Goal: Task Accomplishment & Management: Manage files

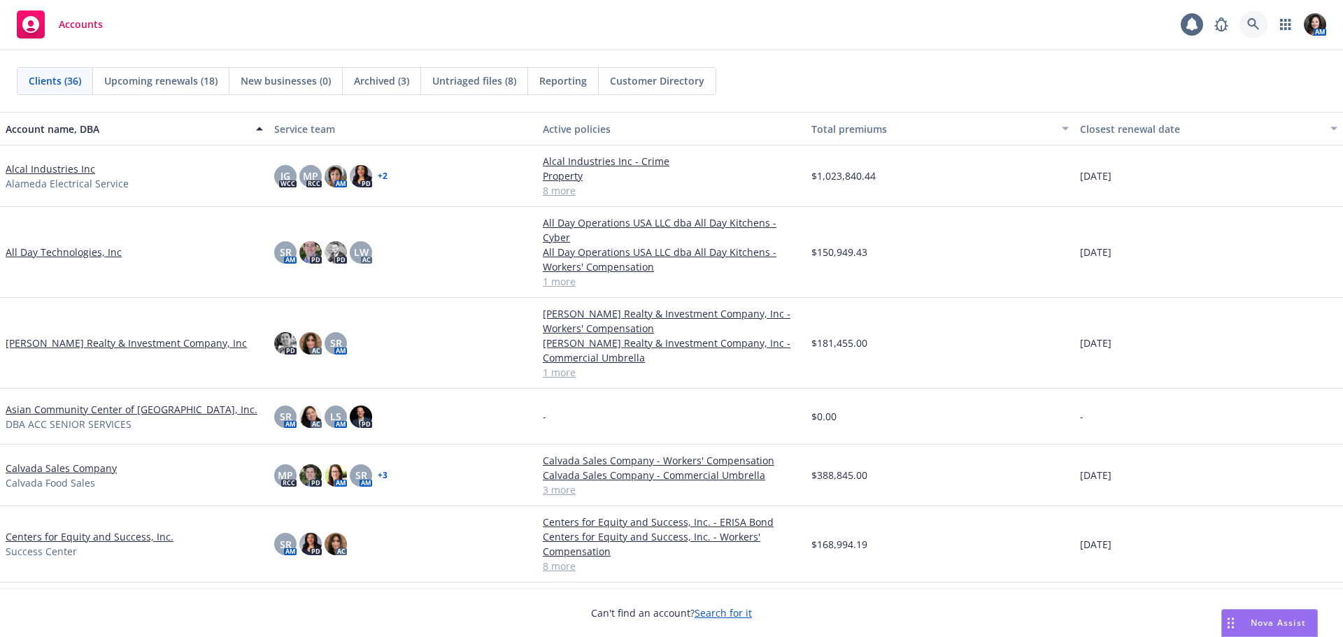
click at [1255, 29] on icon at bounding box center [1253, 24] width 13 height 13
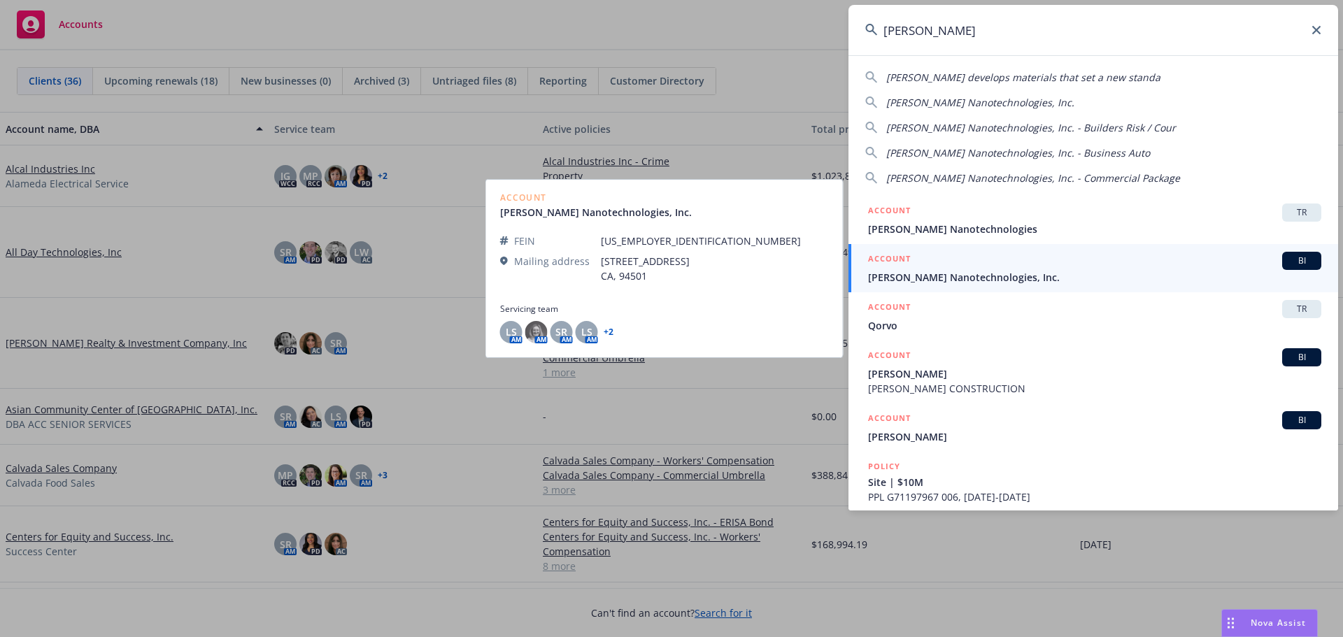
type input "sila"
click at [1075, 273] on span "[PERSON_NAME] Nanotechnologies, Inc." at bounding box center [1094, 277] width 453 height 15
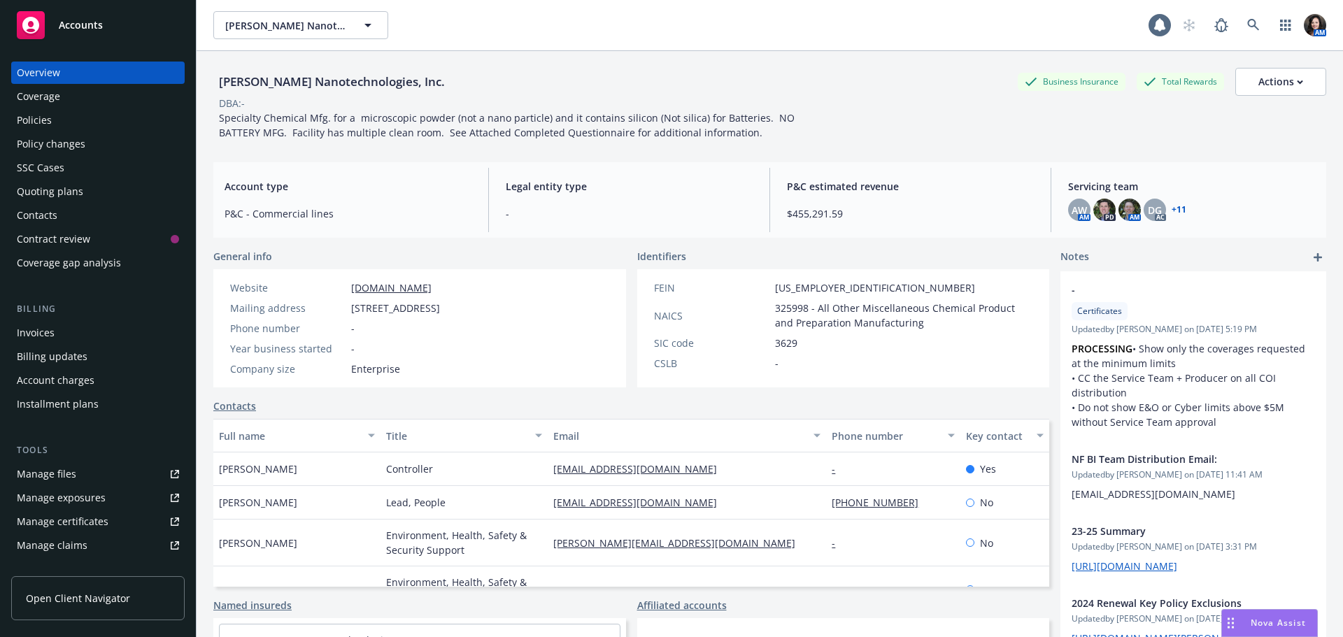
click at [76, 143] on div "Policy changes" at bounding box center [51, 144] width 69 height 22
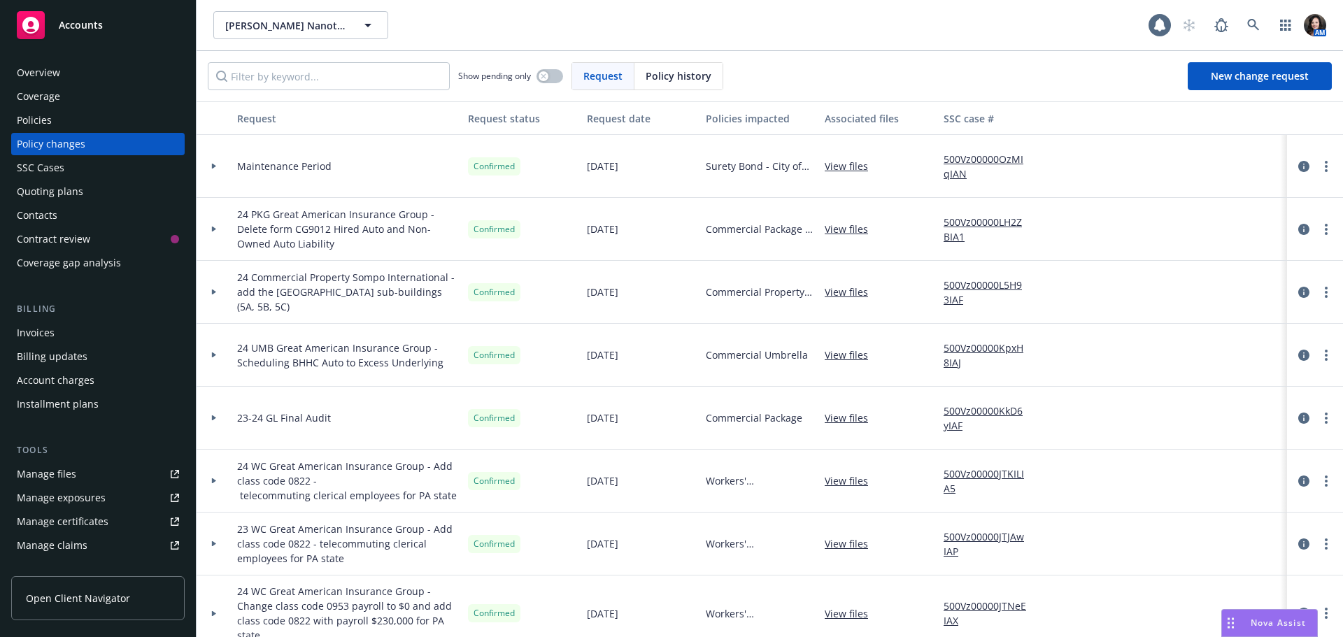
click at [54, 192] on div "Quoting plans" at bounding box center [50, 191] width 66 height 22
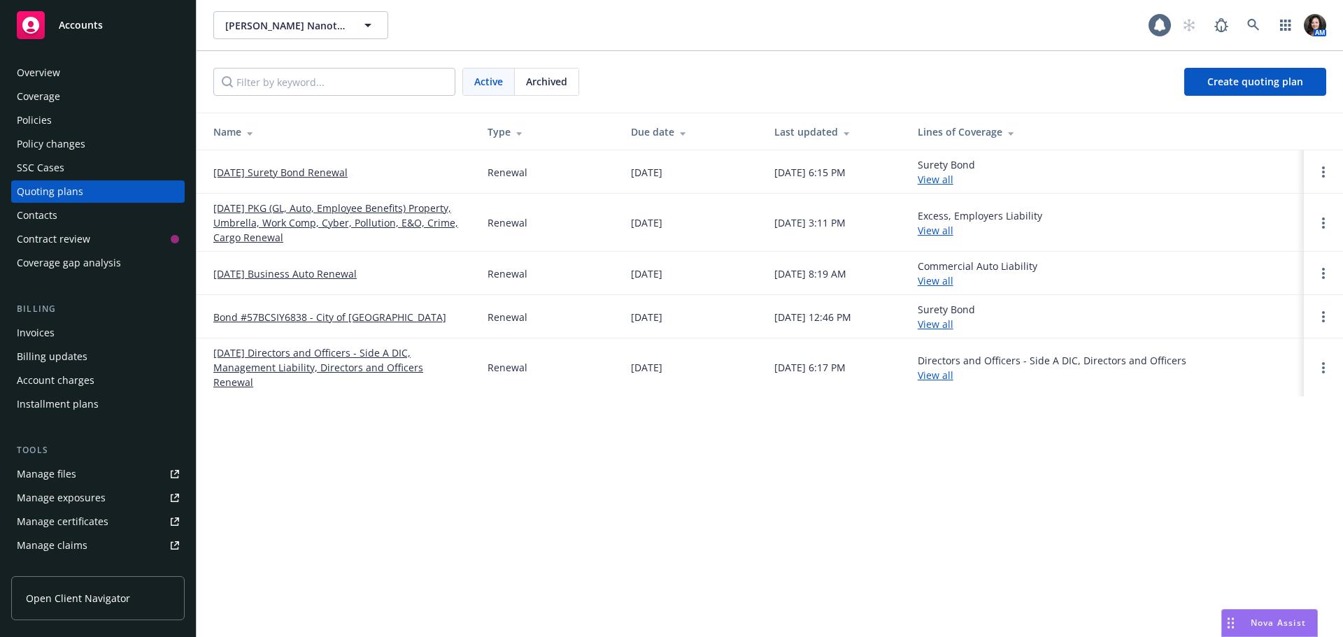
click at [241, 218] on link "11/30/25 PKG (GL, Auto, Employee Benefits) Property, Umbrella, Work Comp, Cyber…" at bounding box center [339, 223] width 252 height 44
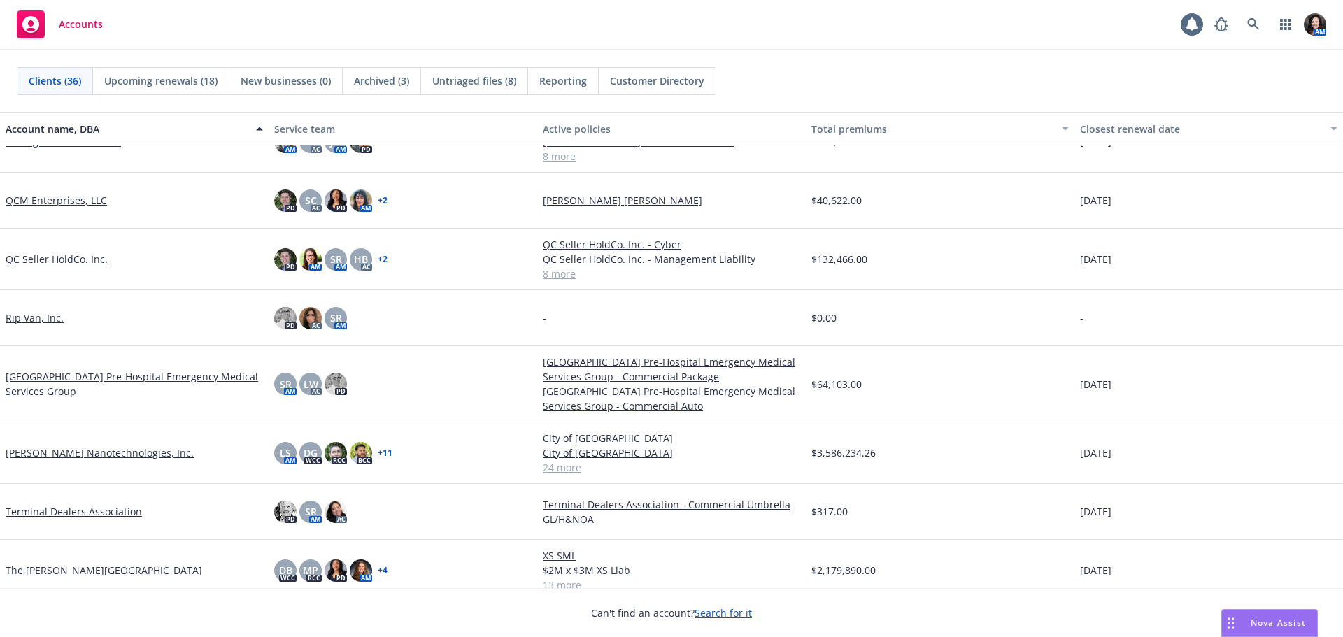
scroll to position [1575, 0]
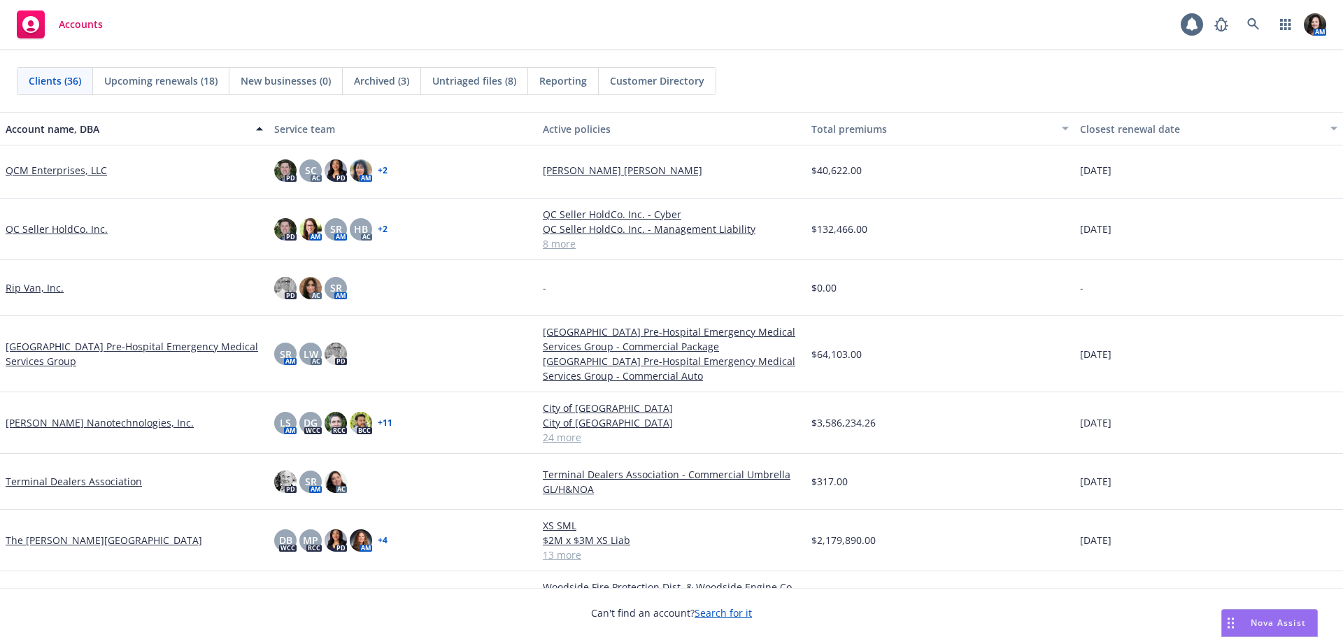
click at [49, 424] on link "[PERSON_NAME] Nanotechnologies, Inc." at bounding box center [100, 422] width 188 height 15
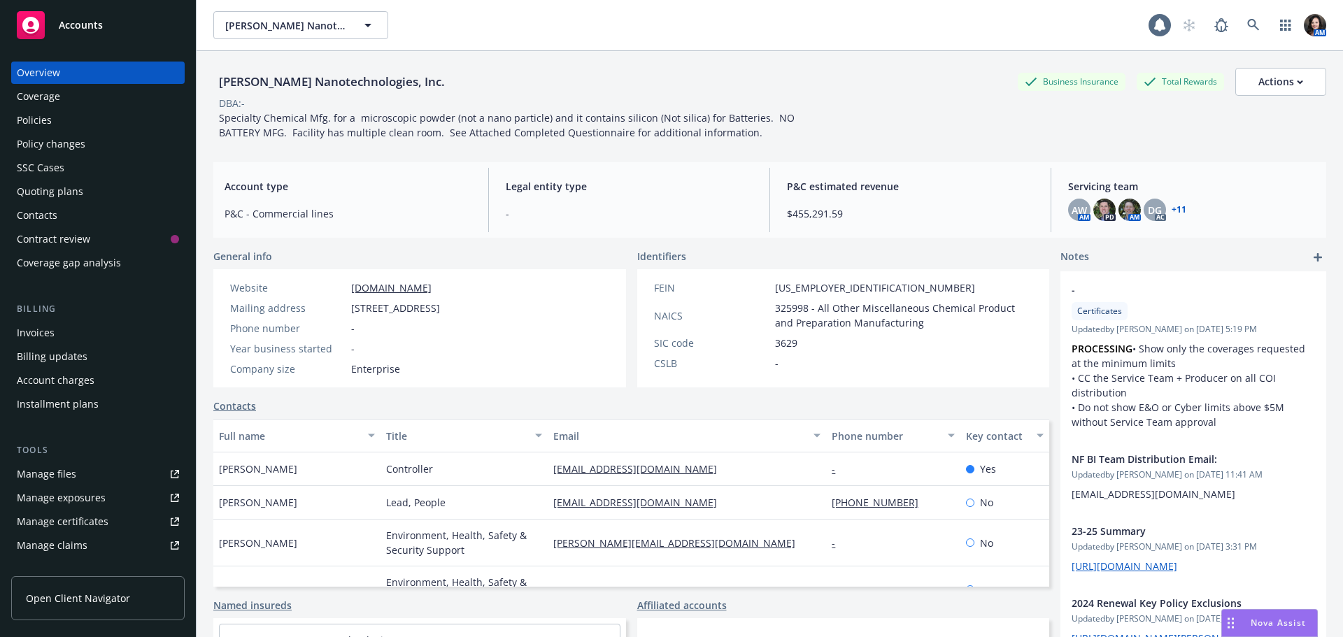
click at [25, 125] on div "Policies" at bounding box center [34, 120] width 35 height 22
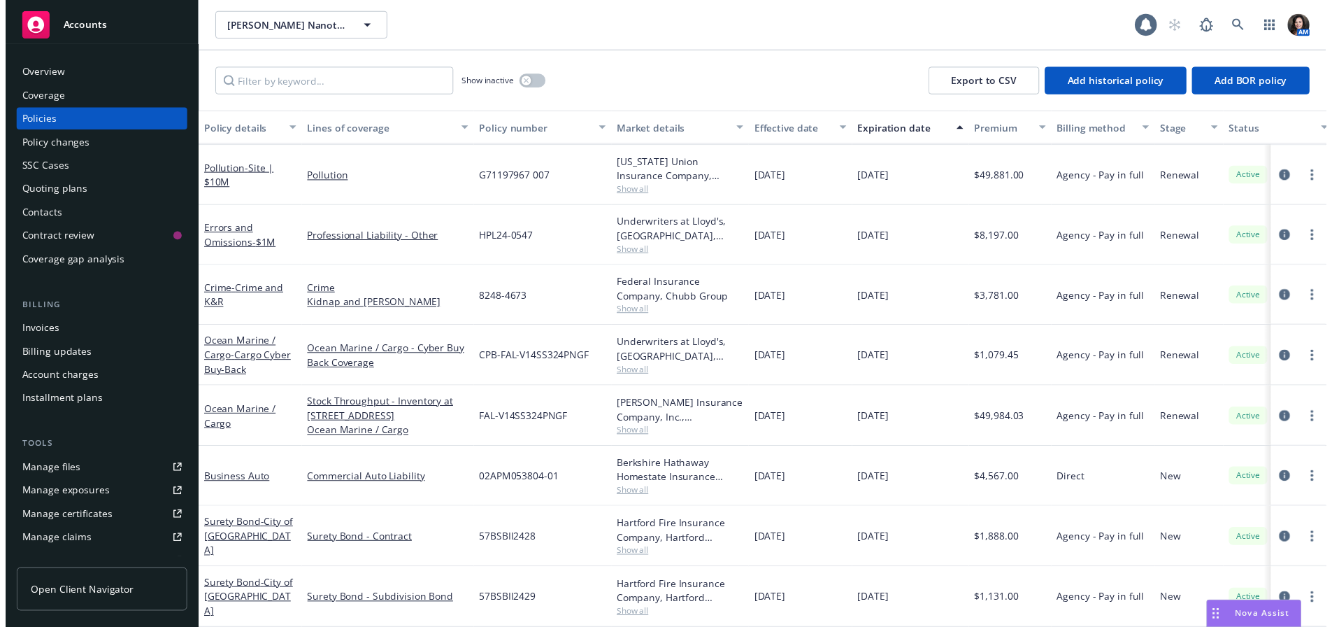
scroll to position [963, 0]
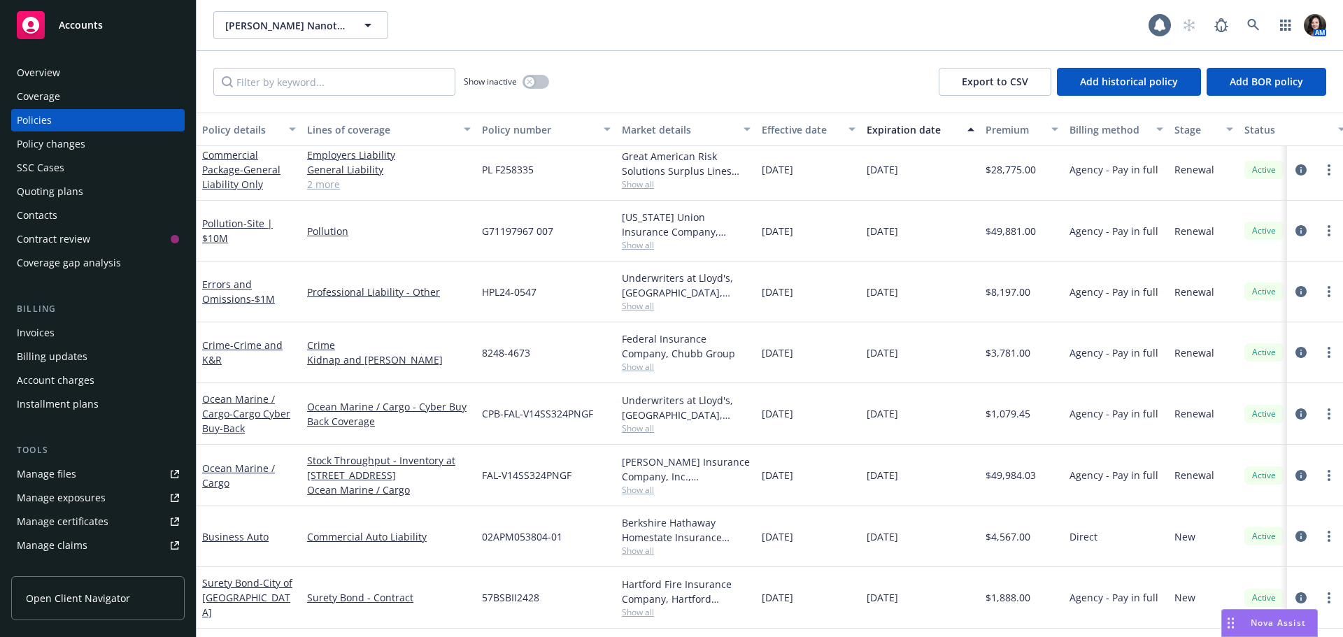
click at [640, 248] on span "Show all" at bounding box center [686, 245] width 129 height 12
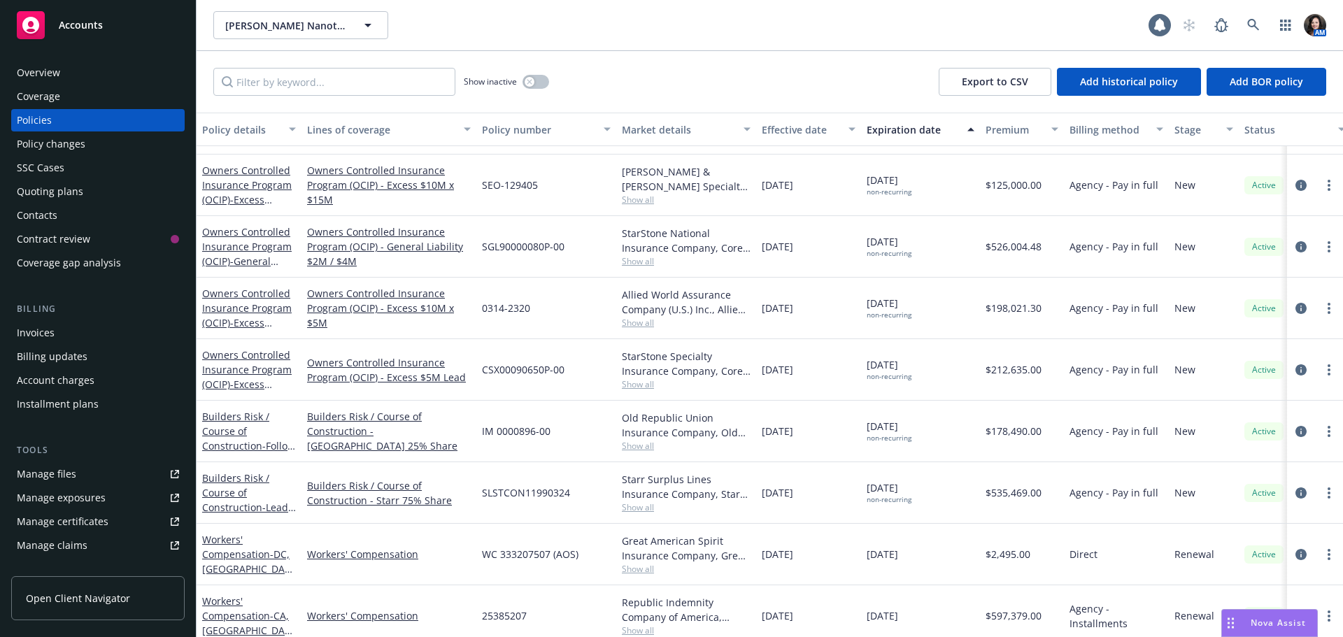
scroll to position [0, 0]
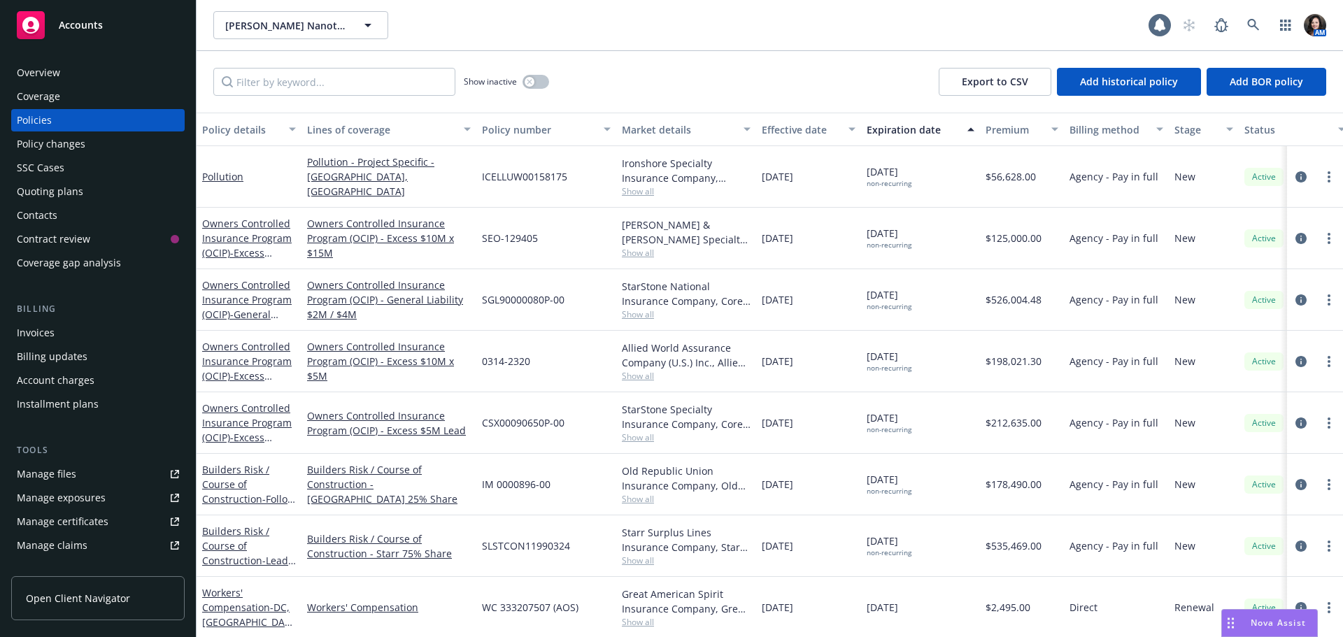
click at [640, 186] on span "Show all" at bounding box center [686, 191] width 129 height 12
click at [215, 179] on link "Pollution" at bounding box center [222, 176] width 41 height 13
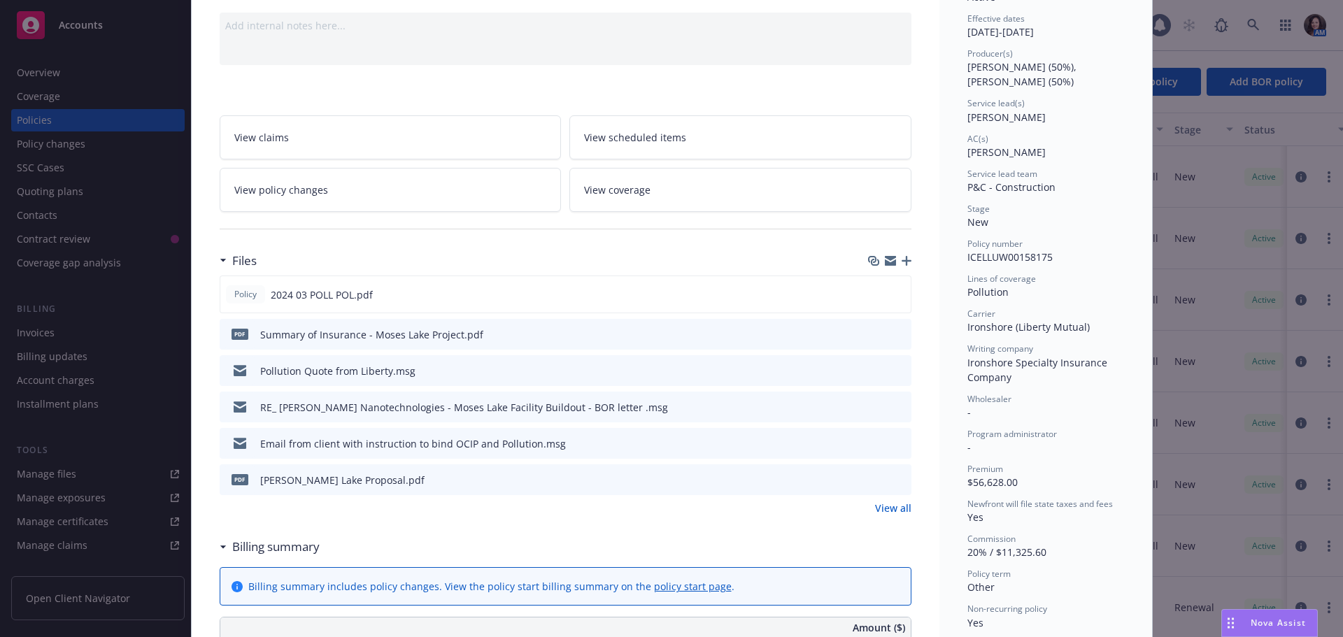
scroll to position [210, 0]
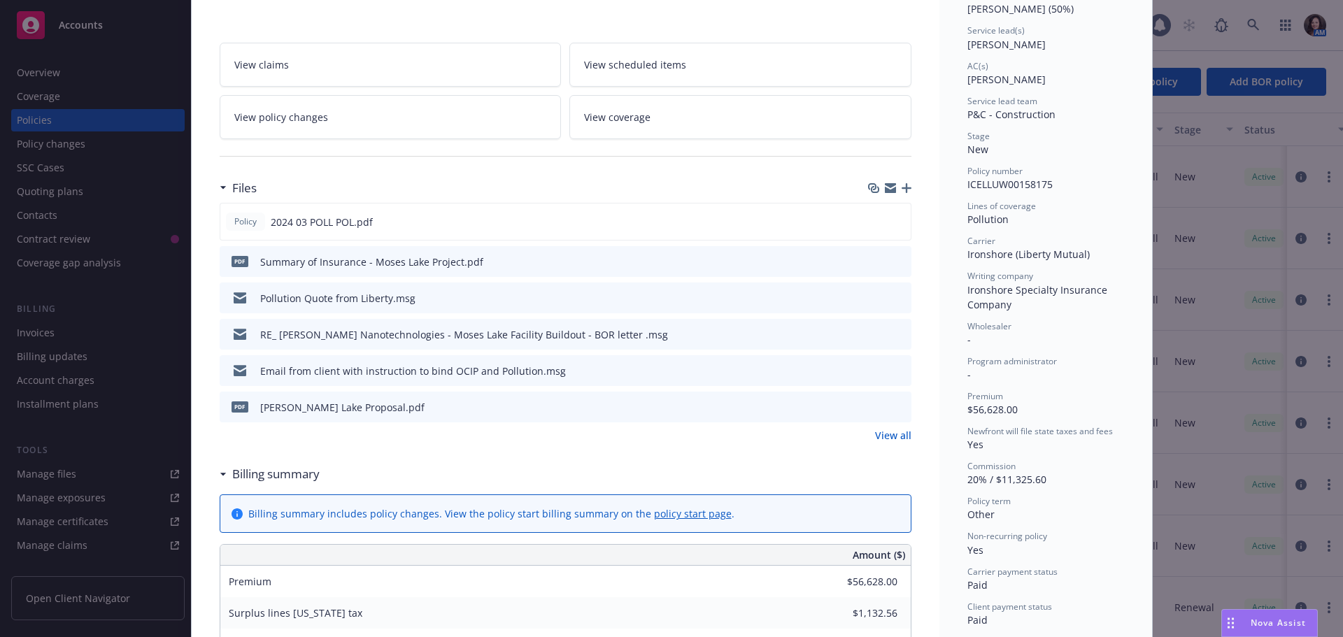
click at [892, 294] on icon "preview file" at bounding box center [898, 297] width 13 height 10
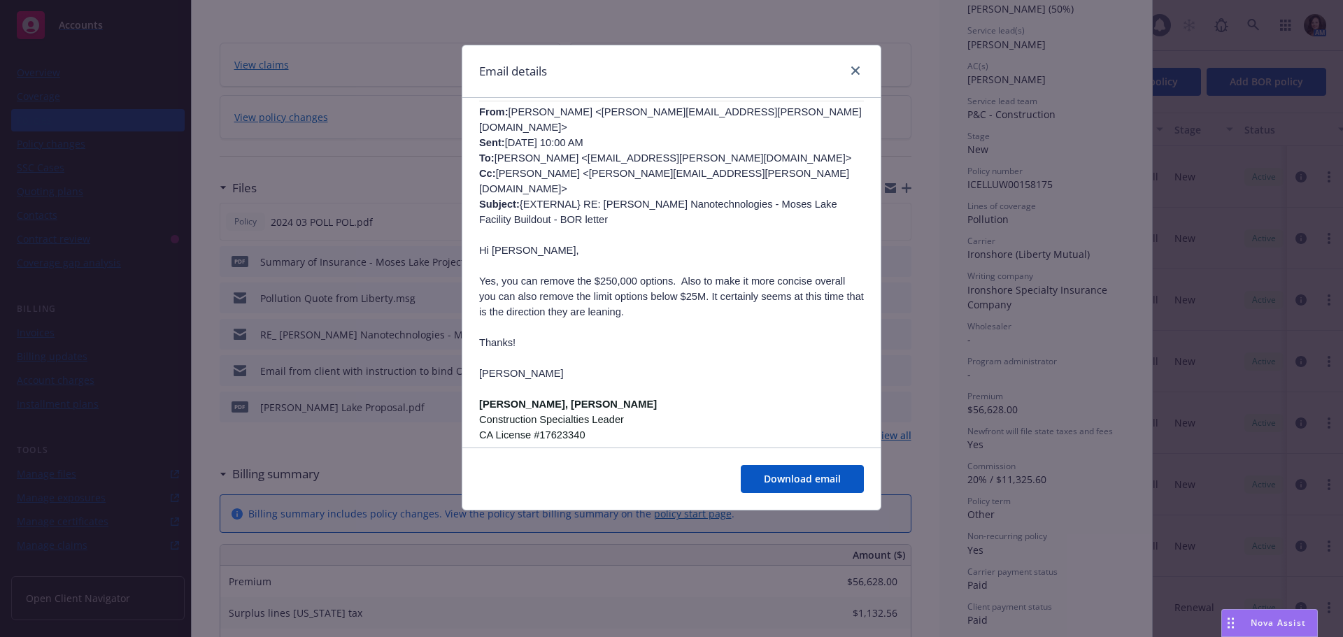
scroll to position [560, 0]
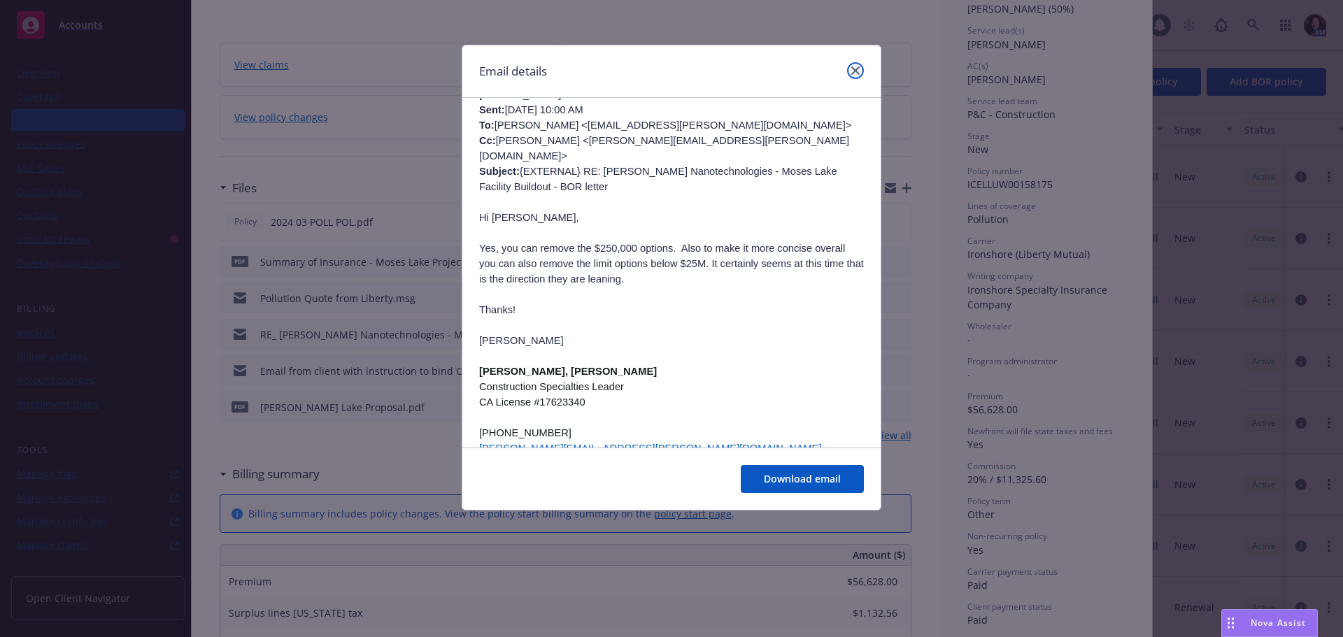
click at [857, 67] on icon "close" at bounding box center [855, 70] width 8 height 8
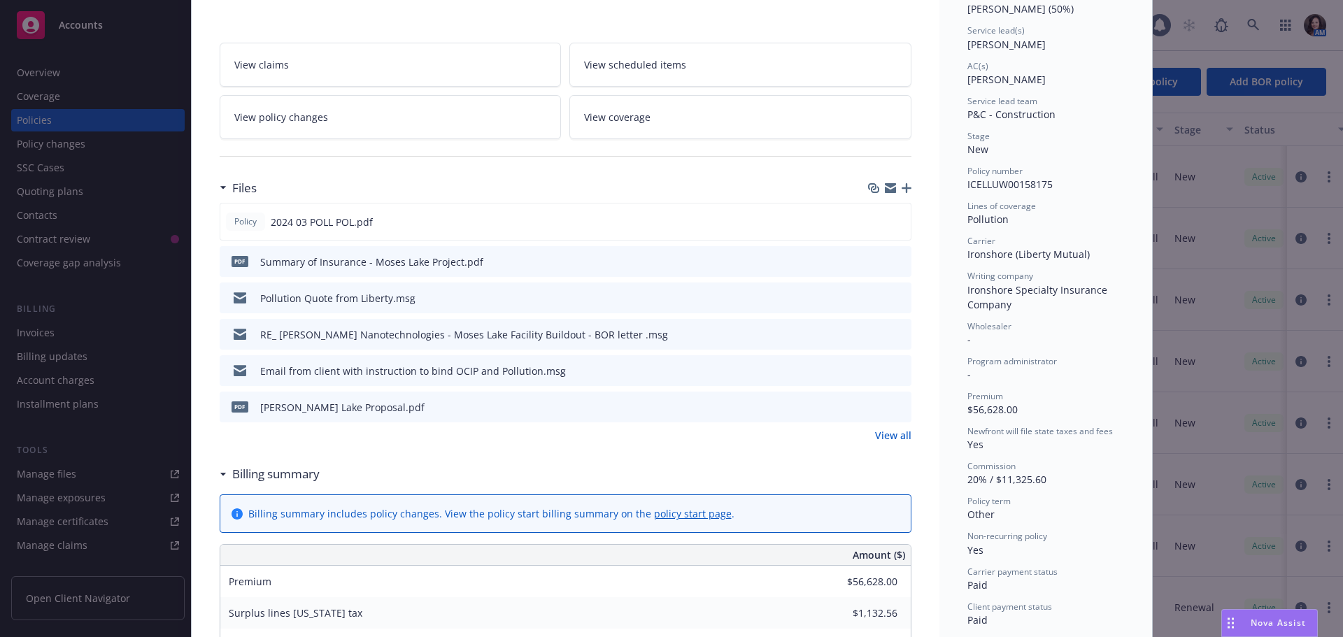
scroll to position [0, 0]
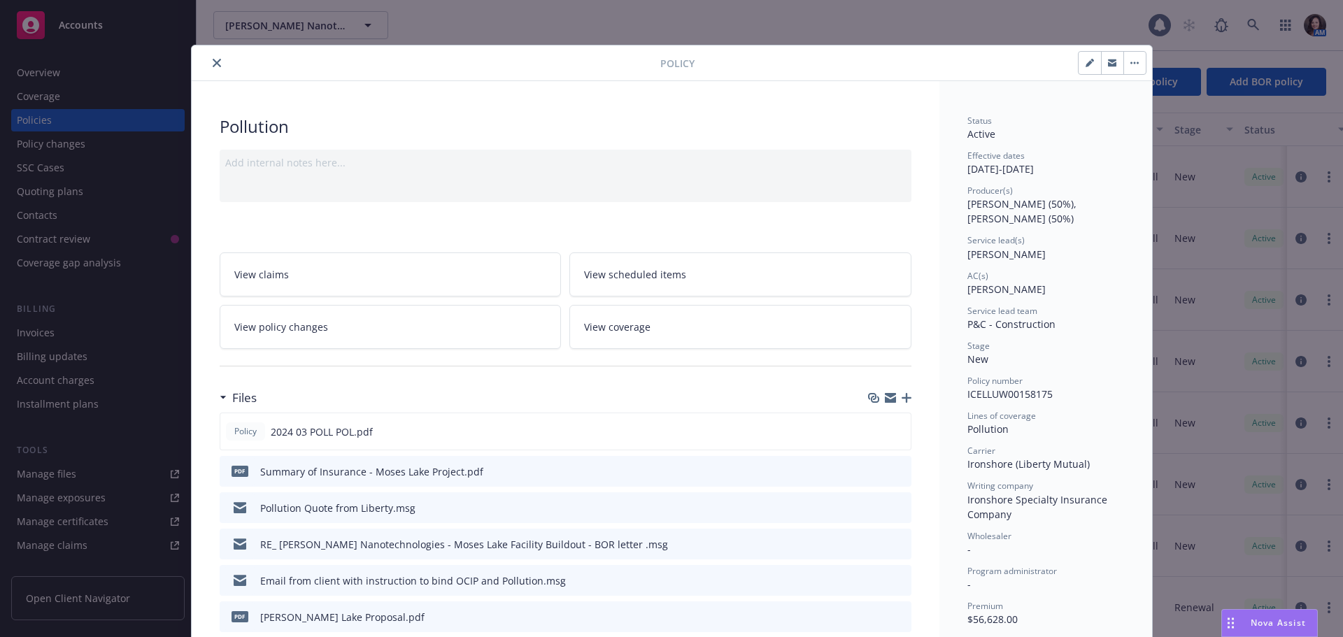
click at [208, 62] on button "close" at bounding box center [216, 63] width 17 height 17
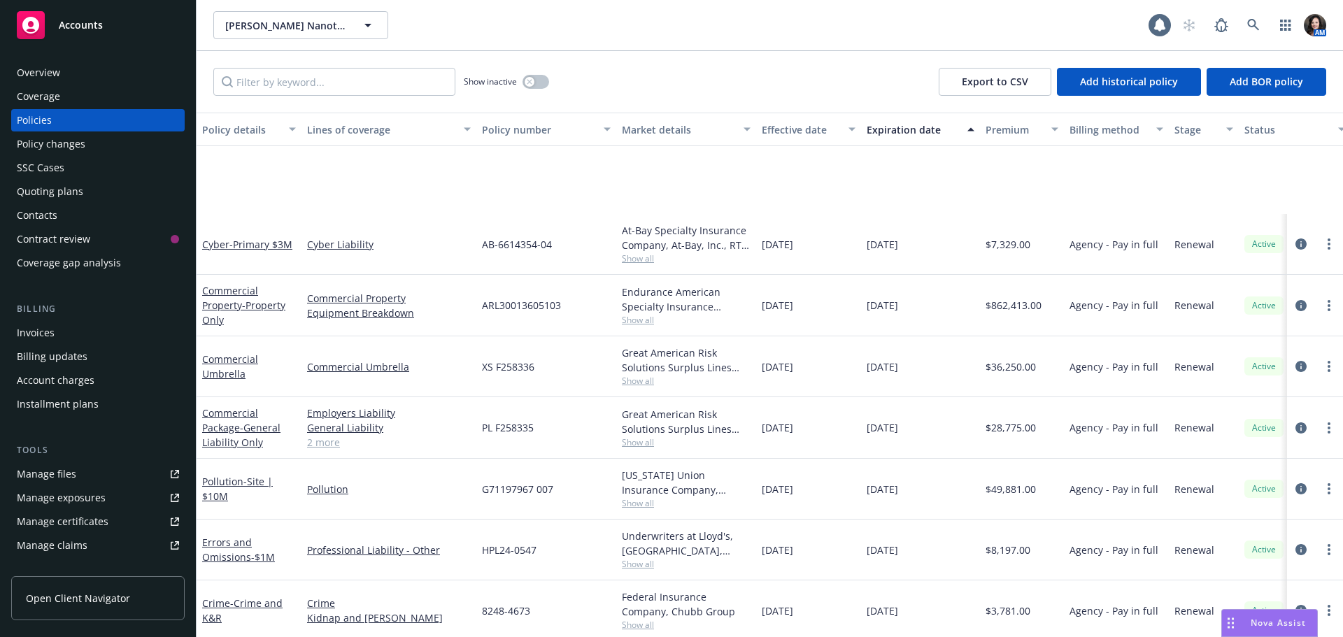
scroll to position [974, 0]
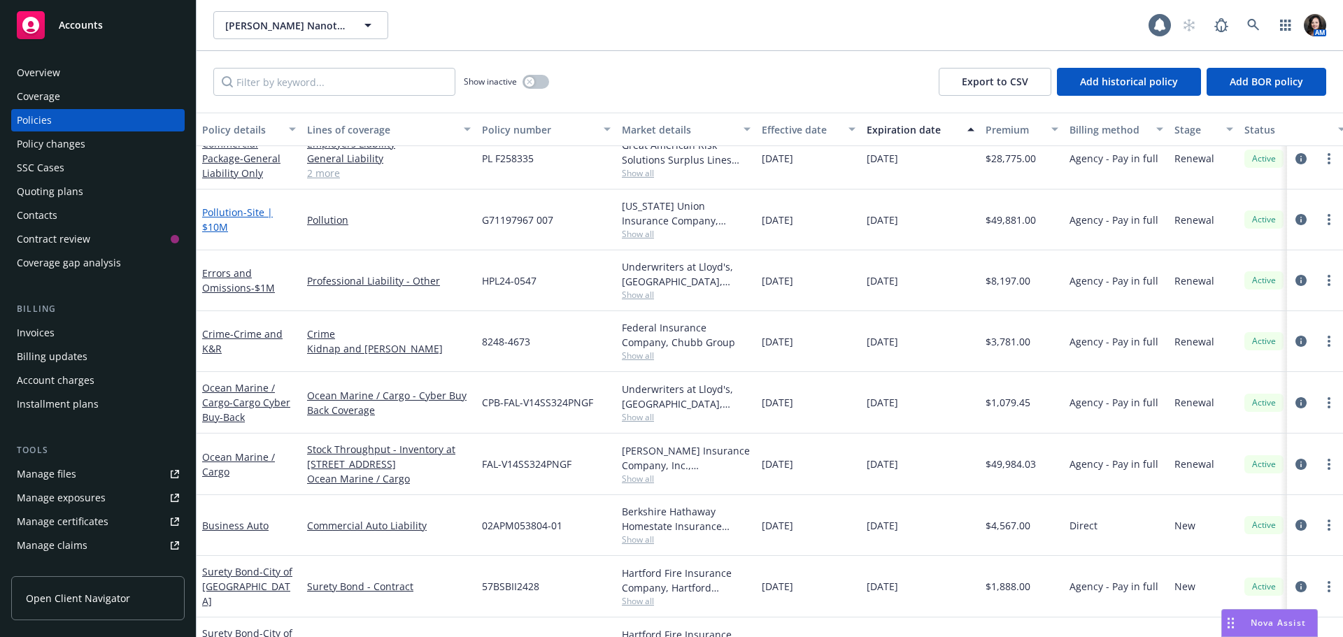
click at [234, 209] on link "Pollution - Site | $10M" at bounding box center [237, 220] width 71 height 28
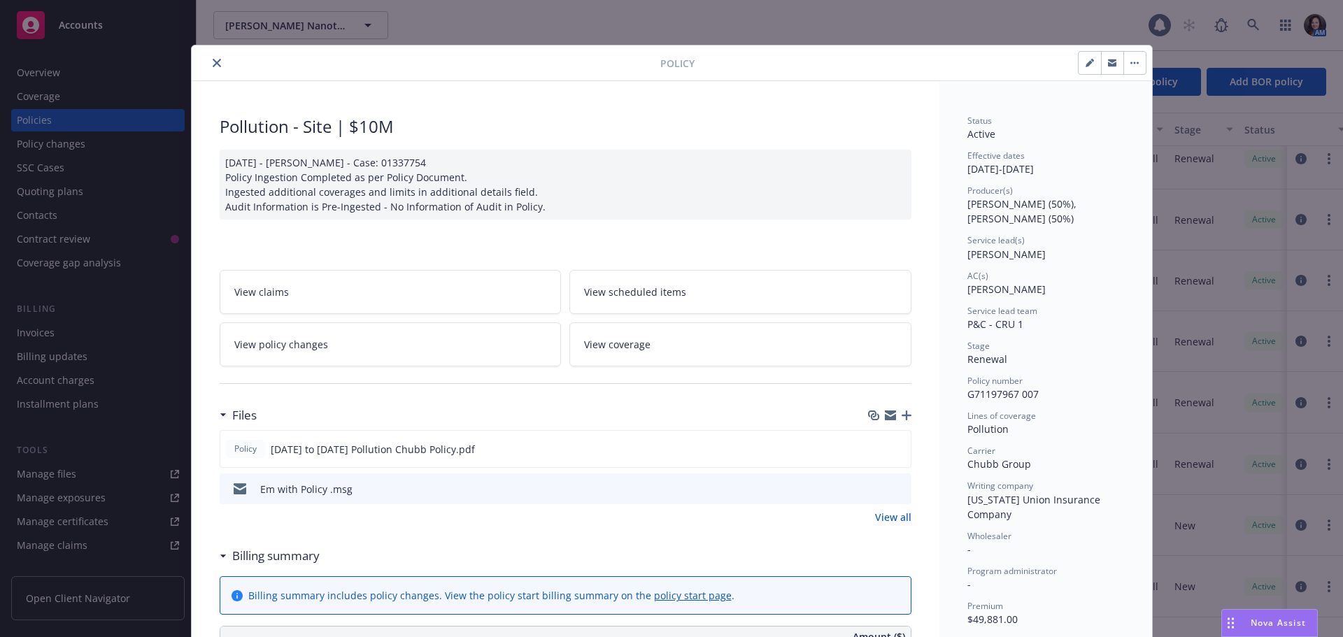
click at [213, 59] on icon "close" at bounding box center [217, 63] width 8 height 8
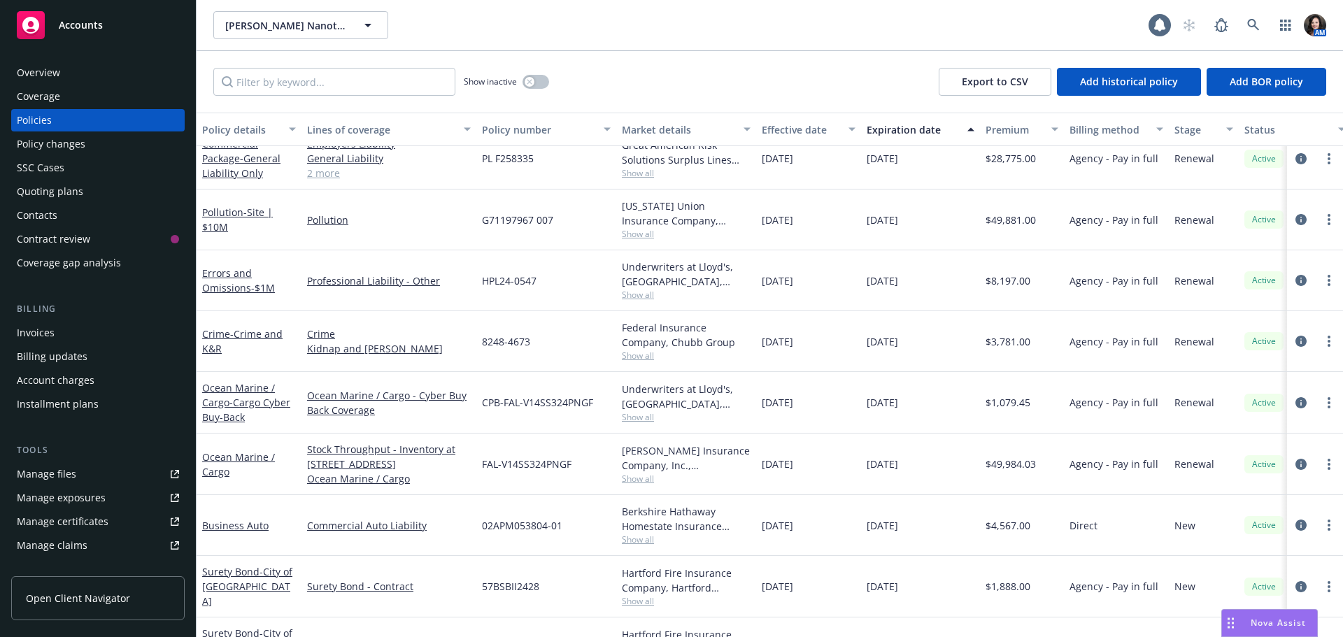
click at [211, 63] on div "Show inactive Export to CSV Add historical policy Add BOR policy" at bounding box center [770, 82] width 1146 height 62
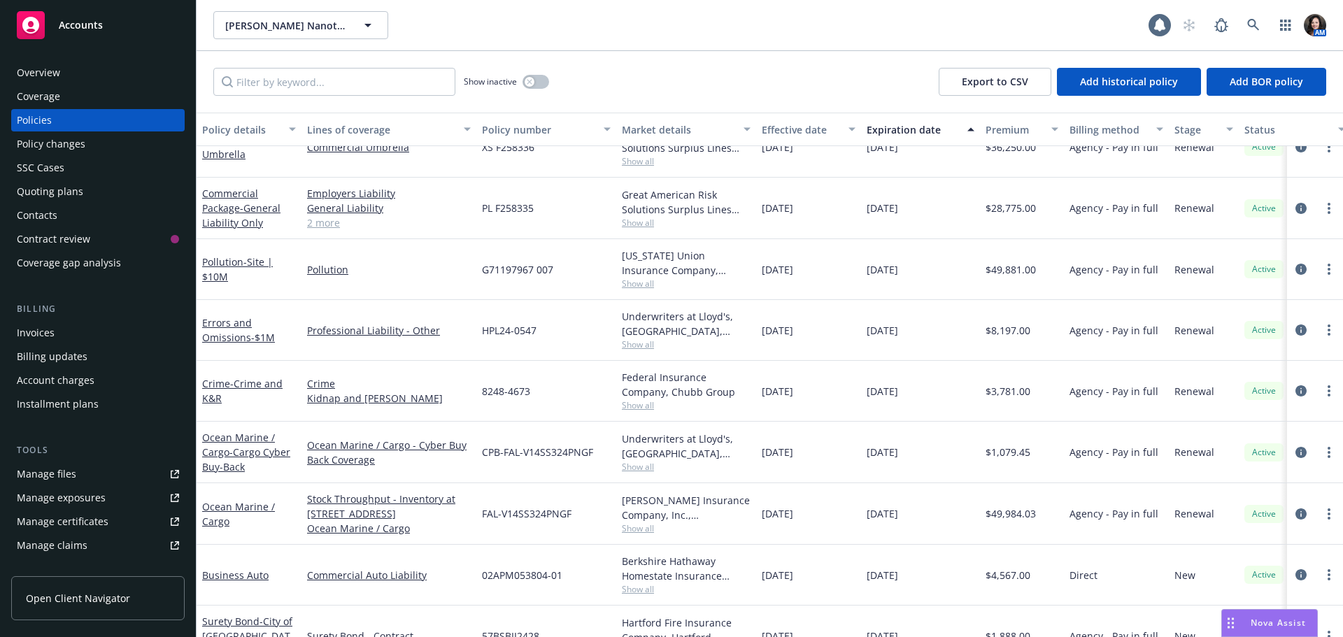
scroll to position [893, 0]
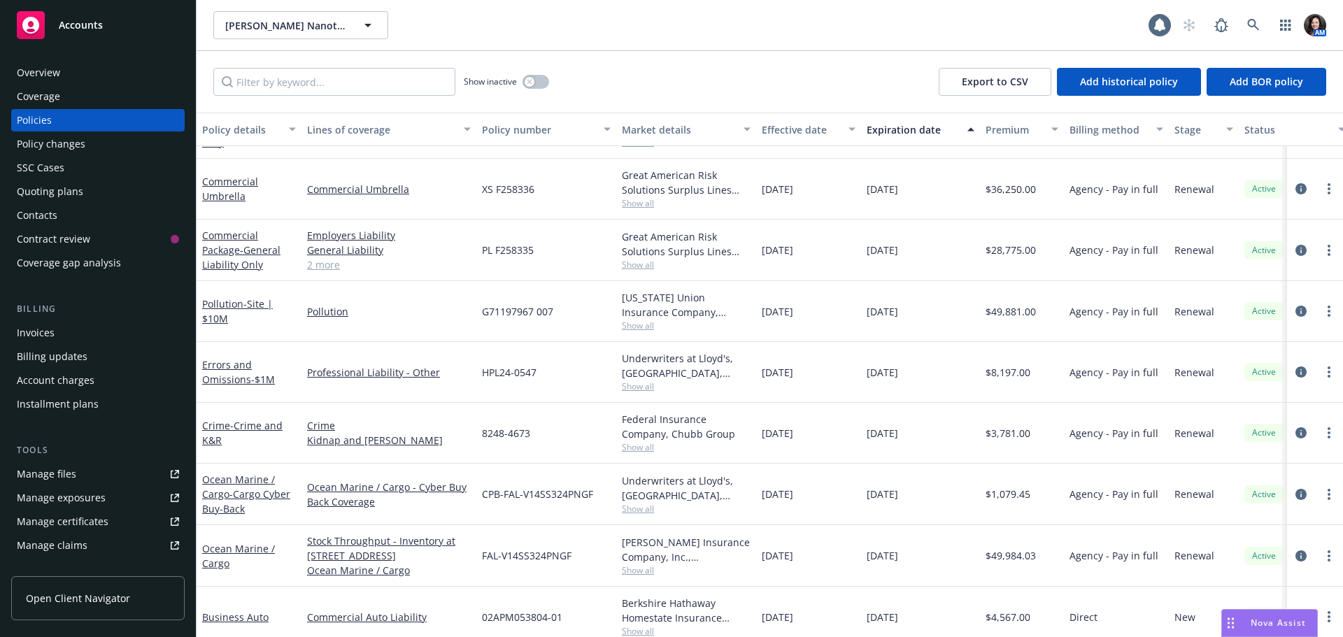
click at [330, 266] on link "2 more" at bounding box center [389, 264] width 164 height 15
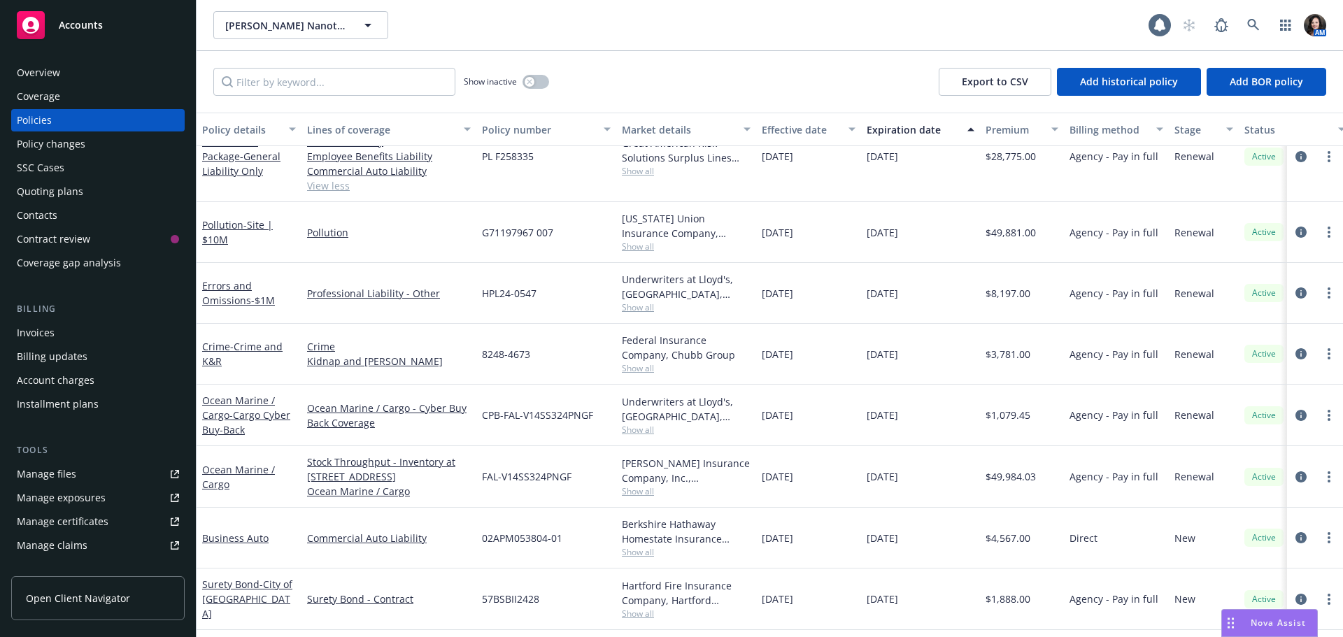
scroll to position [884, 0]
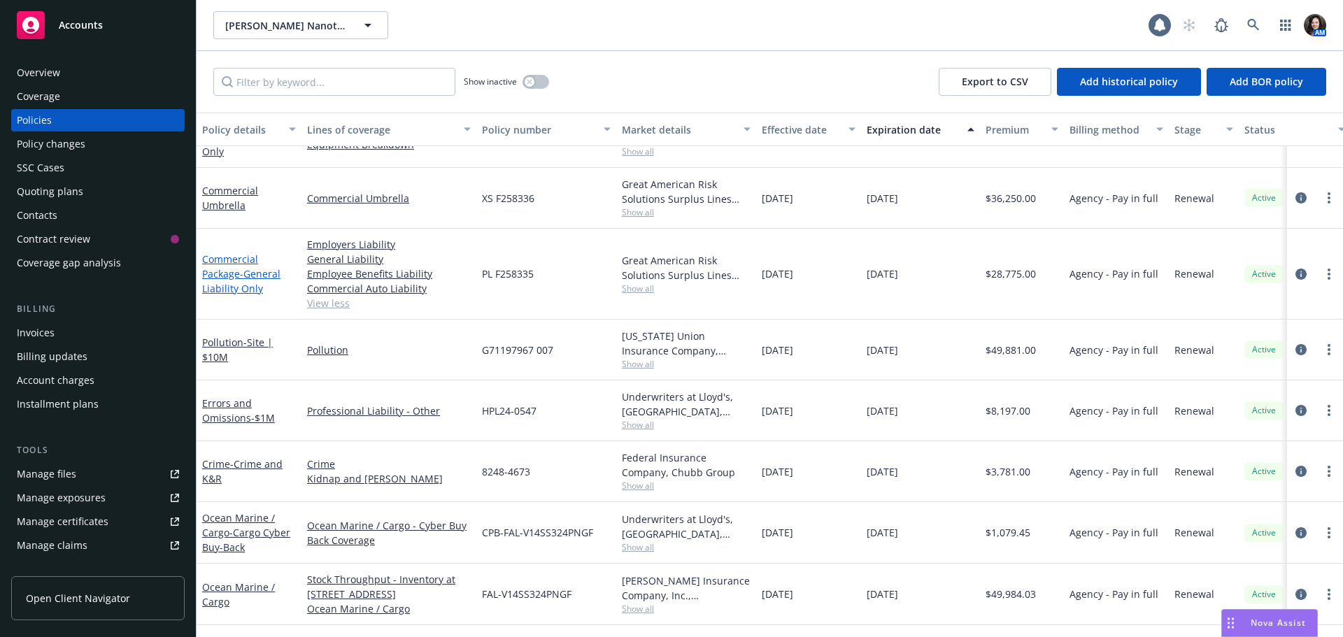
click at [238, 262] on link "Commercial Package - General Liability Only" at bounding box center [241, 273] width 78 height 43
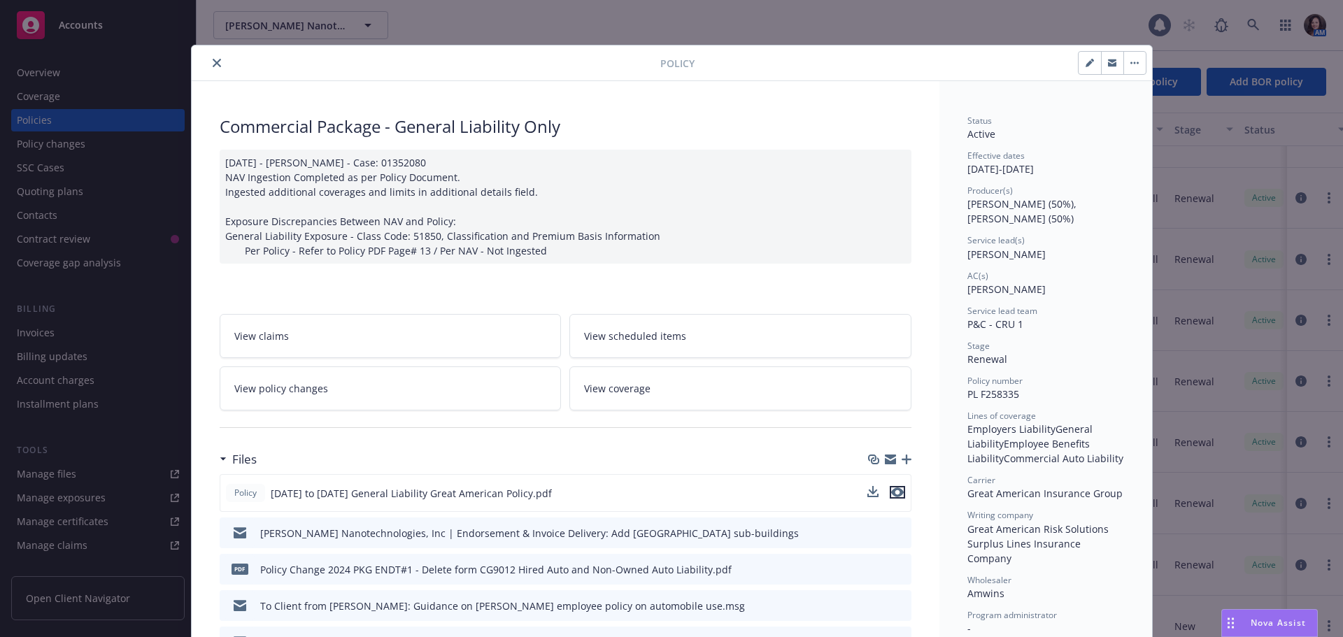
click at [891, 496] on icon "preview file" at bounding box center [897, 492] width 13 height 10
click at [208, 59] on button "close" at bounding box center [216, 63] width 17 height 17
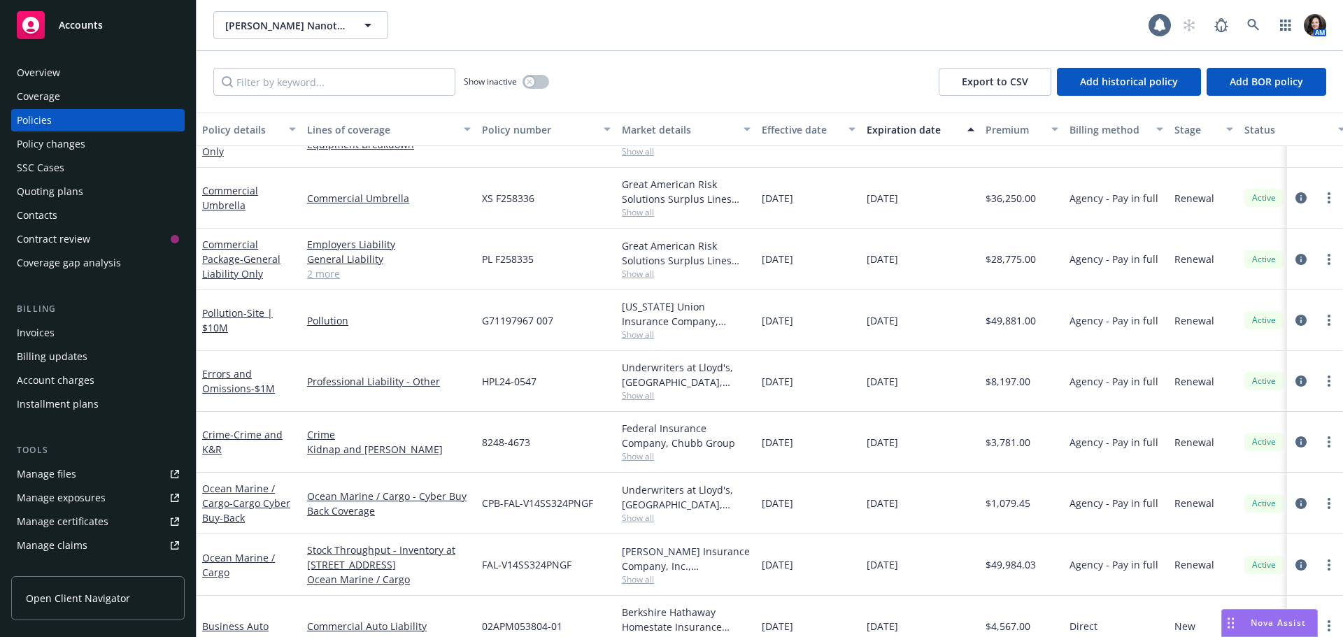
click at [327, 274] on link "2 more" at bounding box center [389, 273] width 164 height 15
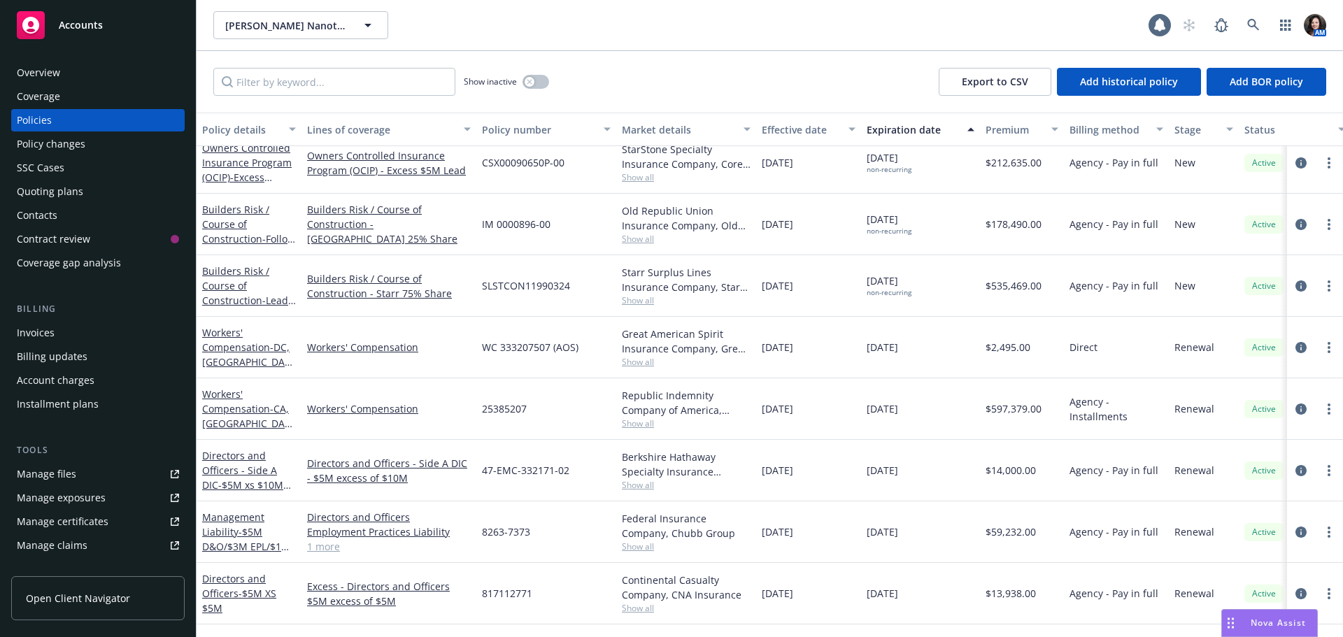
scroll to position [194, 0]
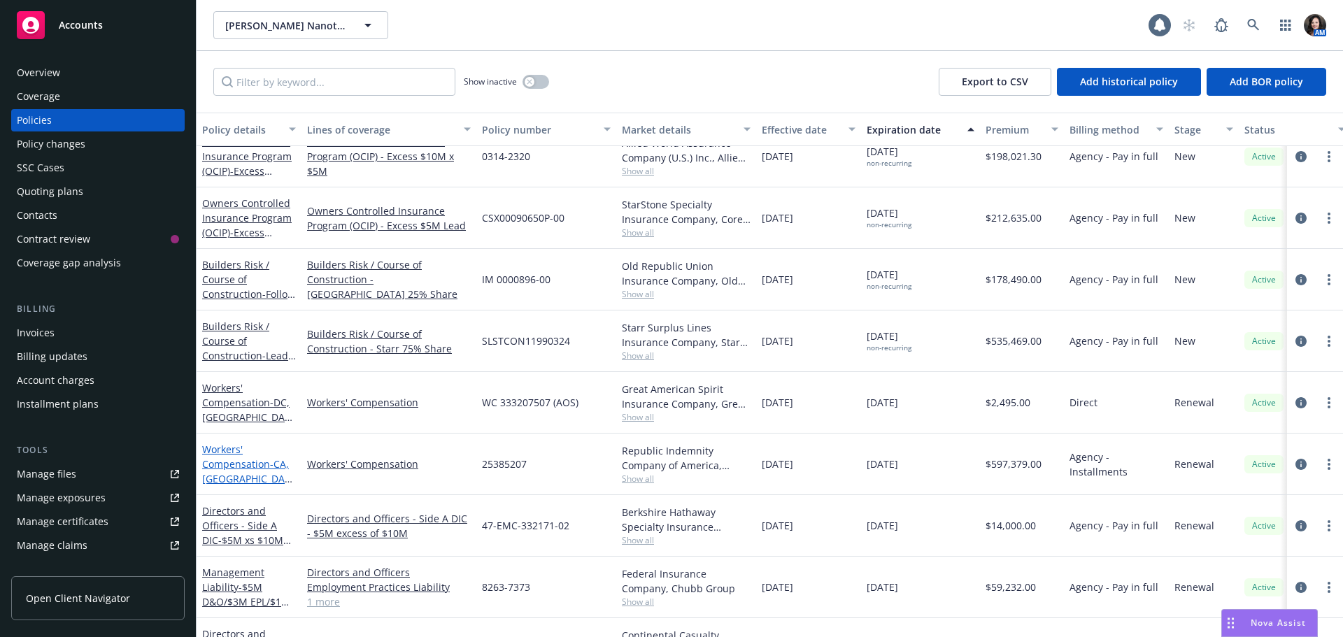
click at [209, 453] on link "Workers' Compensation - CA, AZ, CO, ID, NV, OR & TX" at bounding box center [246, 530] width 88 height 175
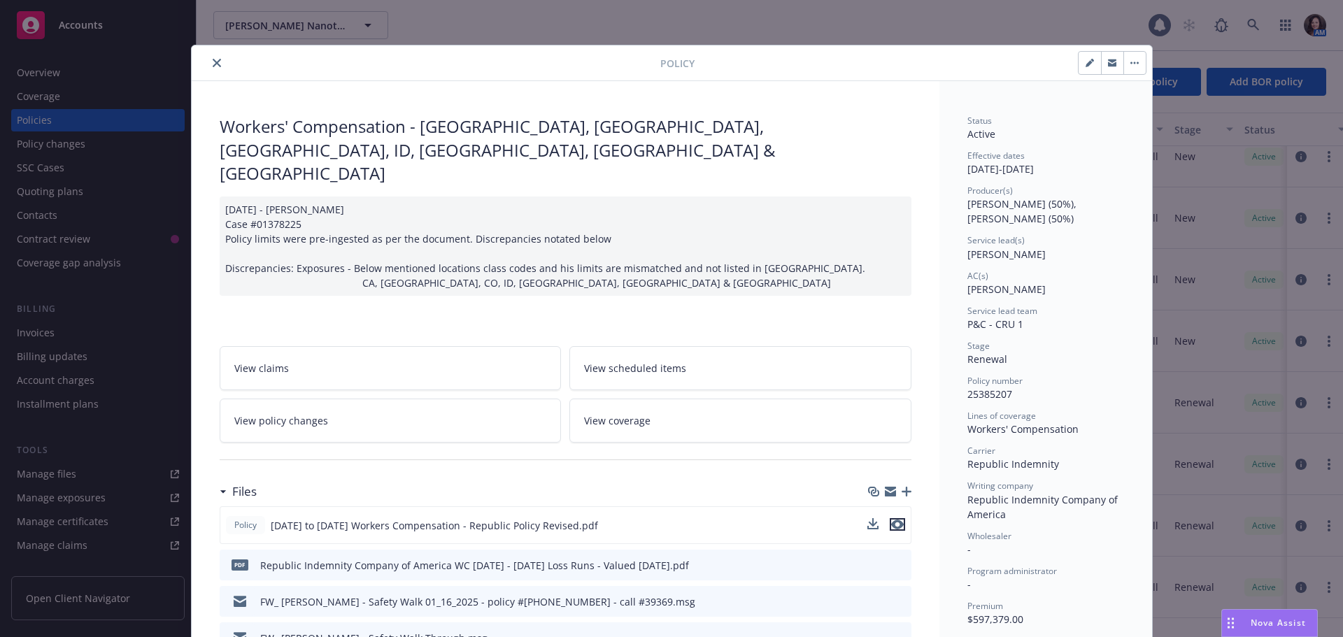
click at [891, 520] on icon "preview file" at bounding box center [897, 525] width 13 height 10
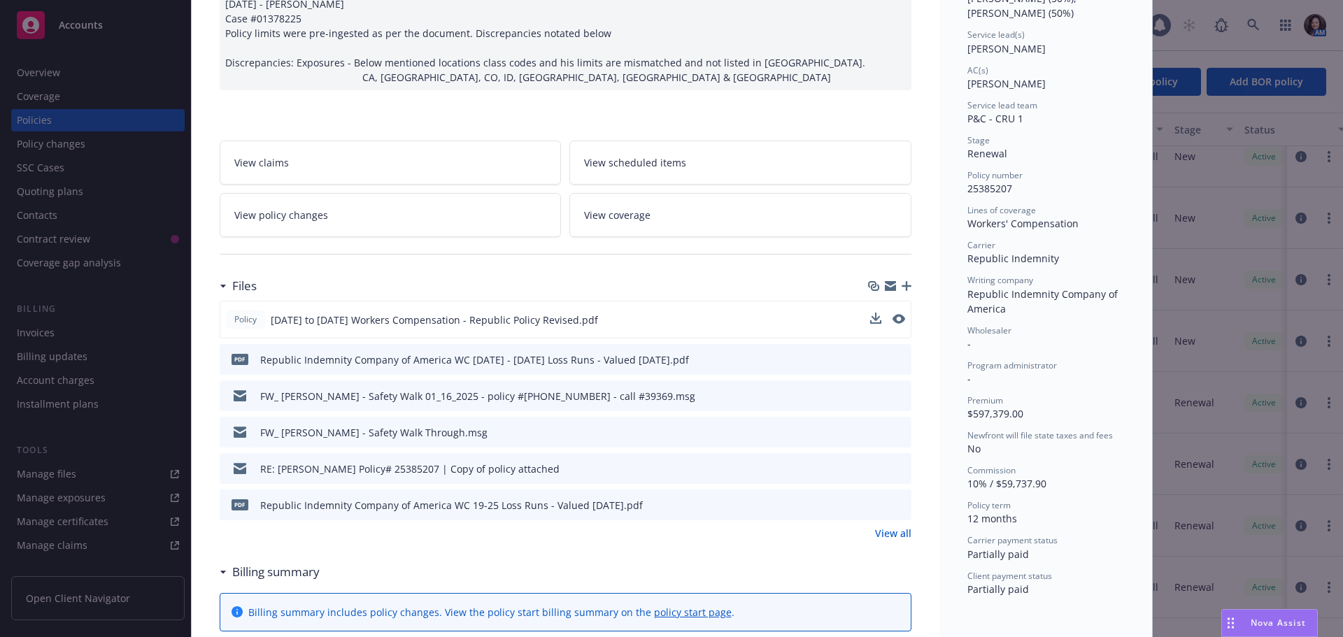
scroll to position [280, 0]
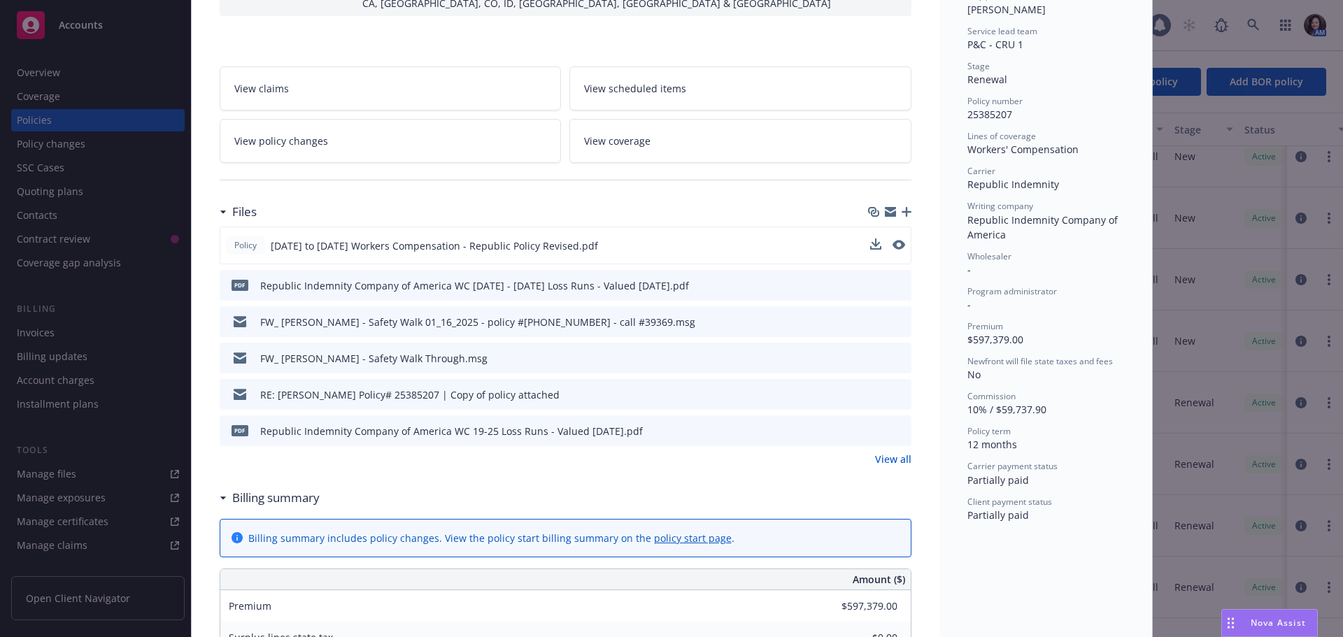
click at [880, 452] on link "View all" at bounding box center [893, 459] width 36 height 15
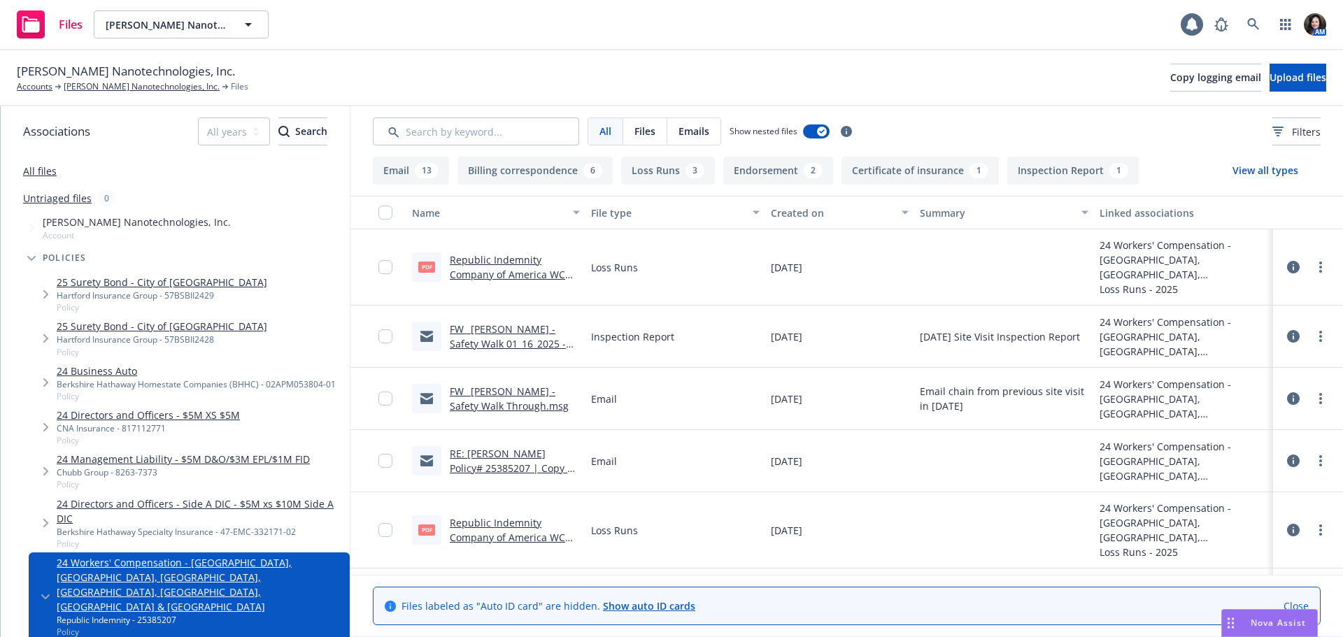
click at [512, 334] on link "FW_ [PERSON_NAME] - Safety Walk 01_16_2025 - policy #[PHONE_NUMBER] - call #393…" at bounding box center [514, 350] width 129 height 57
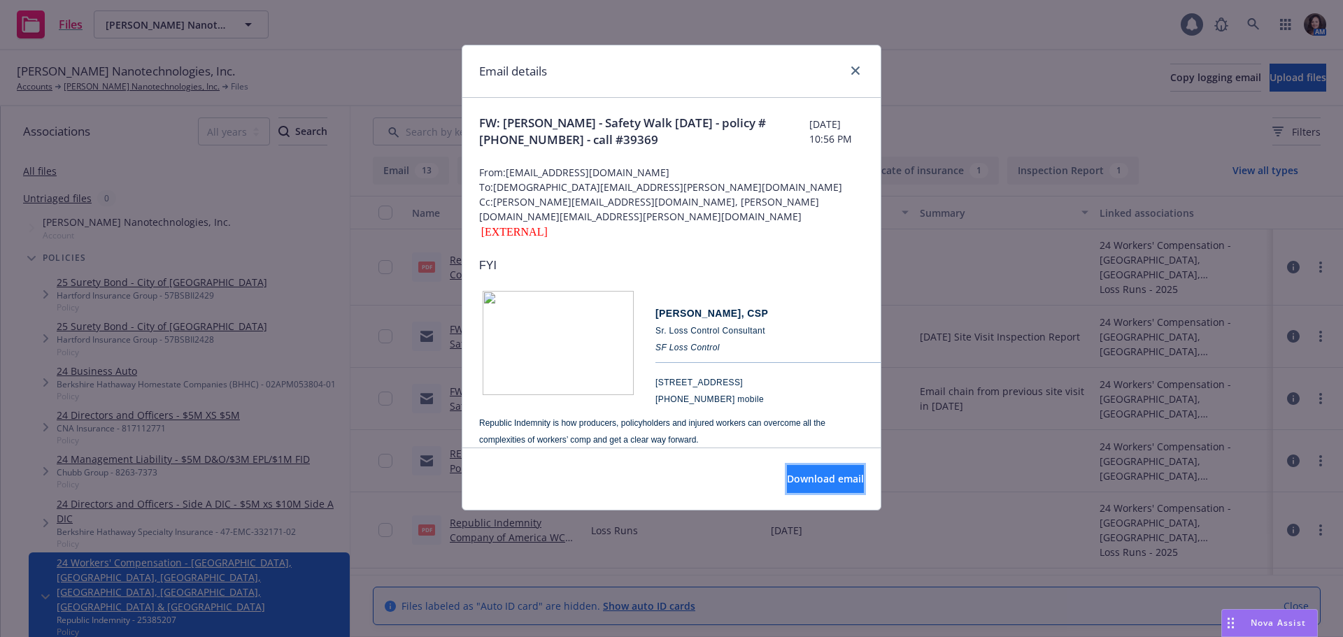
click at [823, 489] on button "Download email" at bounding box center [825, 479] width 77 height 28
drag, startPoint x: 858, startPoint y: 72, endPoint x: 741, endPoint y: 161, distance: 146.7
click at [858, 71] on icon "close" at bounding box center [855, 70] width 8 height 8
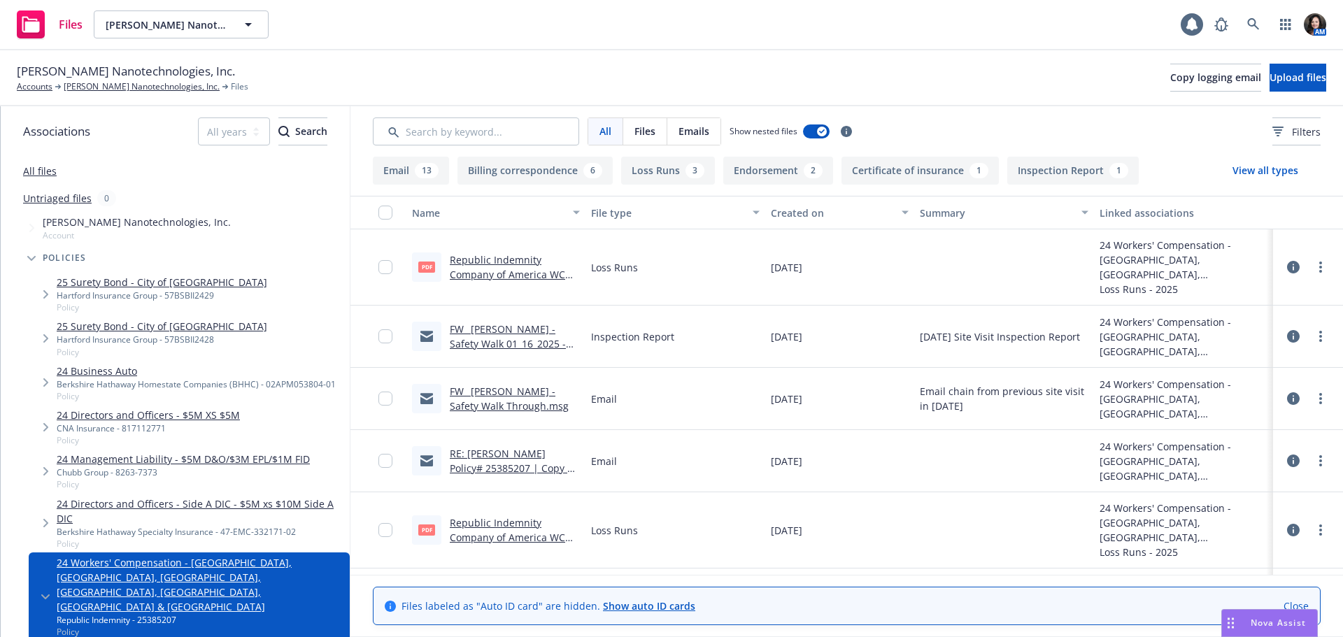
scroll to position [70, 0]
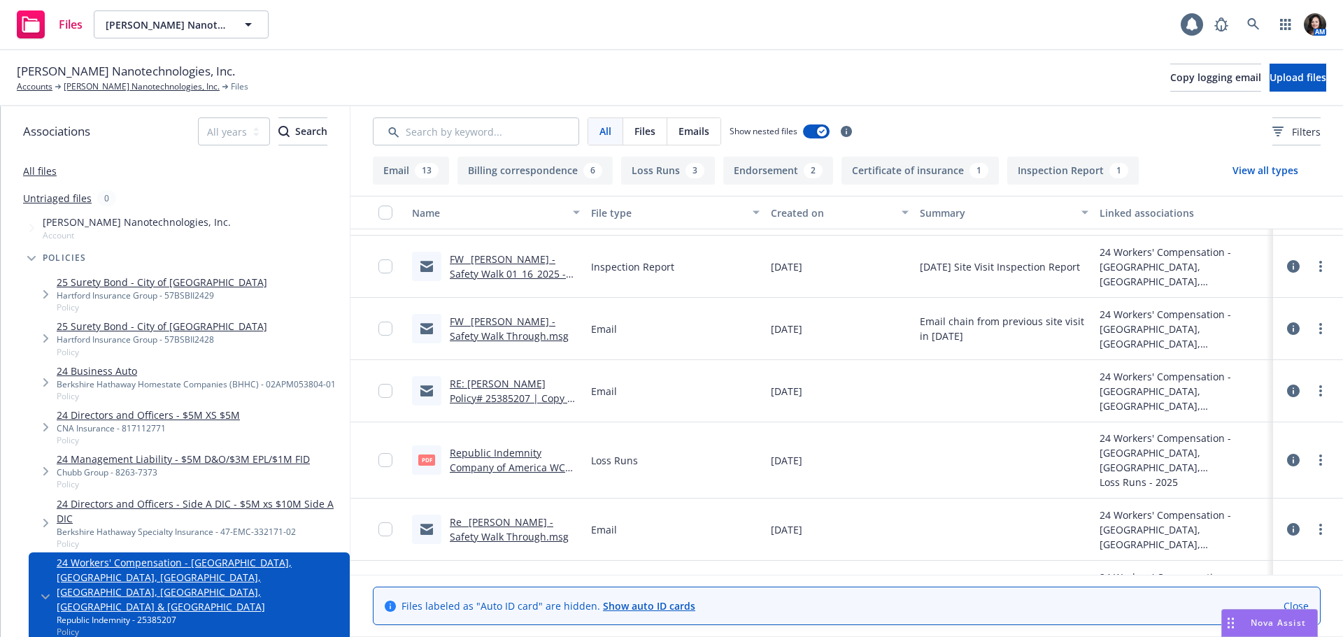
click at [464, 532] on link "Re_ Sila NanoTechnologies - Safety Walk Through.msg" at bounding box center [509, 529] width 119 height 28
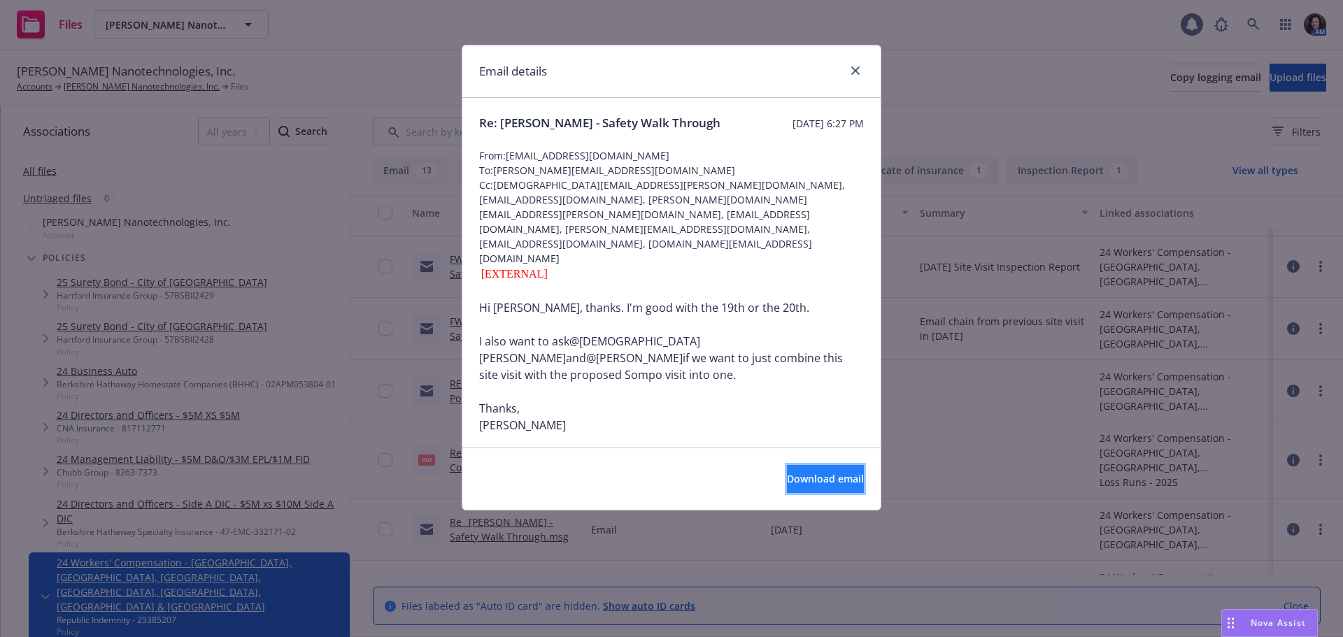
click at [799, 473] on span "Download email" at bounding box center [825, 478] width 77 height 13
click at [859, 66] on link "close" at bounding box center [855, 70] width 17 height 17
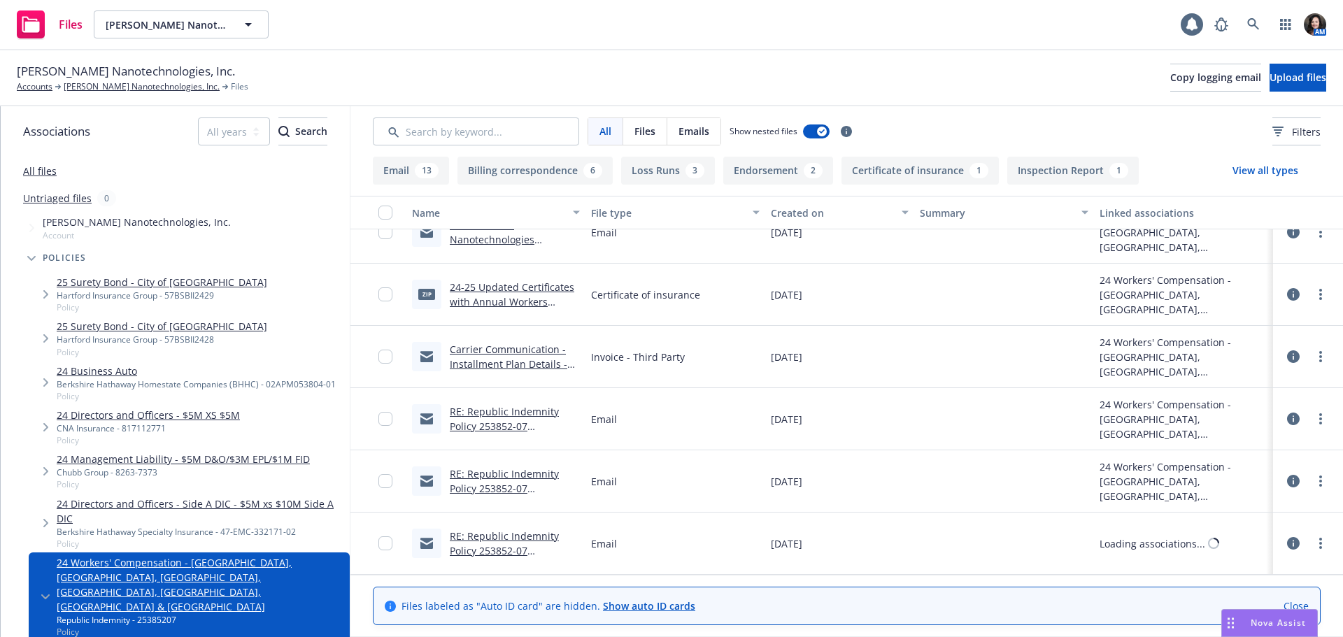
scroll to position [1189, 0]
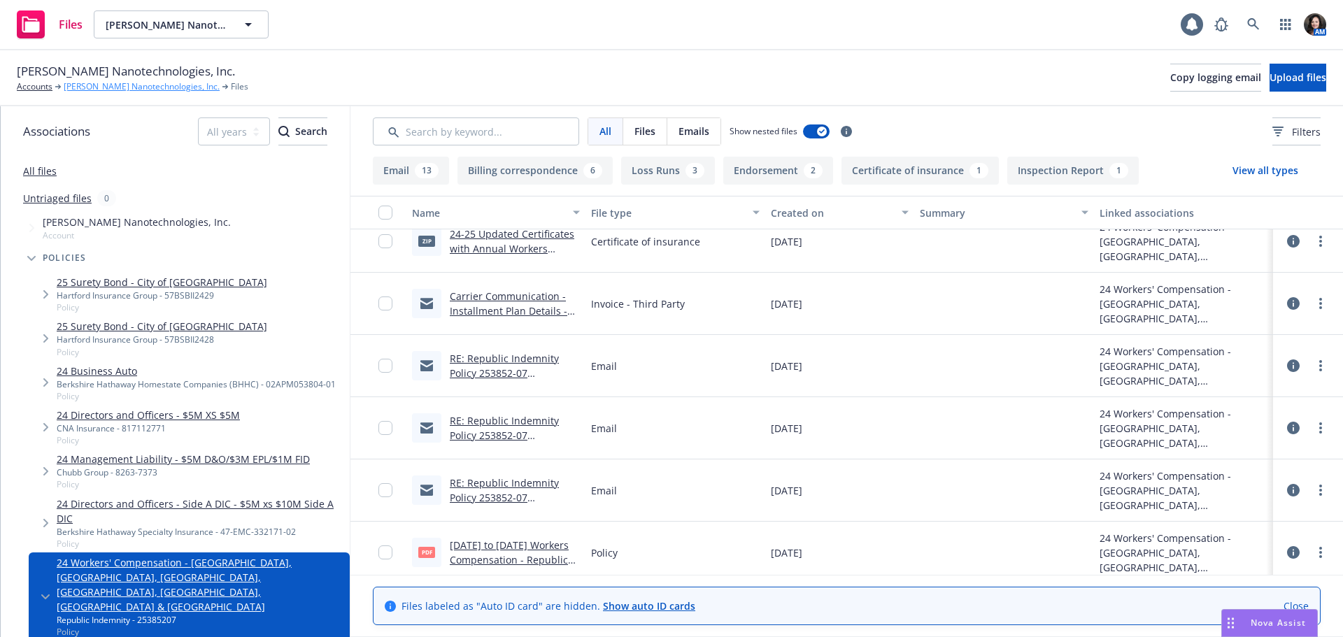
click at [117, 93] on link "[PERSON_NAME] Nanotechnologies, Inc." at bounding box center [142, 86] width 156 height 13
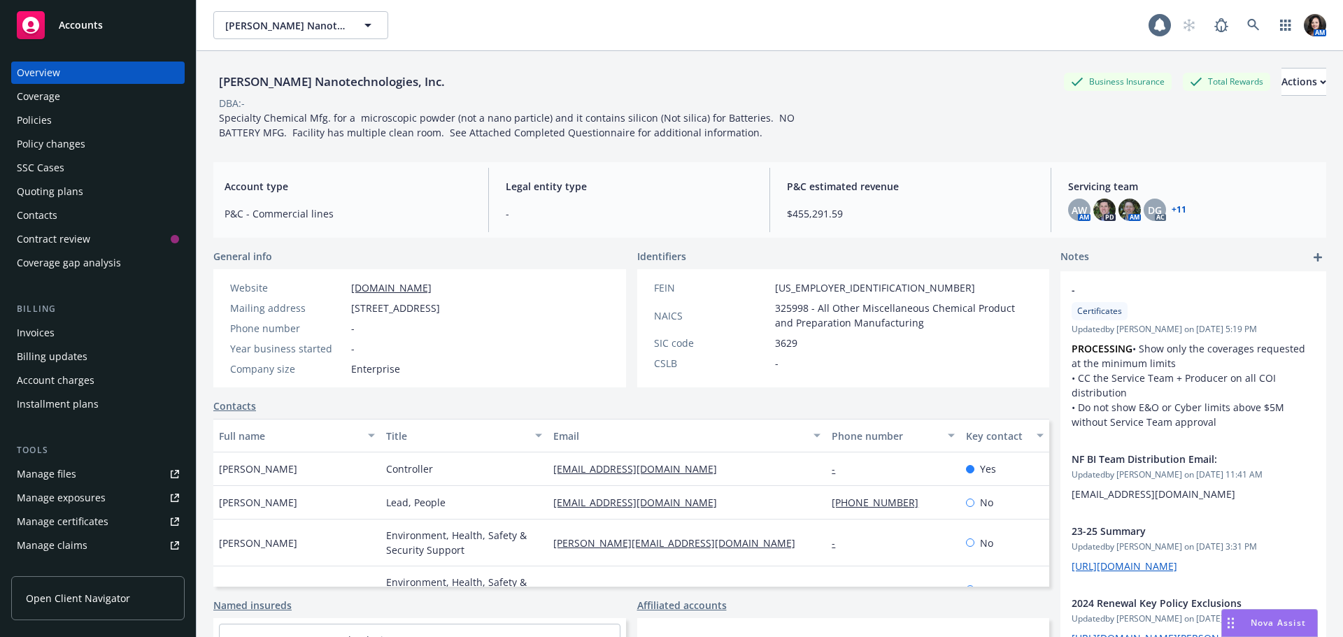
click at [83, 128] on div "Policies" at bounding box center [98, 120] width 162 height 22
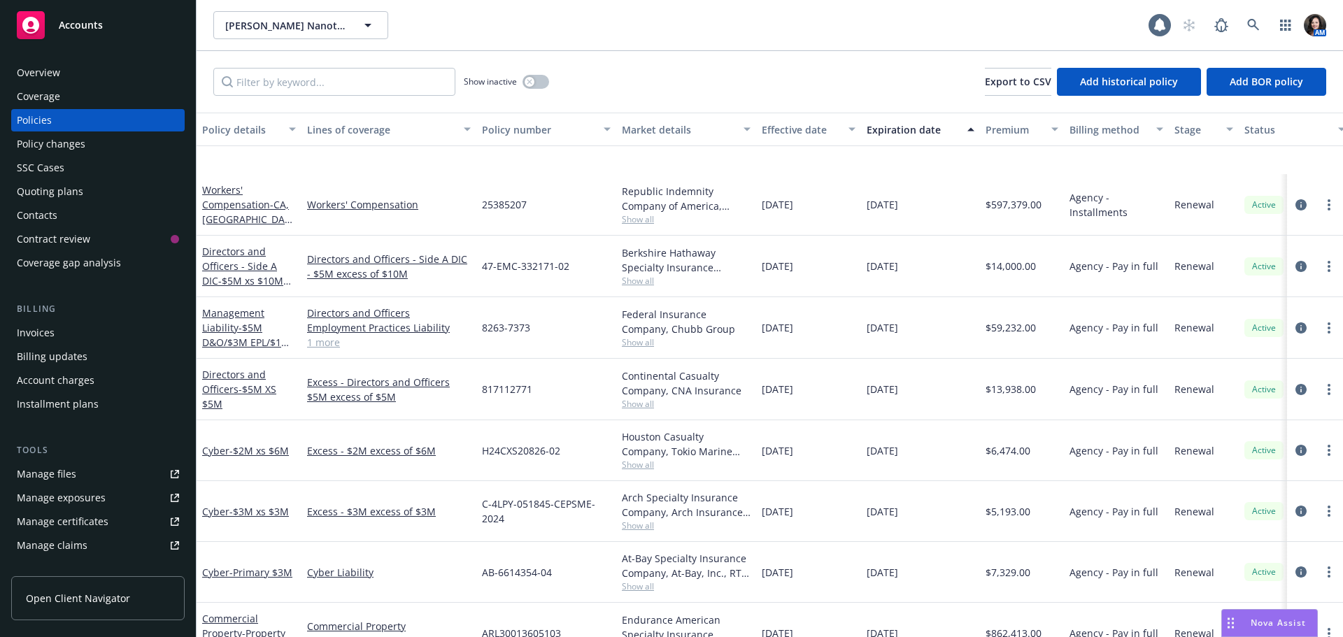
scroll to position [629, 0]
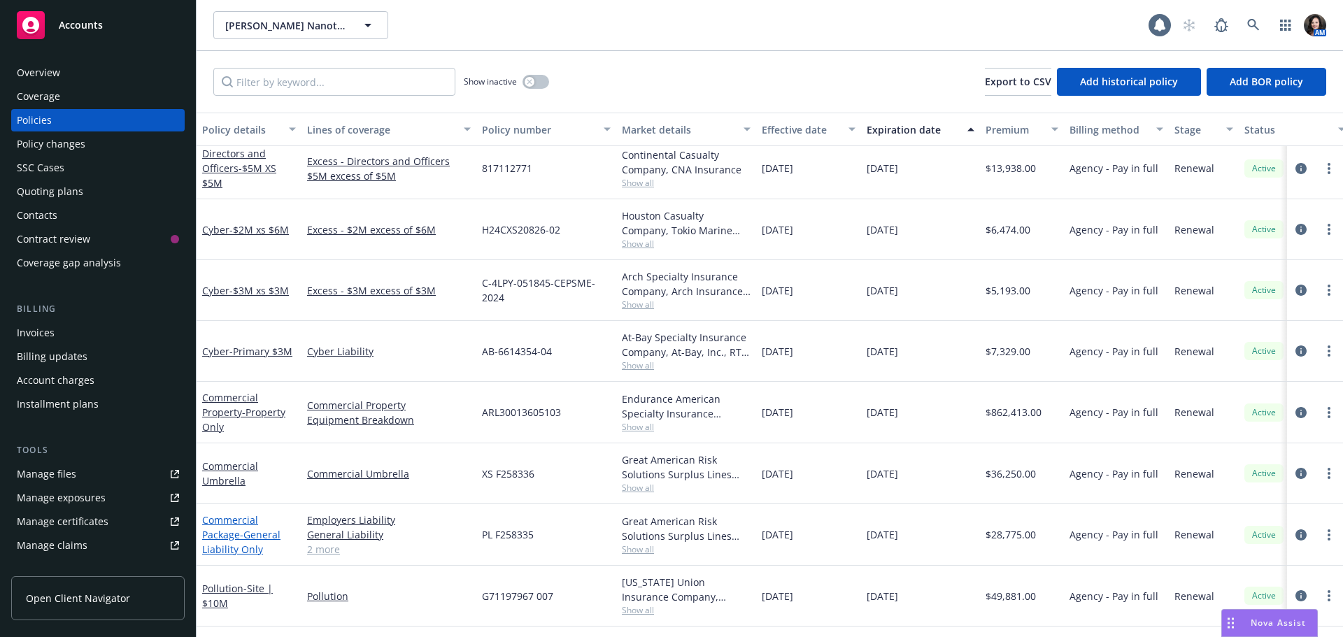
click at [241, 529] on span "- General Liability Only" at bounding box center [241, 542] width 78 height 28
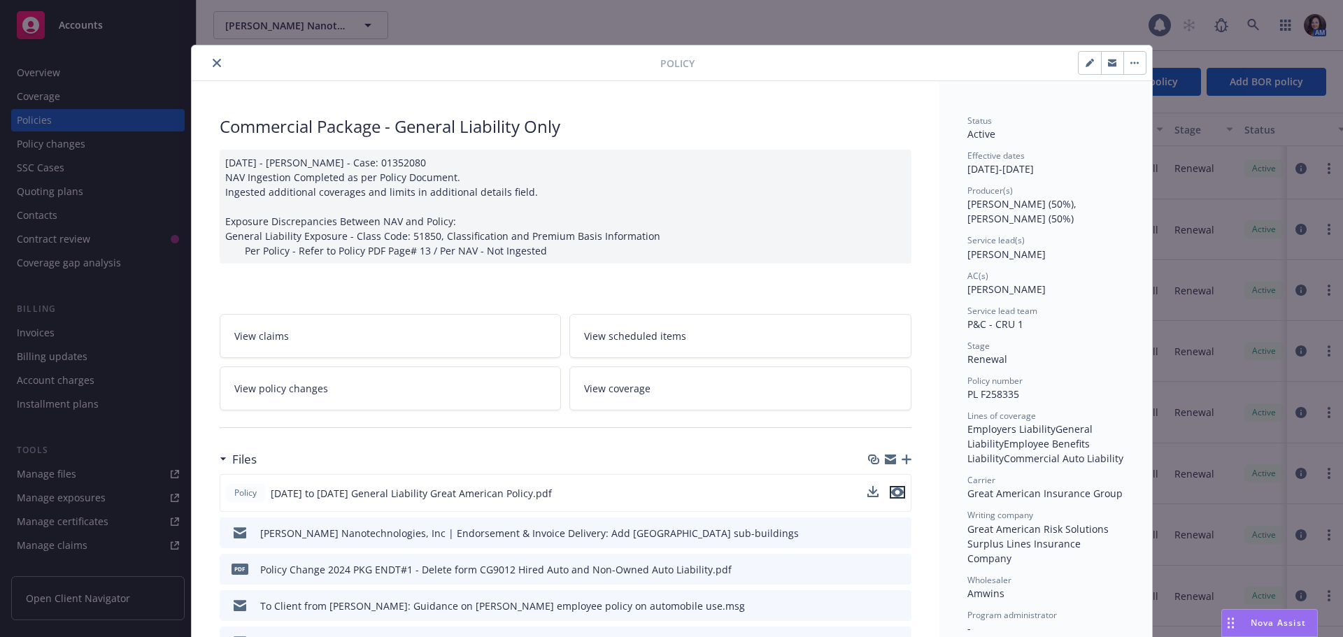
click at [893, 492] on icon "preview file" at bounding box center [897, 492] width 13 height 10
click at [213, 61] on icon "close" at bounding box center [217, 63] width 8 height 8
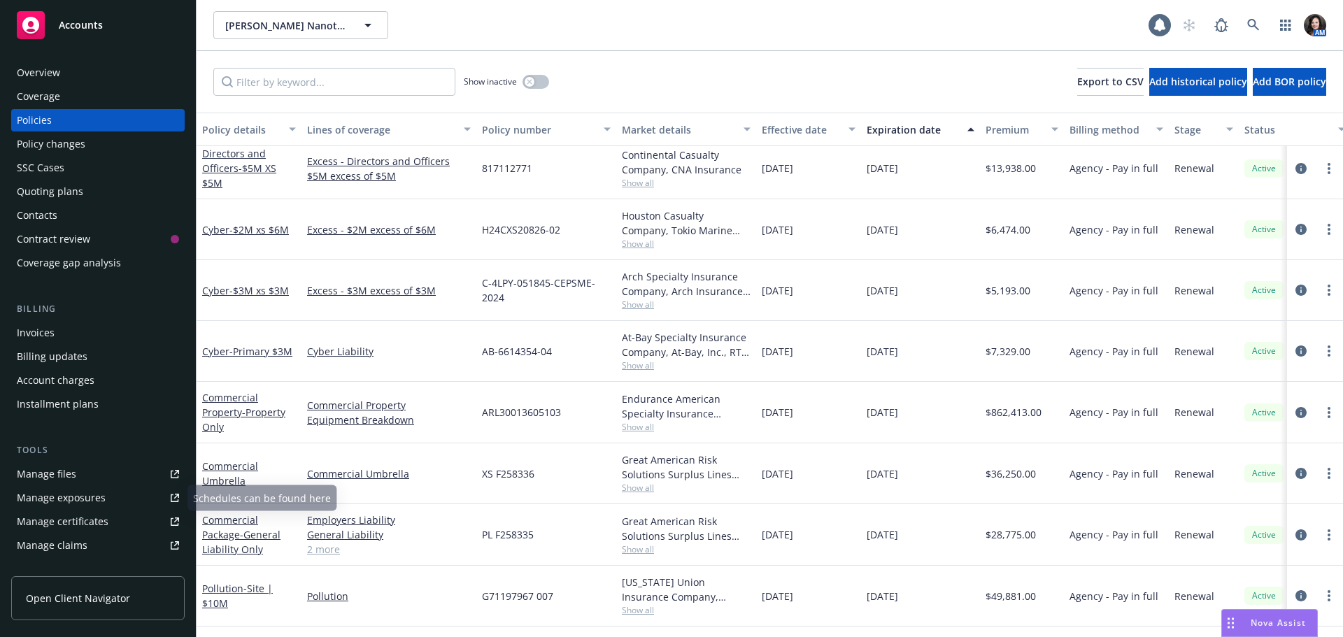
click at [121, 462] on div "Tools Manage files Manage exposures Manage certificates Manage claims Manage BO…" at bounding box center [97, 523] width 173 height 161
click at [121, 473] on link "Manage files" at bounding box center [97, 474] width 173 height 22
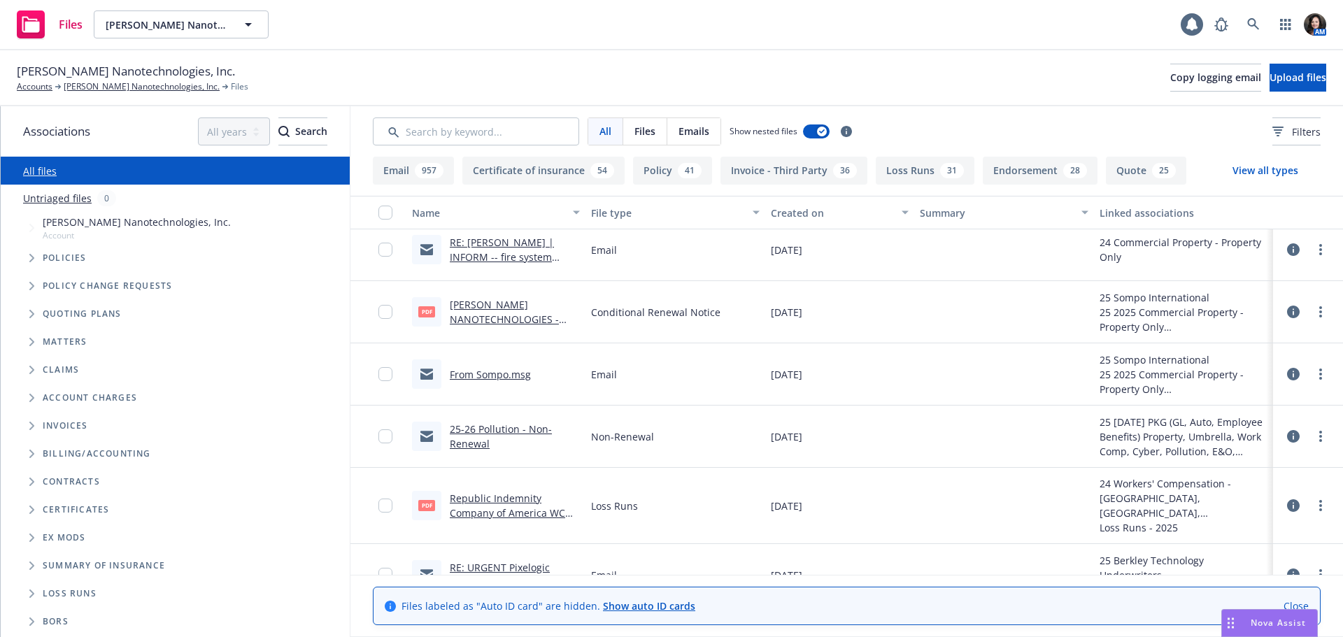
scroll to position [1189, 0]
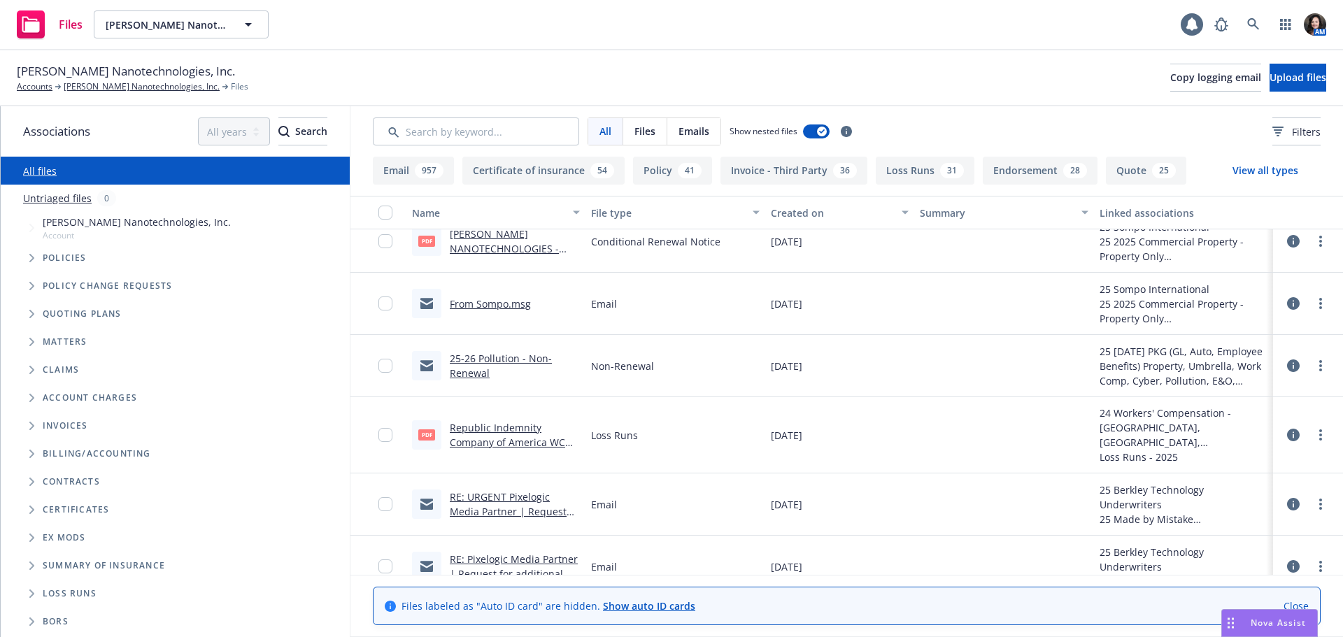
click at [478, 499] on link "RE: URGENT Pixelogic Media Partner | Request for additional local placement quo…" at bounding box center [511, 548] width 122 height 116
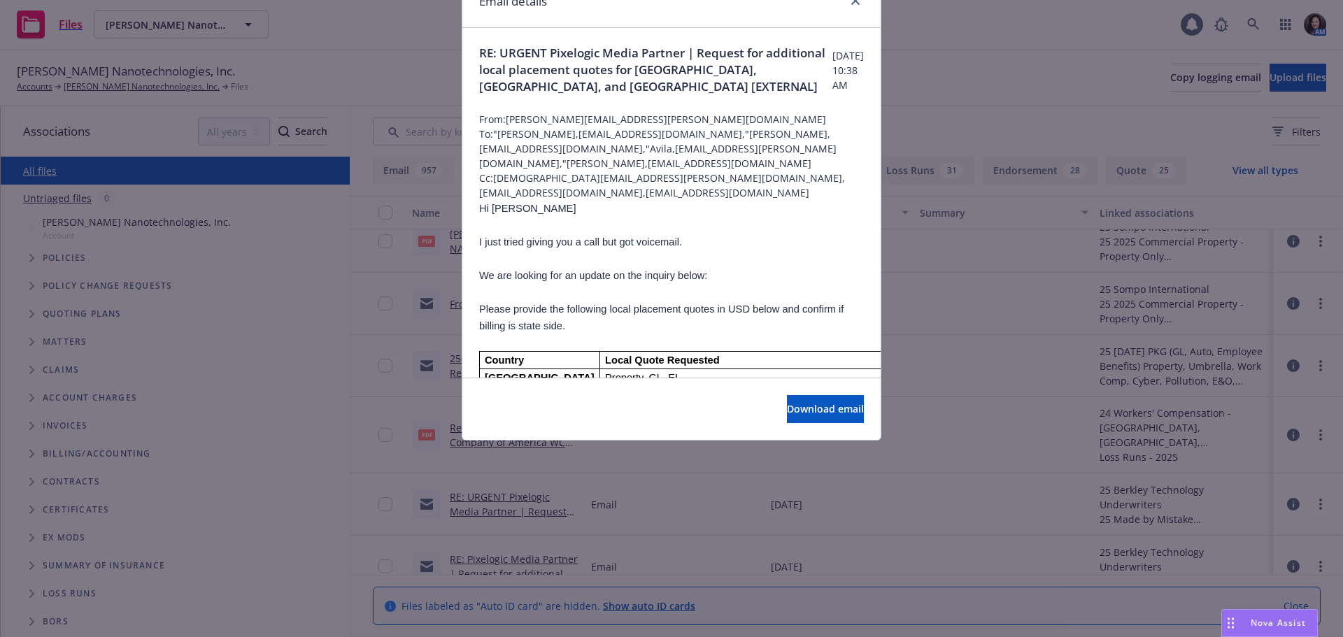
scroll to position [0, 0]
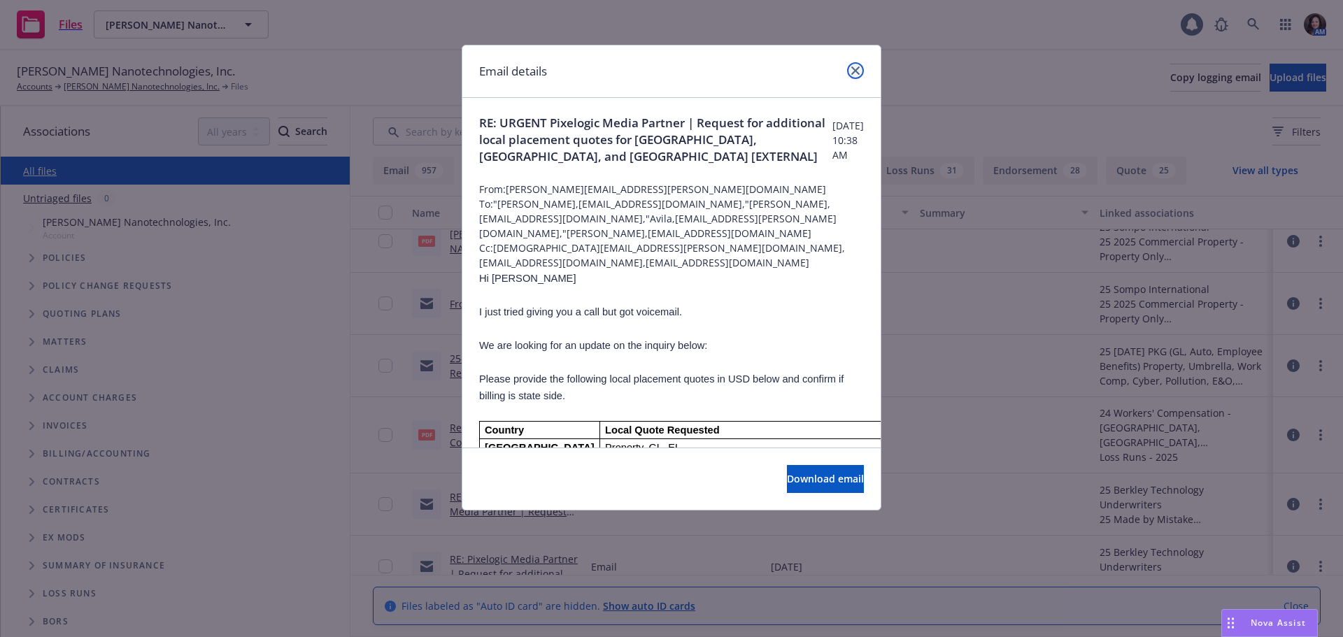
click at [851, 68] on icon "close" at bounding box center [855, 70] width 8 height 8
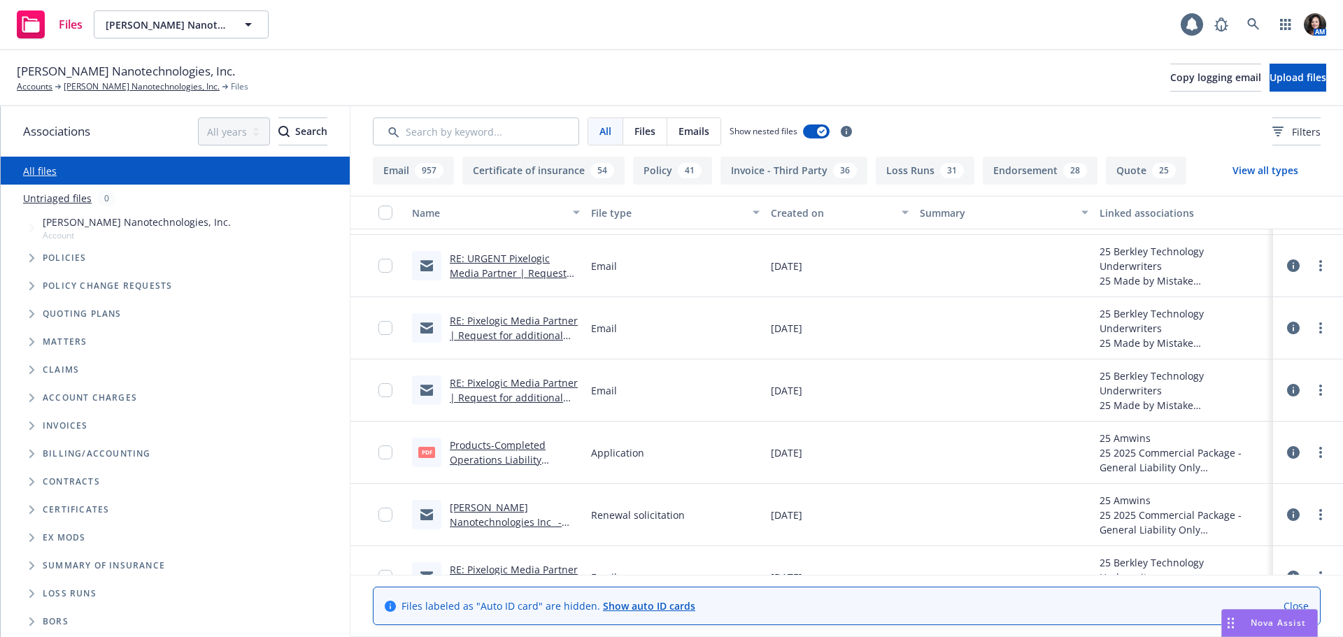
scroll to position [1329, 0]
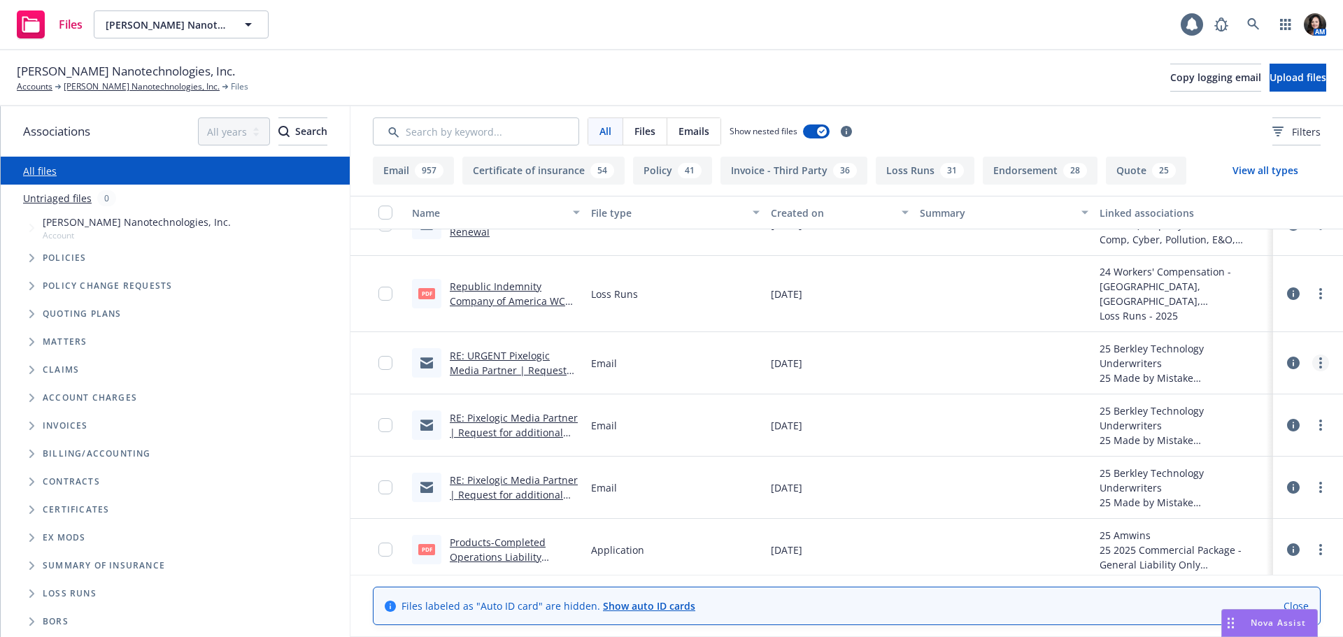
click at [1319, 363] on circle "more" at bounding box center [1320, 363] width 3 height 3
click at [1273, 478] on link "Update associations" at bounding box center [1248, 476] width 139 height 28
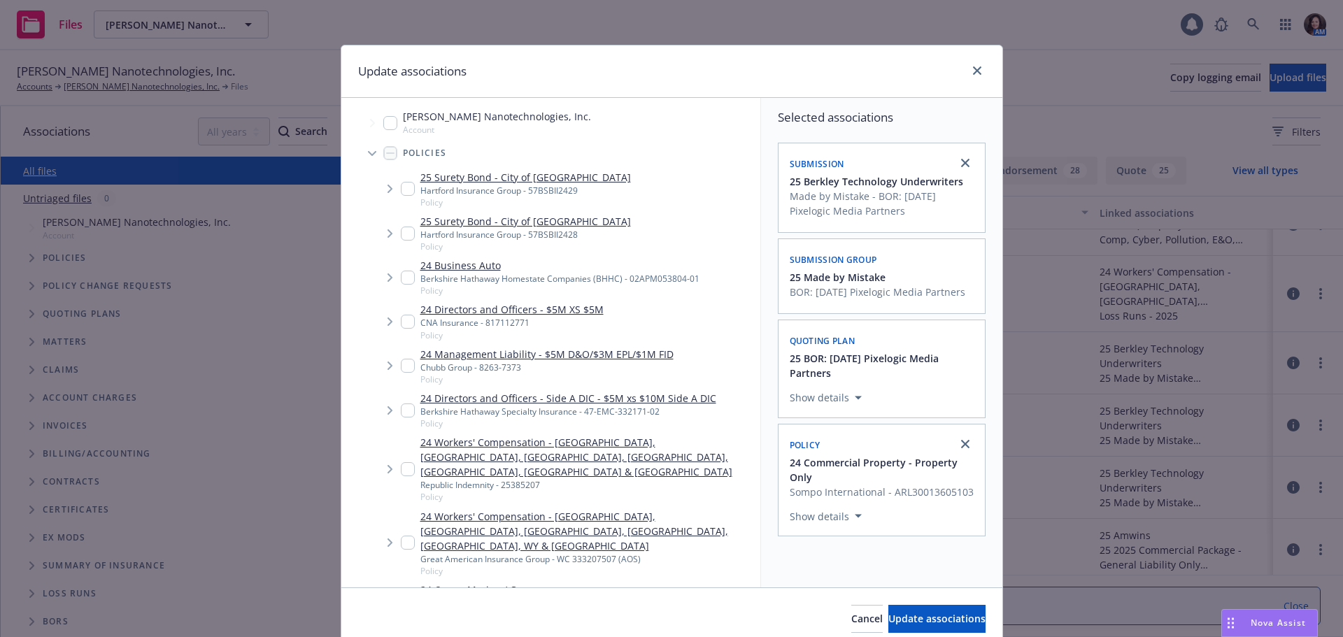
click at [984, 71] on div "Update associations" at bounding box center [671, 71] width 661 height 52
click at [973, 71] on icon "close" at bounding box center [977, 70] width 8 height 8
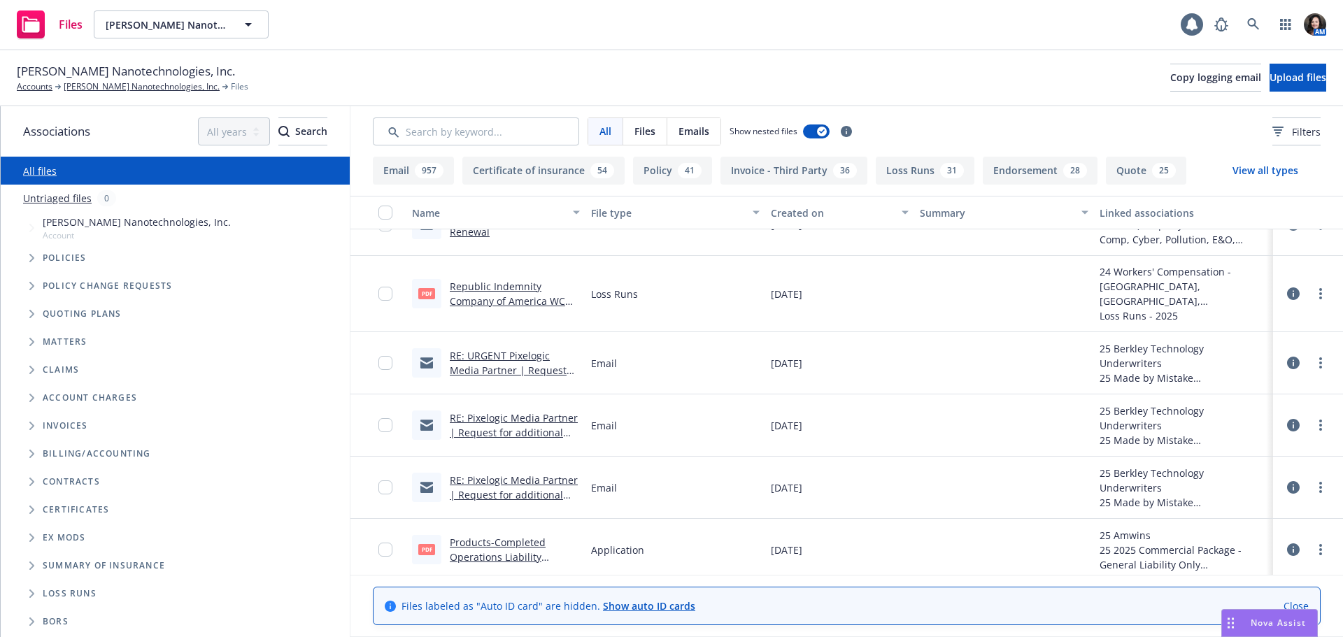
click at [378, 366] on div at bounding box center [378, 363] width 56 height 62
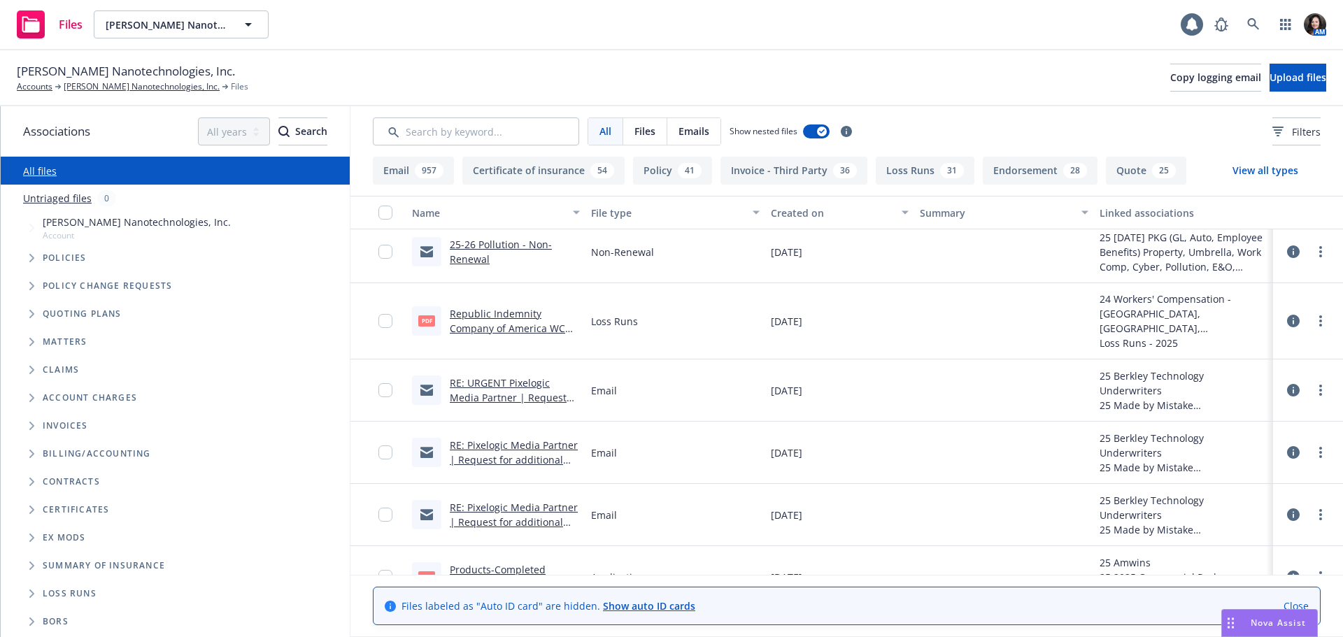
scroll to position [1329, 0]
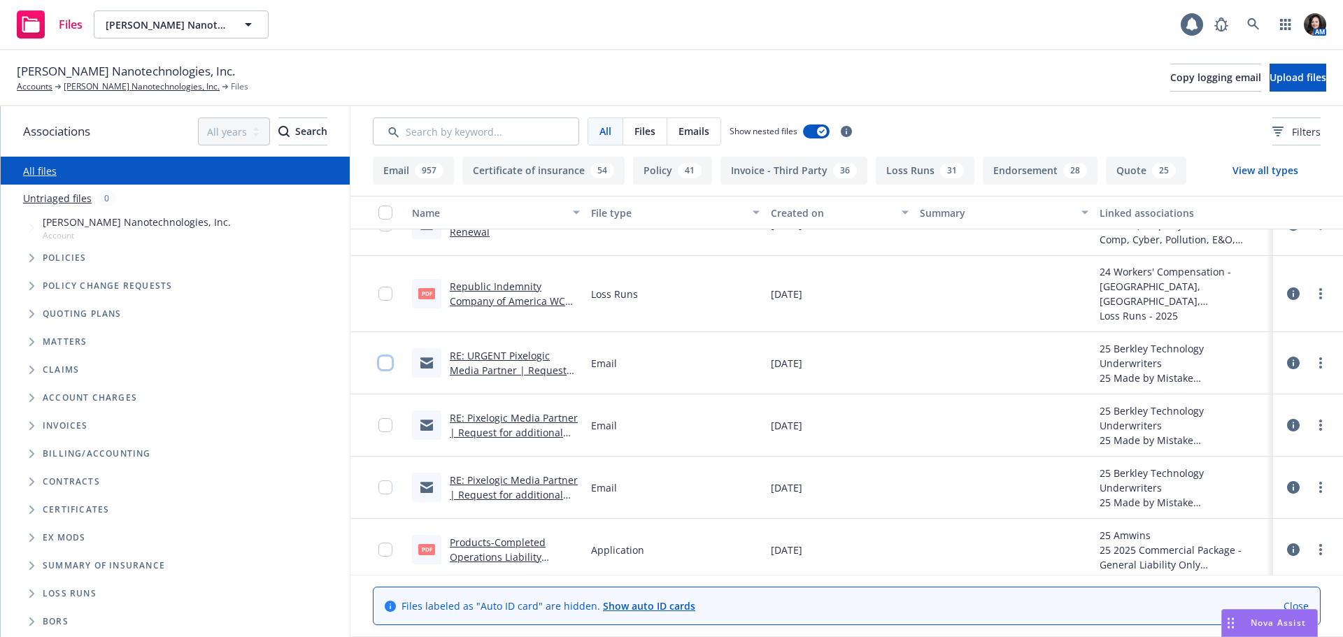
click at [382, 357] on input "checkbox" at bounding box center [385, 363] width 14 height 14
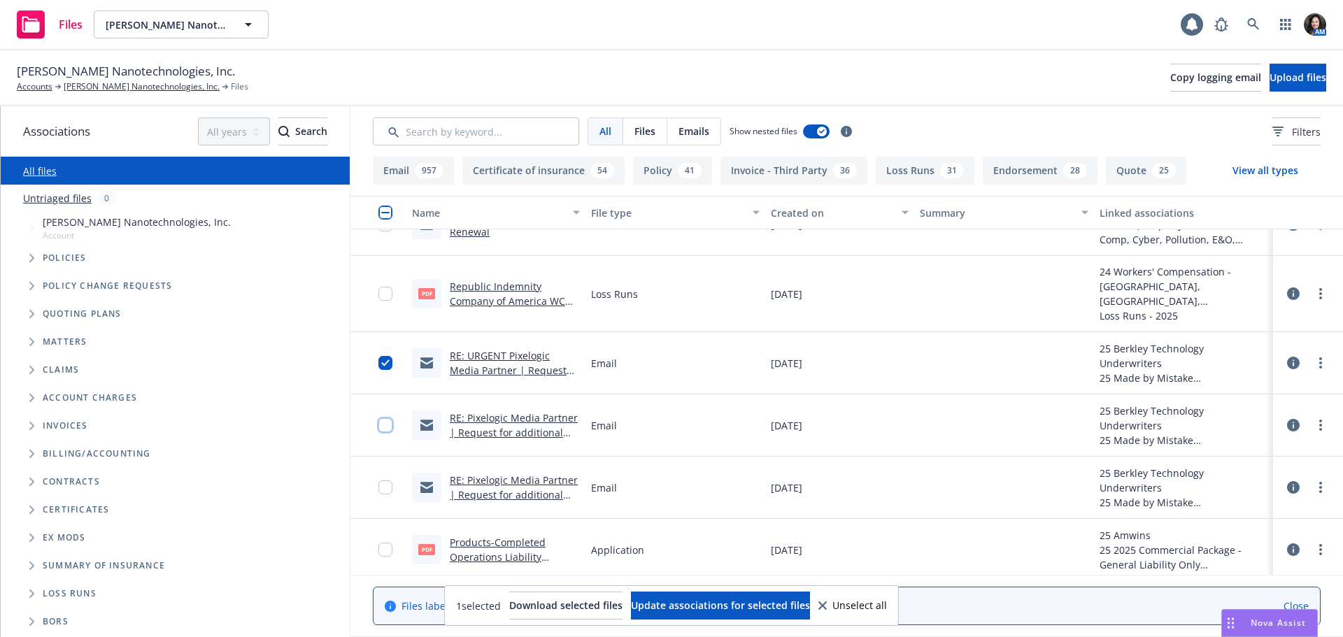
click at [387, 425] on input "checkbox" at bounding box center [385, 425] width 14 height 14
click at [387, 487] on input "checkbox" at bounding box center [385, 487] width 14 height 14
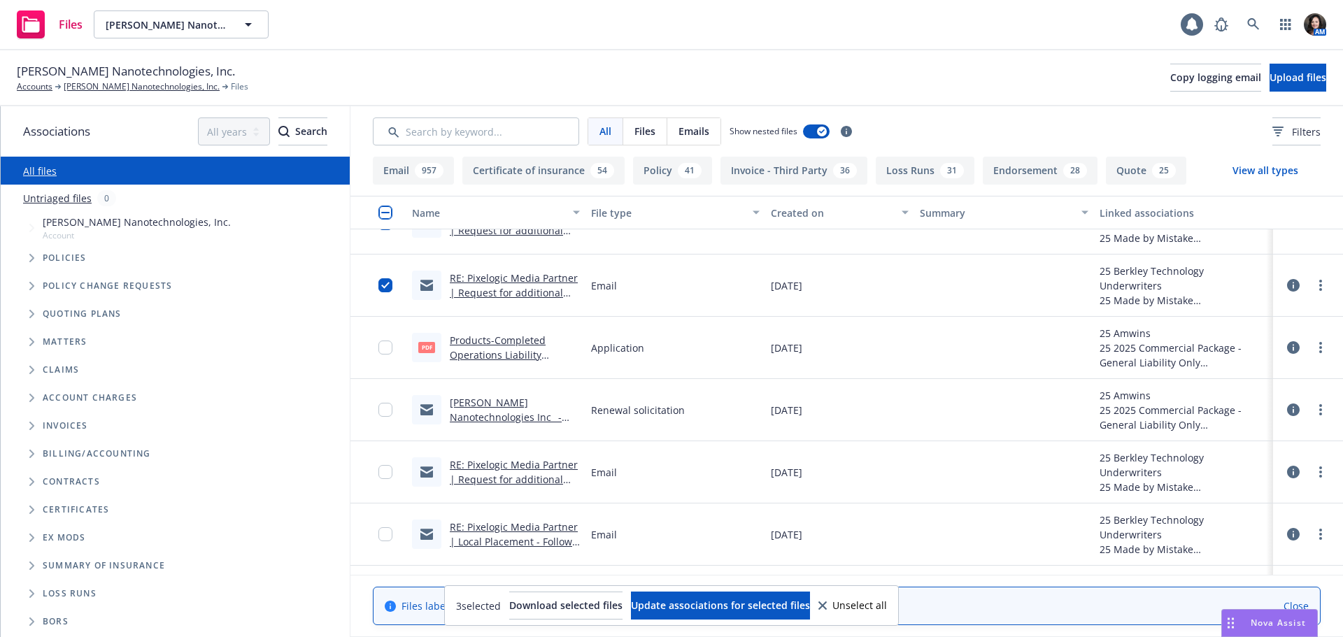
scroll to position [1539, 0]
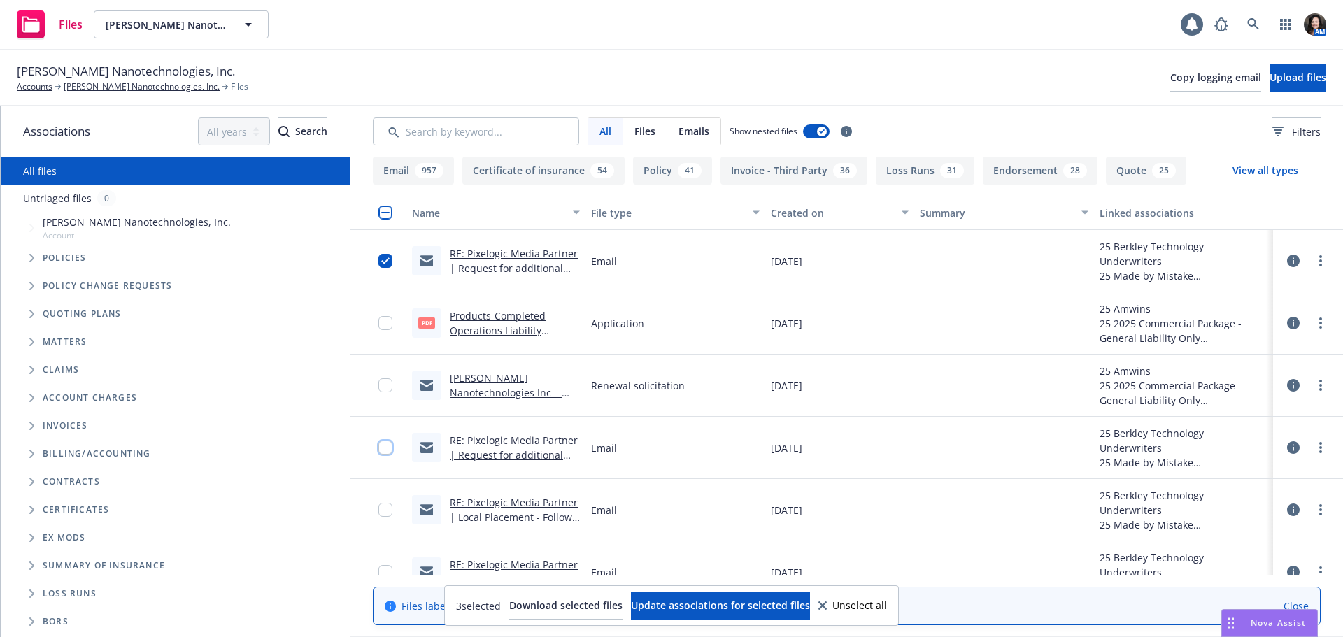
click at [378, 448] on input "checkbox" at bounding box center [385, 448] width 14 height 14
click at [389, 511] on input "checkbox" at bounding box center [385, 510] width 14 height 14
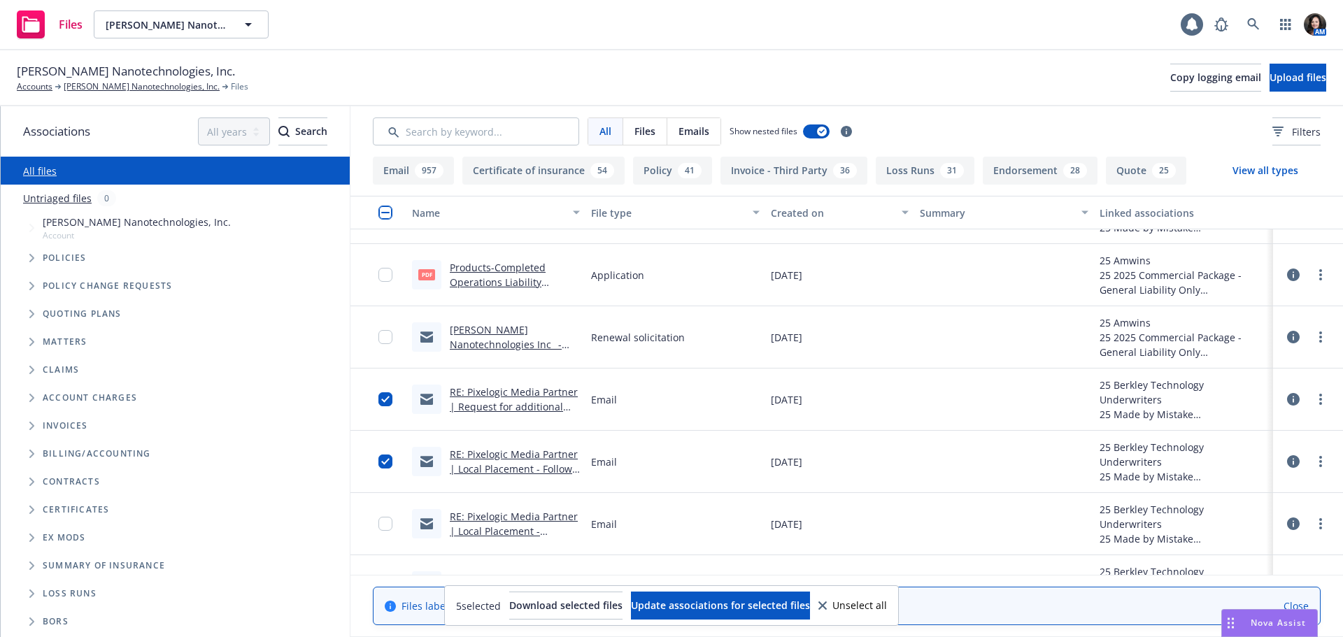
scroll to position [1749, 0]
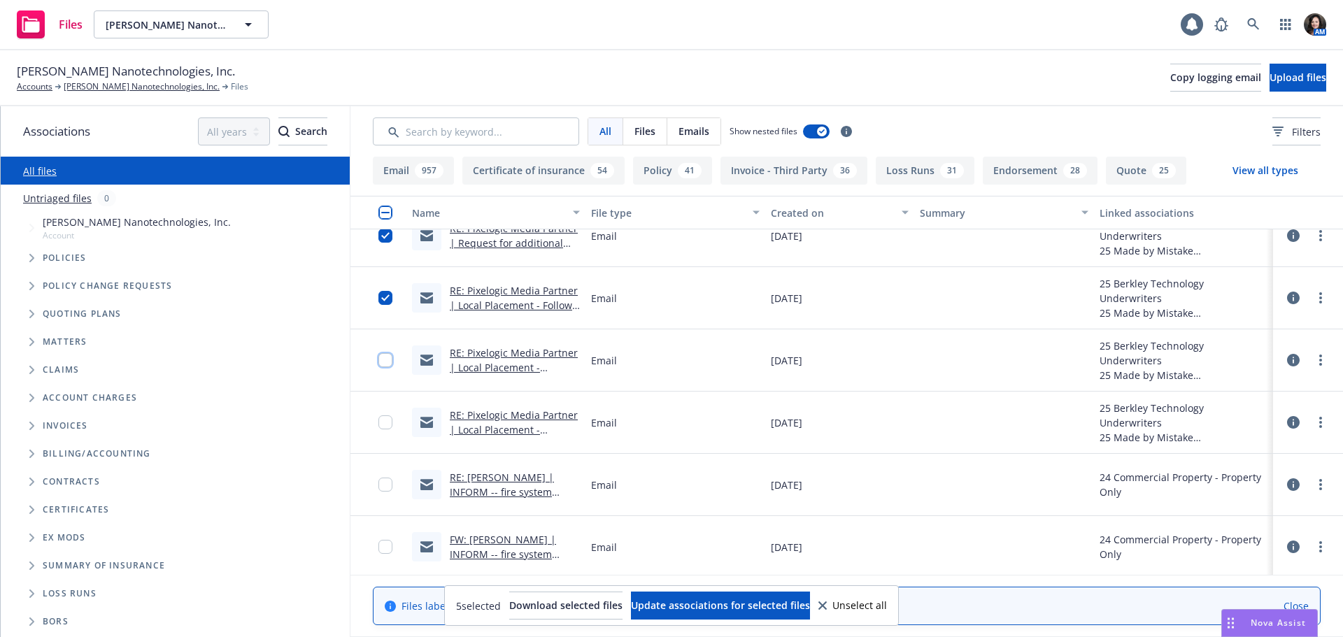
click at [385, 362] on input "checkbox" at bounding box center [385, 360] width 14 height 14
click at [384, 419] on input "checkbox" at bounding box center [385, 422] width 14 height 14
click at [546, 608] on span "Download selected files" at bounding box center [565, 605] width 113 height 13
click at [1313, 424] on link "more" at bounding box center [1320, 422] width 17 height 17
click at [1288, 453] on link "Archive" at bounding box center [1248, 451] width 139 height 28
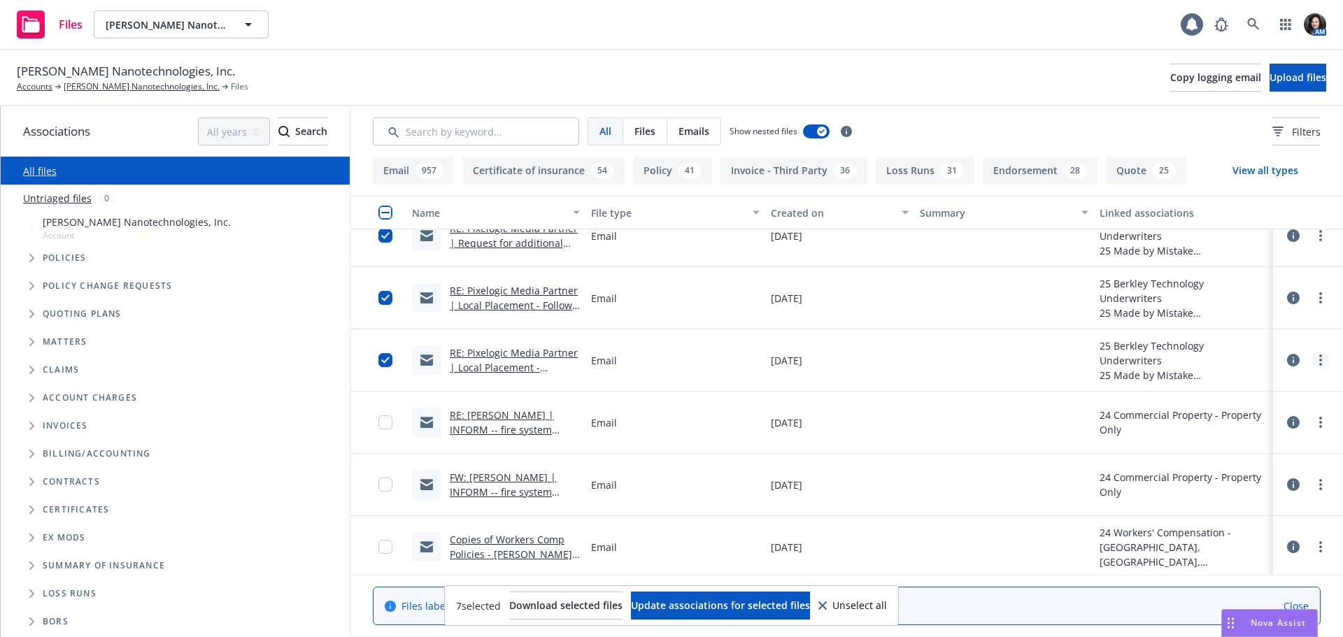
click at [1319, 363] on icon "more" at bounding box center [1320, 360] width 3 height 11
click at [1304, 384] on link "Archive" at bounding box center [1248, 389] width 139 height 28
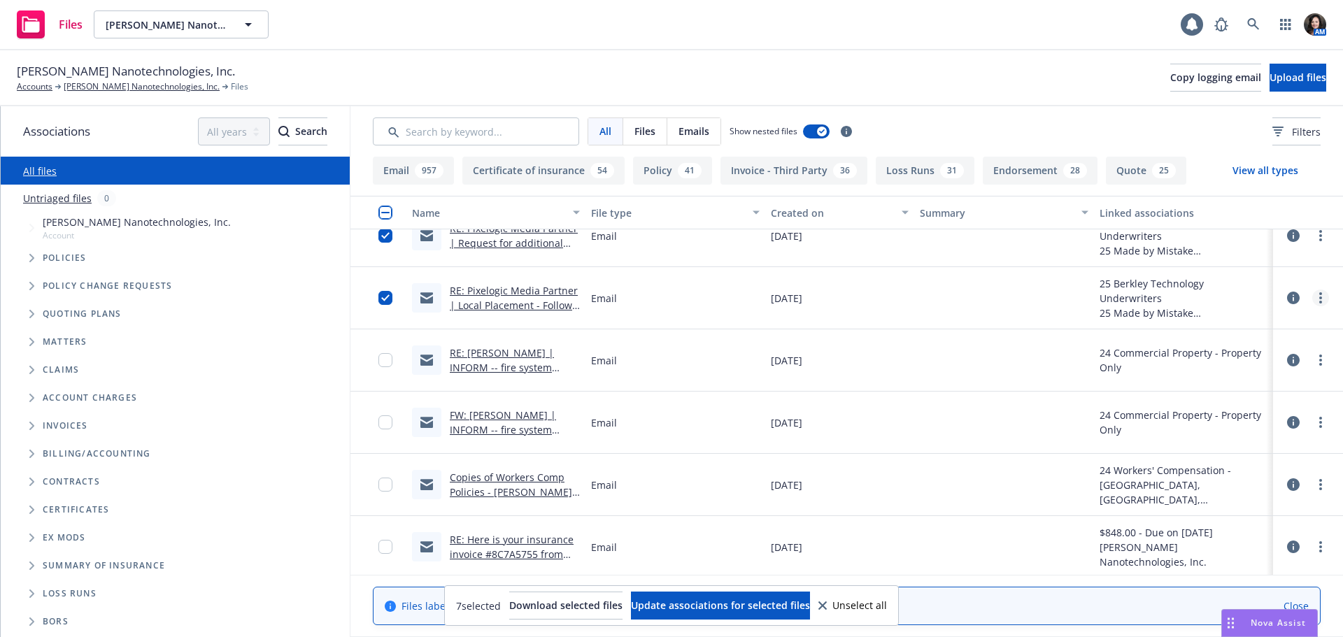
click at [1312, 298] on link "more" at bounding box center [1320, 298] width 17 height 17
click at [1305, 318] on link "Archive" at bounding box center [1248, 327] width 139 height 28
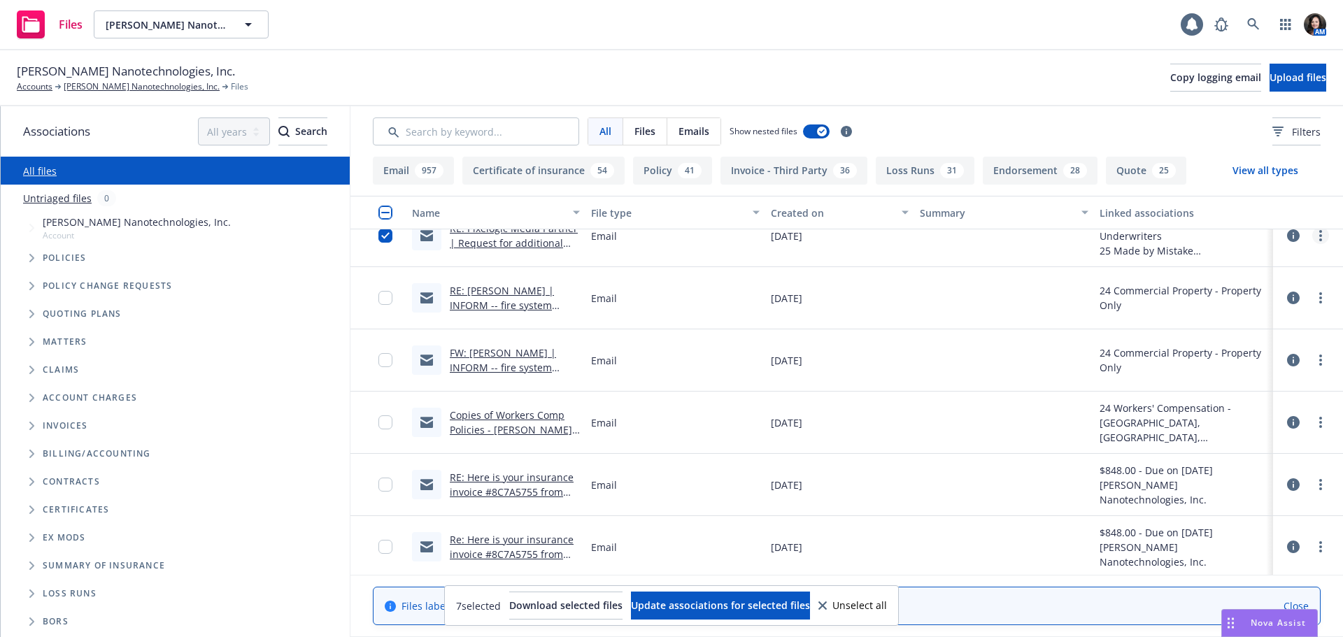
click at [1319, 233] on icon "more" at bounding box center [1320, 235] width 3 height 11
click at [1292, 257] on link "Archive" at bounding box center [1248, 264] width 139 height 28
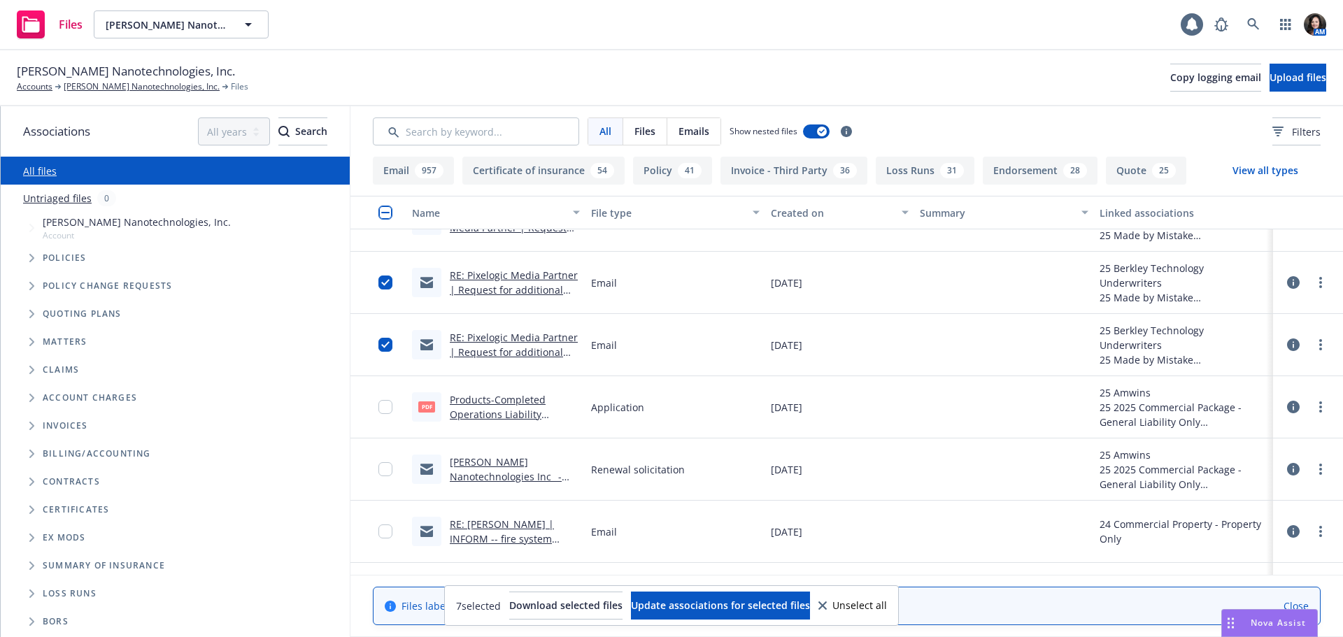
scroll to position [1469, 0]
click at [1319, 343] on circle "more" at bounding box center [1320, 342] width 3 height 3
click at [1293, 372] on link "Archive" at bounding box center [1248, 375] width 139 height 28
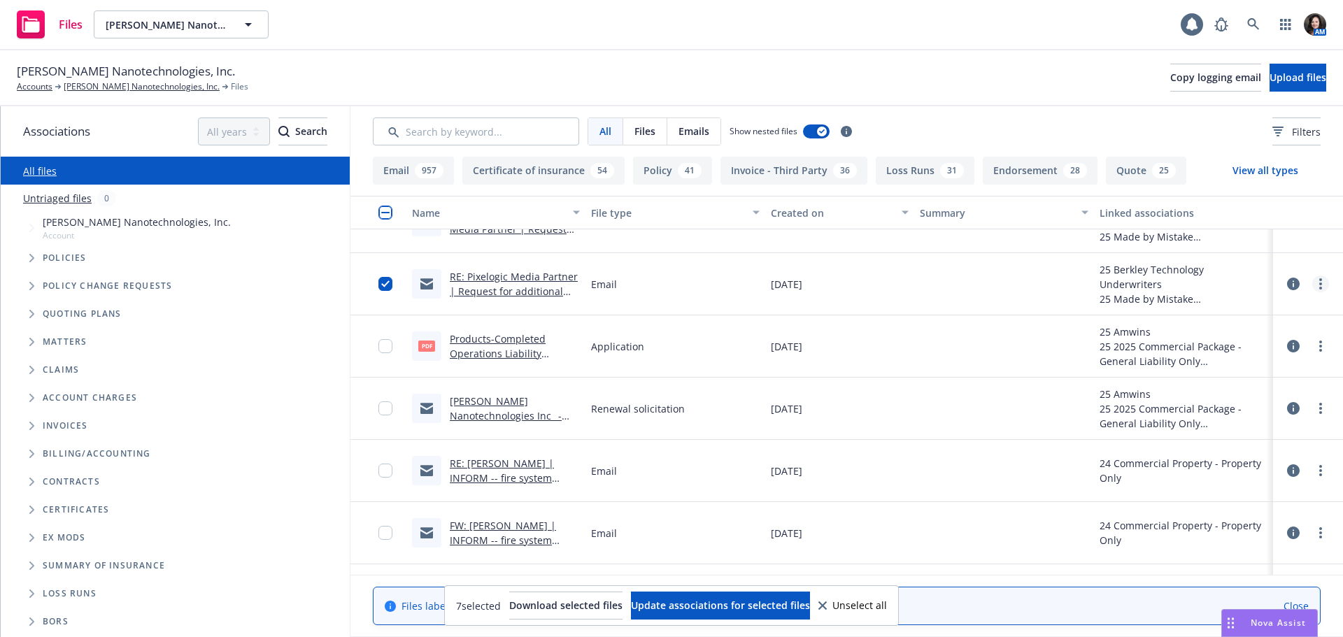
click at [1312, 283] on link "more" at bounding box center [1320, 284] width 17 height 17
click at [1290, 318] on link "Archive" at bounding box center [1248, 313] width 139 height 28
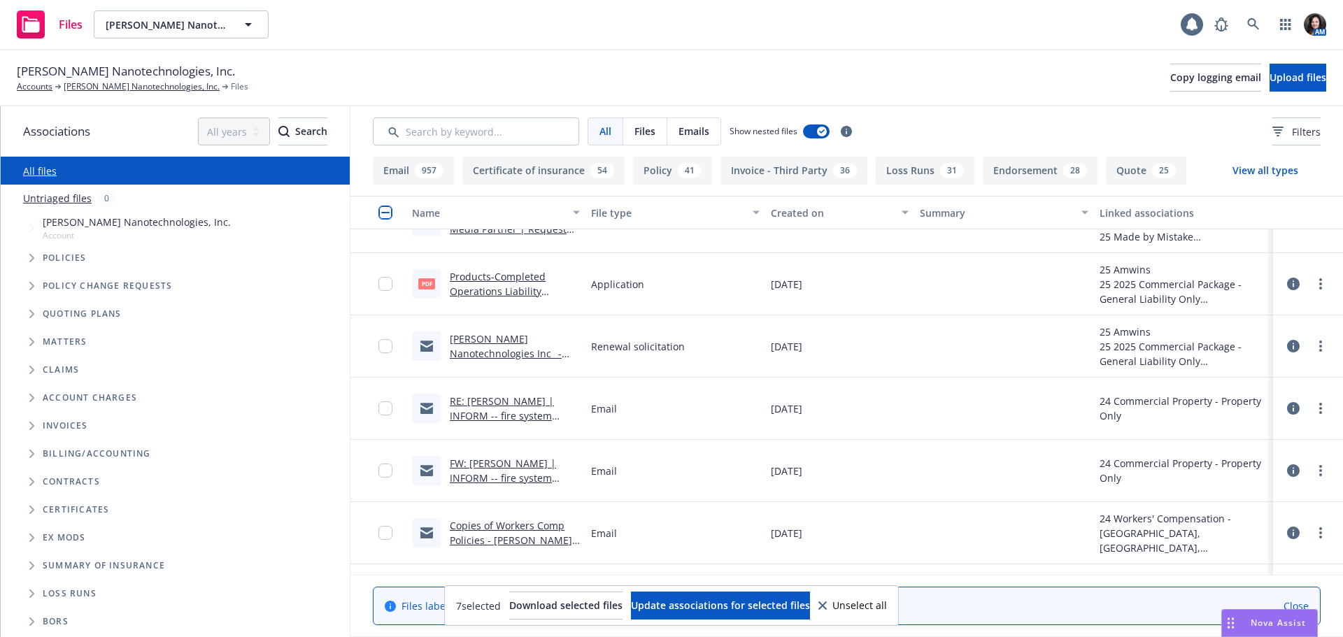
click at [827, 609] on icon at bounding box center [822, 605] width 8 height 8
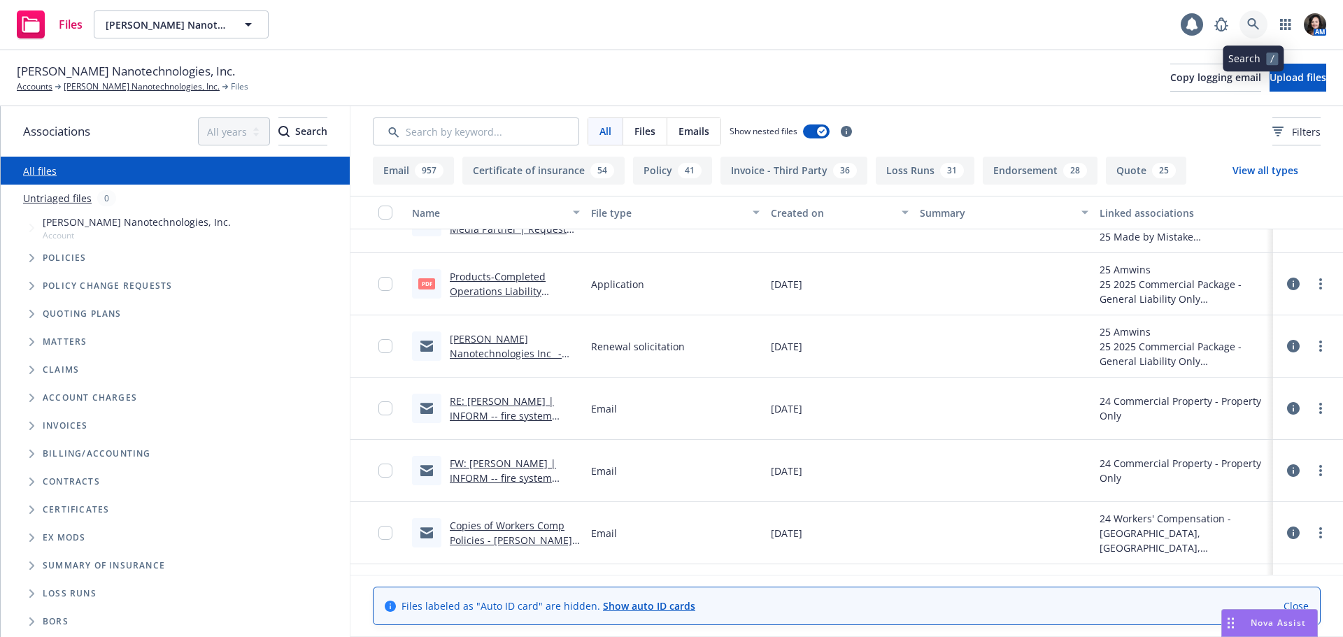
click at [1251, 22] on icon at bounding box center [1253, 24] width 13 height 13
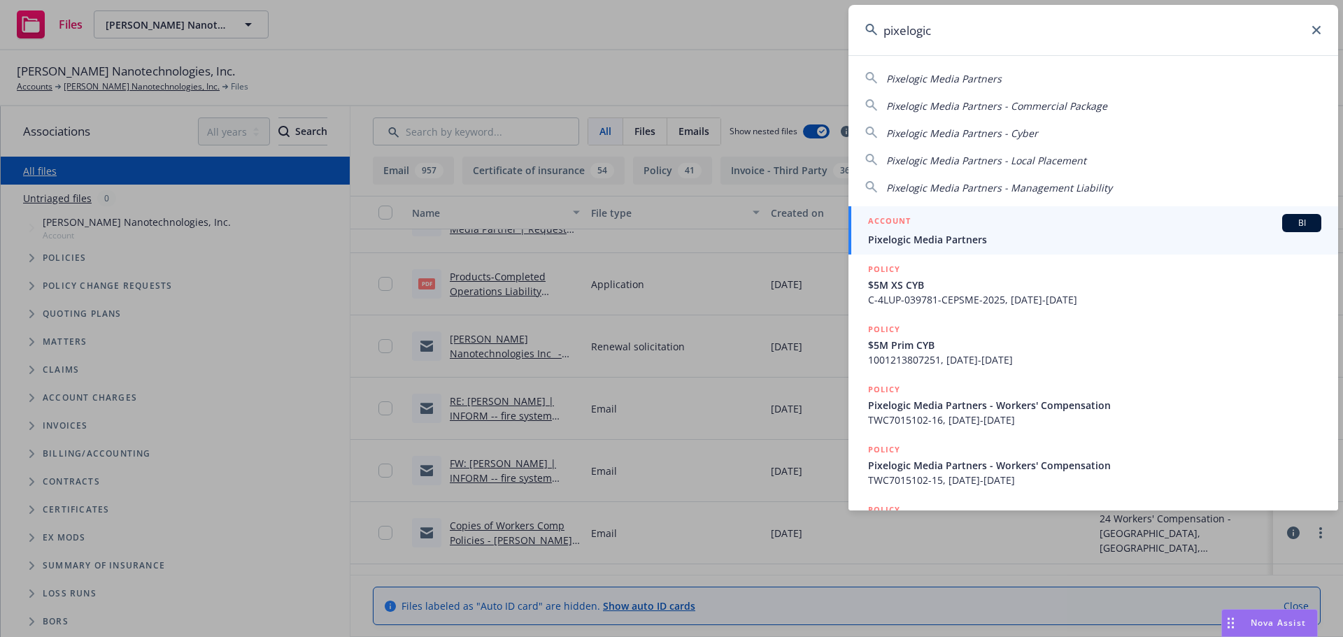
type input "pixelogic"
click at [1128, 227] on div "ACCOUNT BI" at bounding box center [1094, 223] width 453 height 18
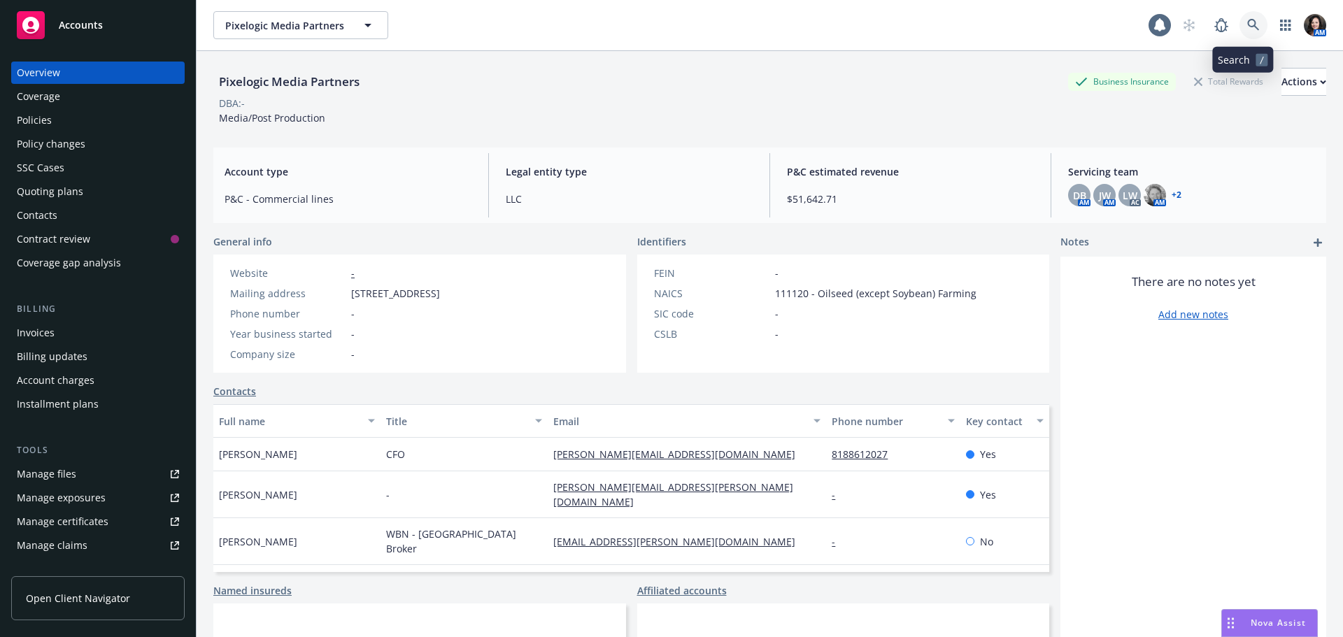
click at [1251, 29] on link at bounding box center [1253, 25] width 28 height 28
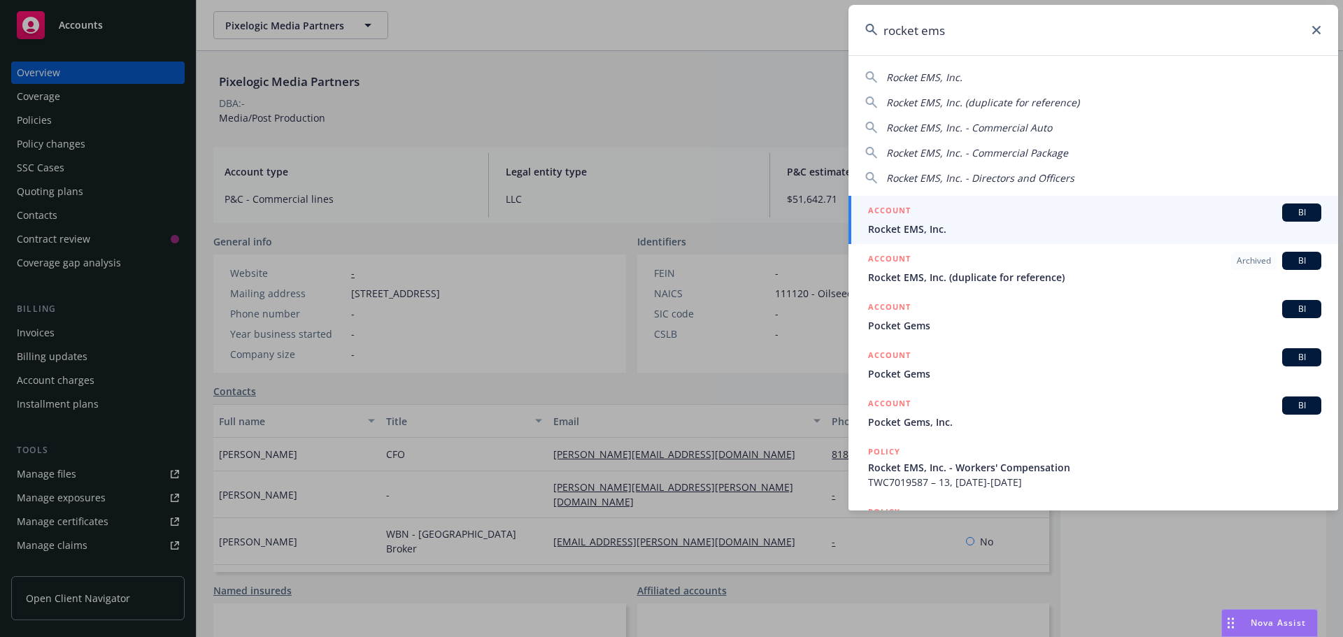
type input "rocket ems"
click at [1000, 225] on span "Rocket EMS, Inc." at bounding box center [1094, 229] width 453 height 15
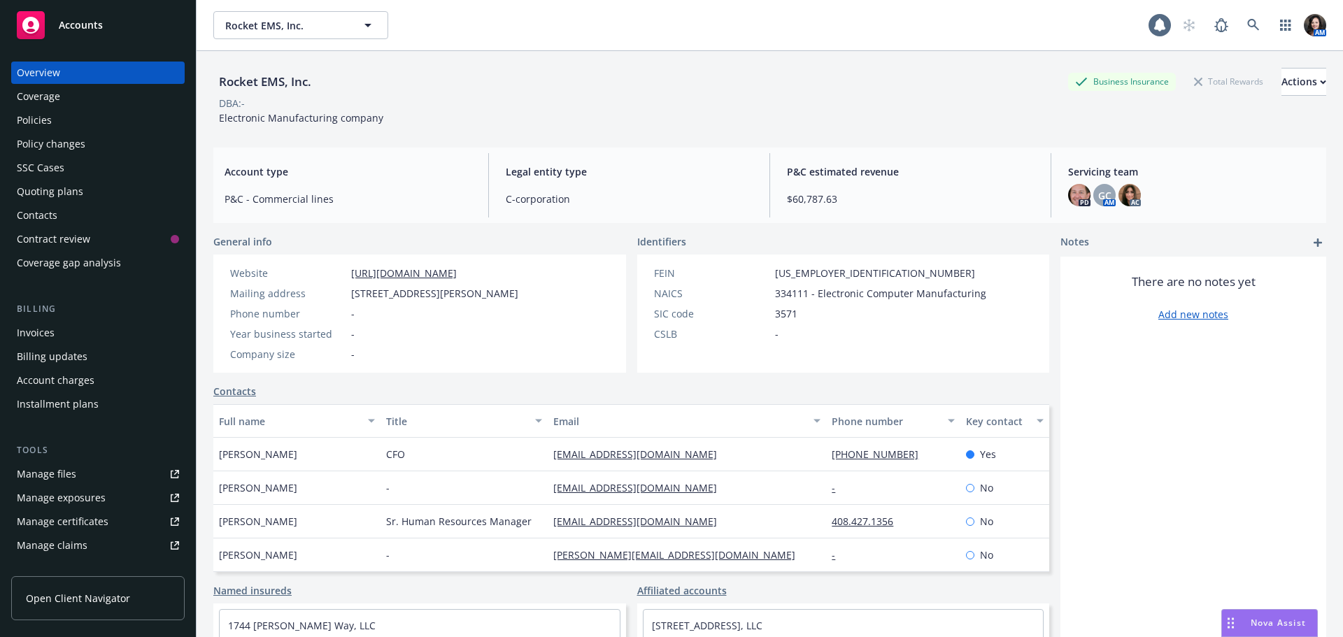
click at [50, 116] on div "Policies" at bounding box center [34, 120] width 35 height 22
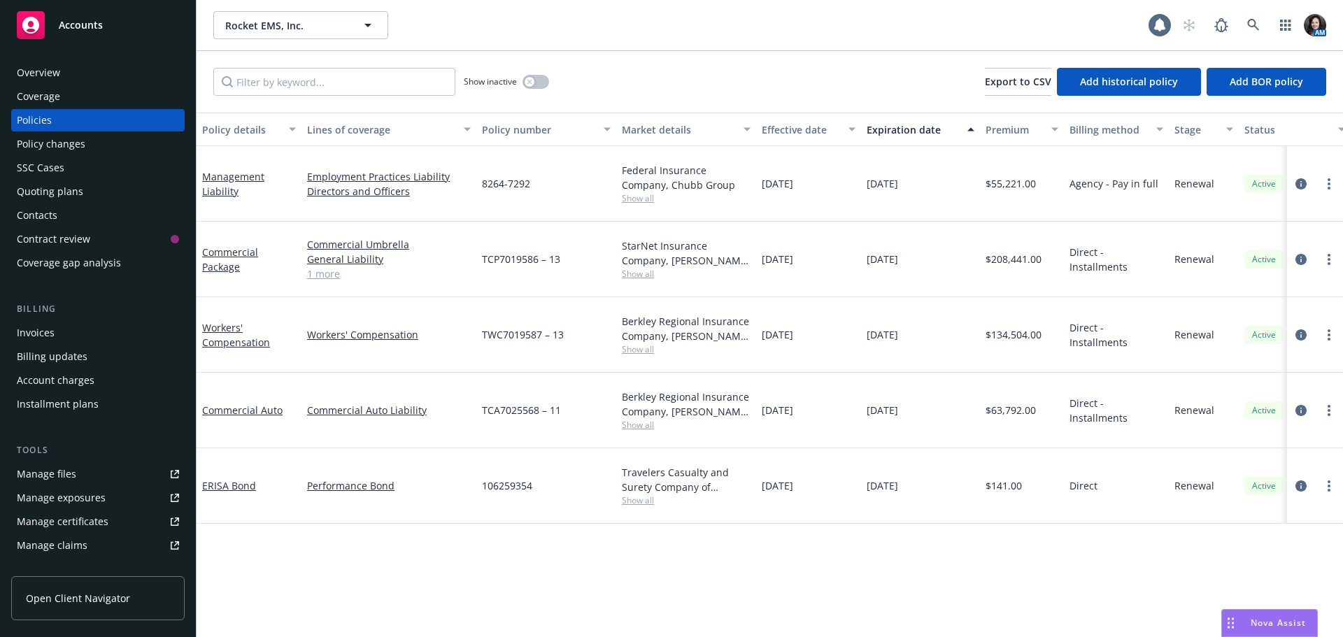
click at [98, 75] on div "Overview" at bounding box center [98, 73] width 162 height 22
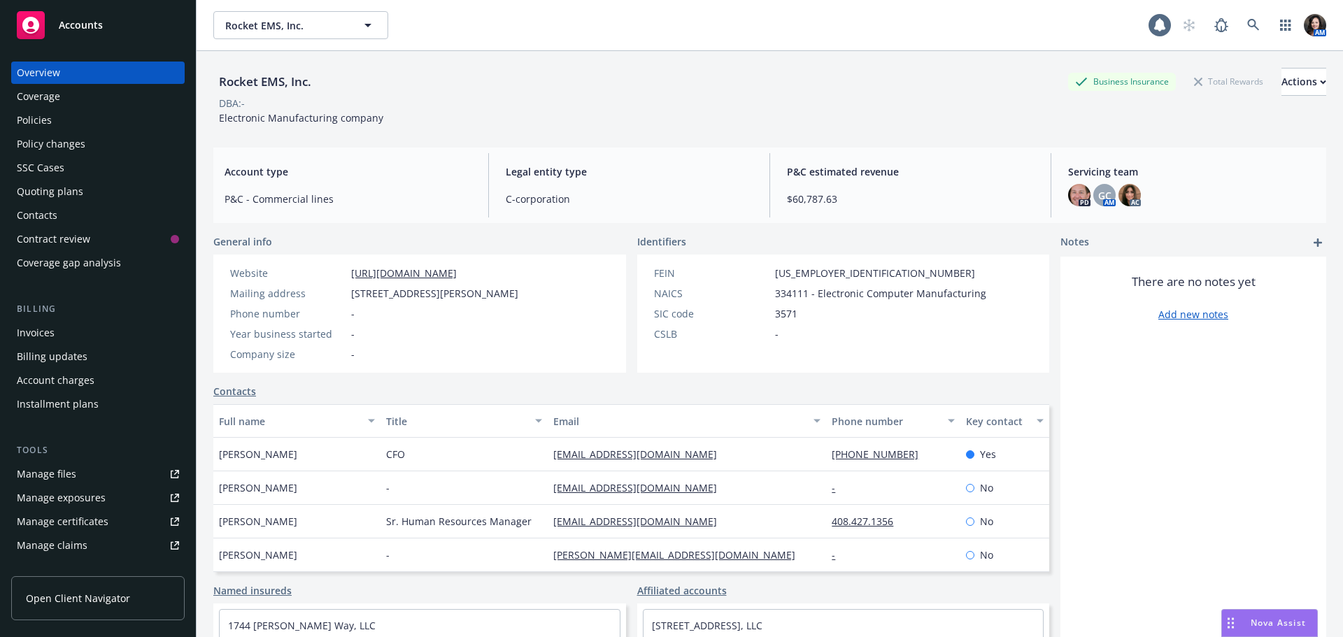
click at [450, 276] on link "[URL][DOMAIN_NAME]" at bounding box center [404, 272] width 106 height 13
click at [1247, 29] on icon at bounding box center [1253, 25] width 13 height 13
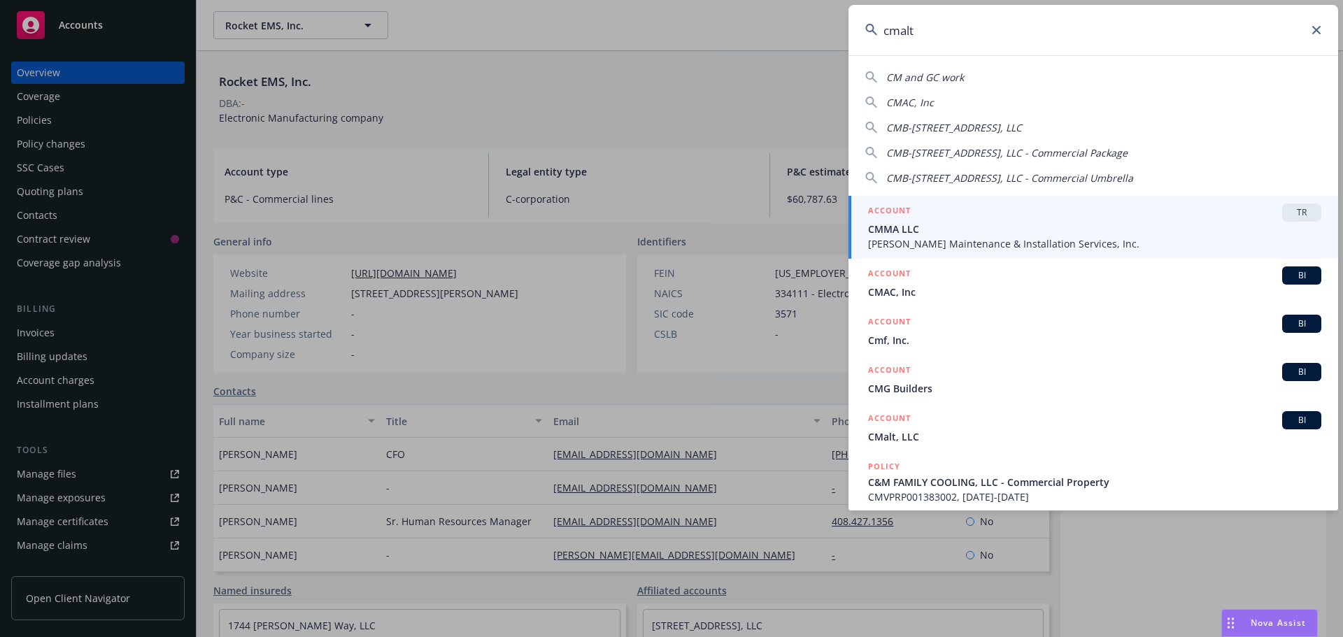
type input "cmalt"
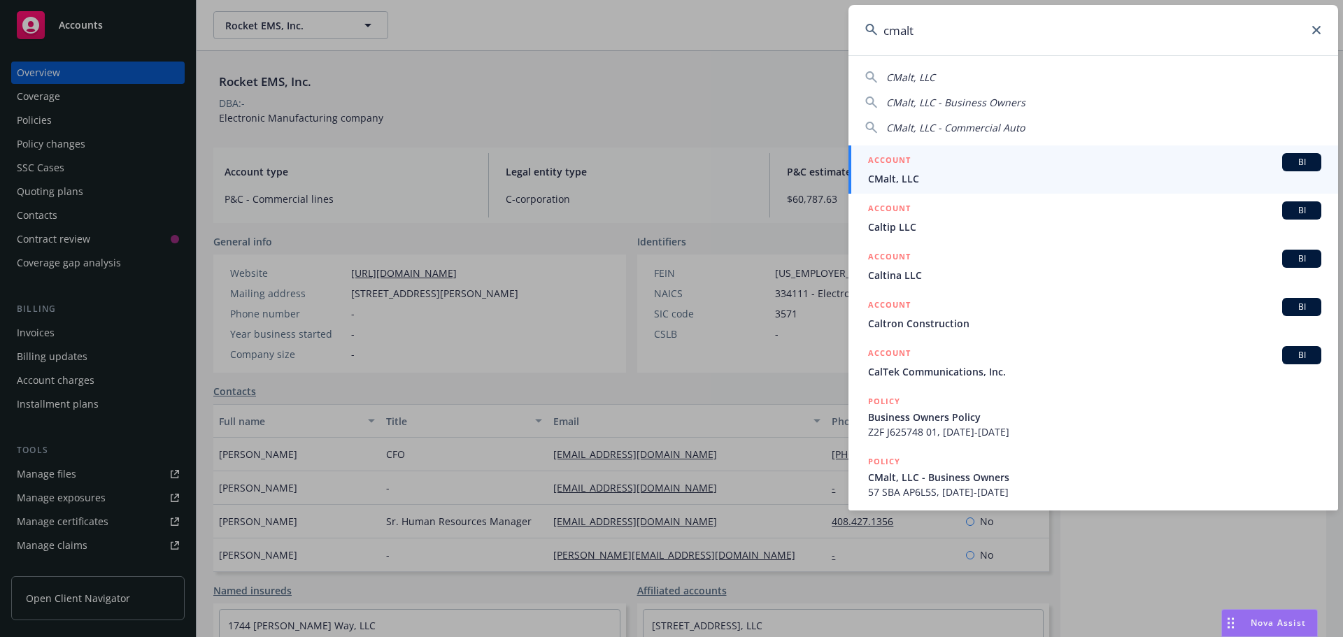
click at [1133, 183] on span "CMalt, LLC" at bounding box center [1094, 178] width 453 height 15
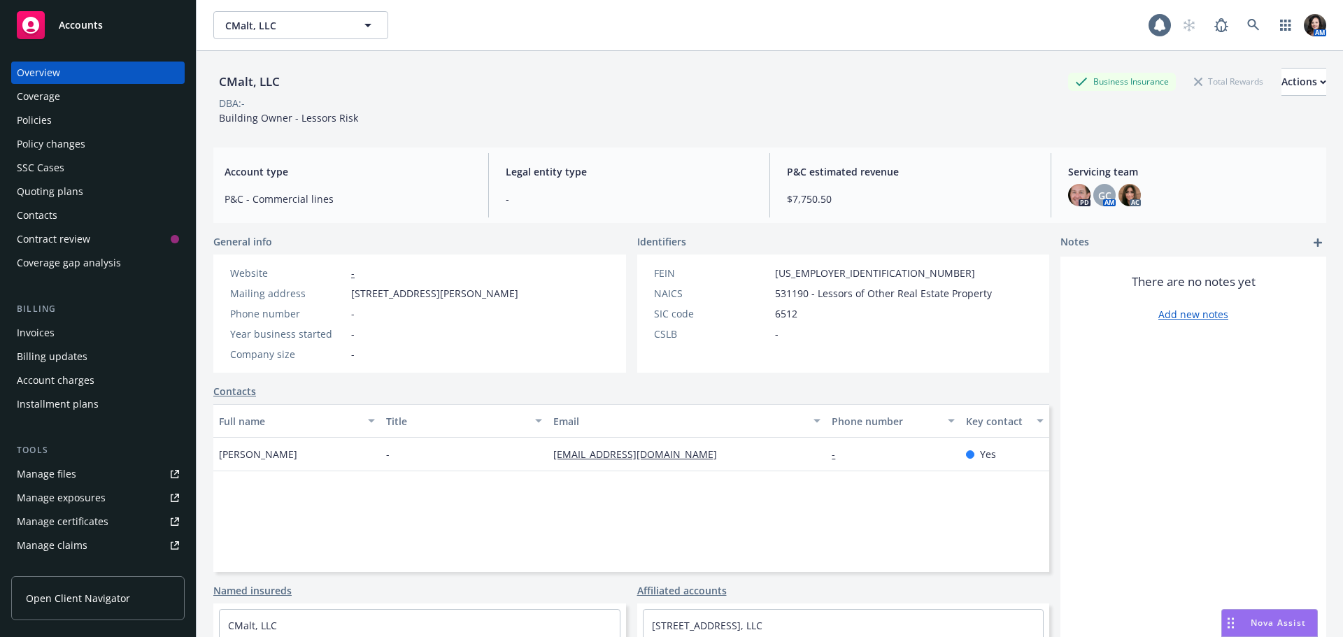
click at [28, 123] on div "Policies" at bounding box center [34, 120] width 35 height 22
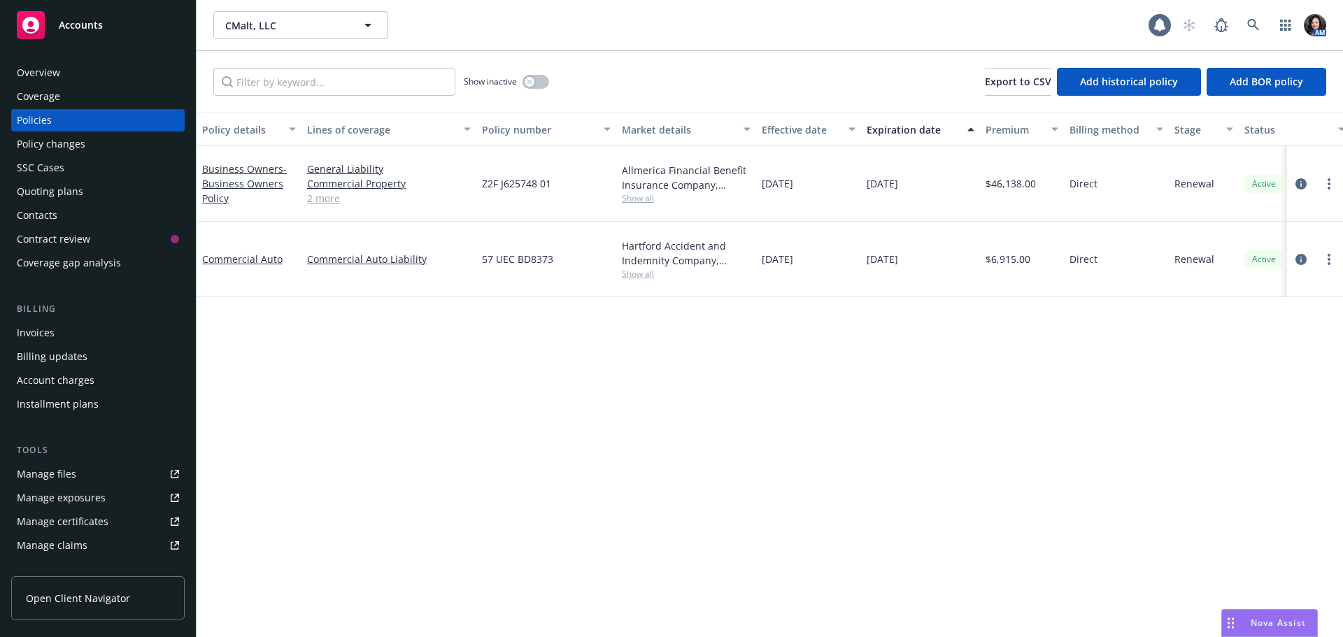
click at [316, 193] on link "2 more" at bounding box center [389, 198] width 164 height 15
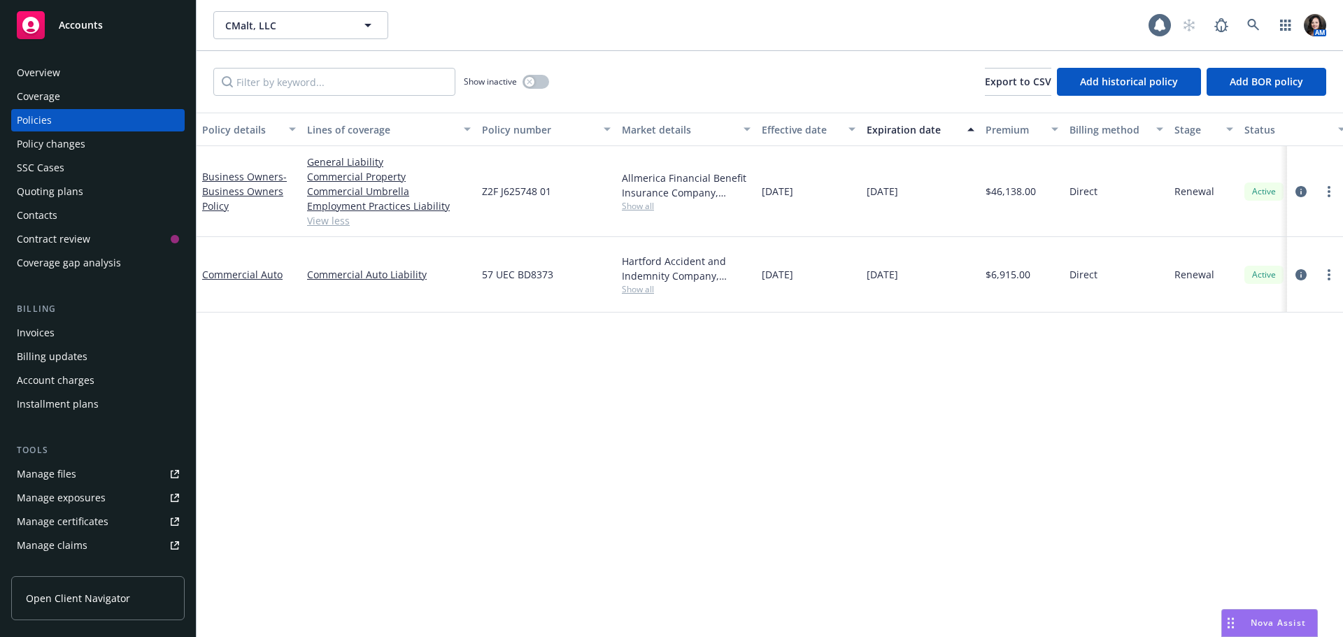
click at [632, 207] on span "Show all" at bounding box center [686, 206] width 129 height 12
click at [455, 402] on div "Policy details Lines of coverage Policy number Market details Effective date Ex…" at bounding box center [770, 375] width 1146 height 525
click at [644, 283] on span "Show all" at bounding box center [686, 289] width 129 height 12
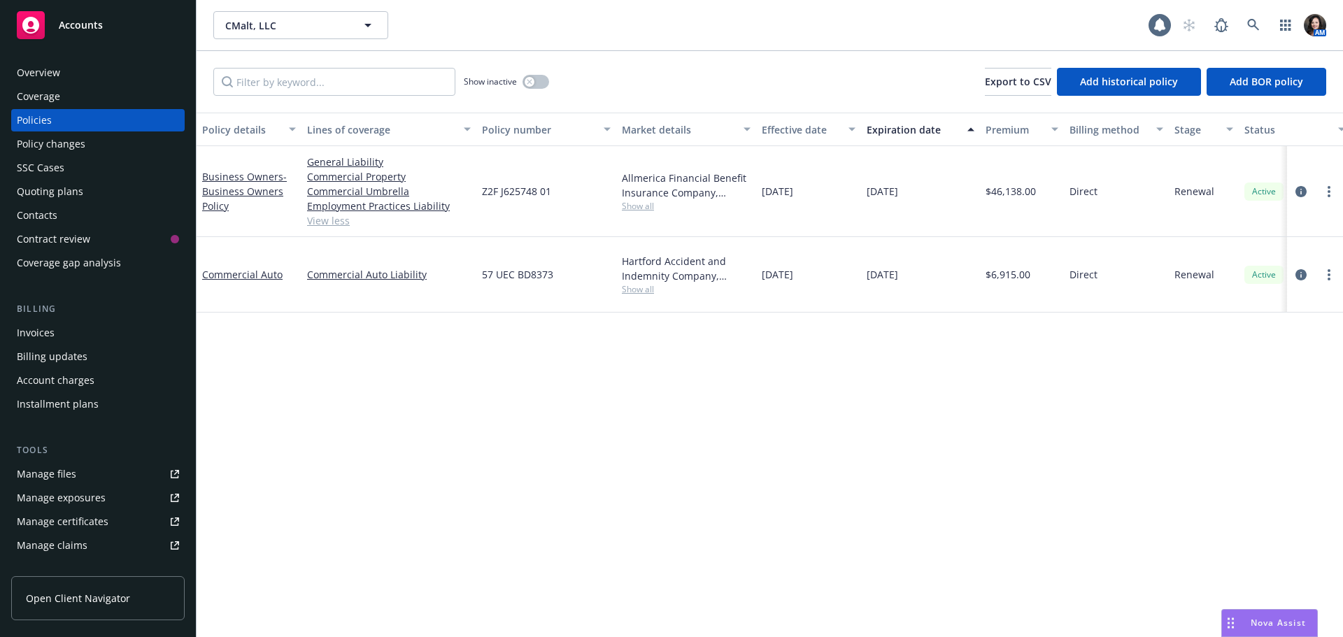
click at [636, 201] on span "Show all" at bounding box center [686, 206] width 129 height 12
click at [403, 399] on div "Policy details Lines of coverage Policy number Market details Effective date Ex…" at bounding box center [770, 375] width 1146 height 525
click at [58, 69] on div "Overview" at bounding box center [38, 73] width 43 height 22
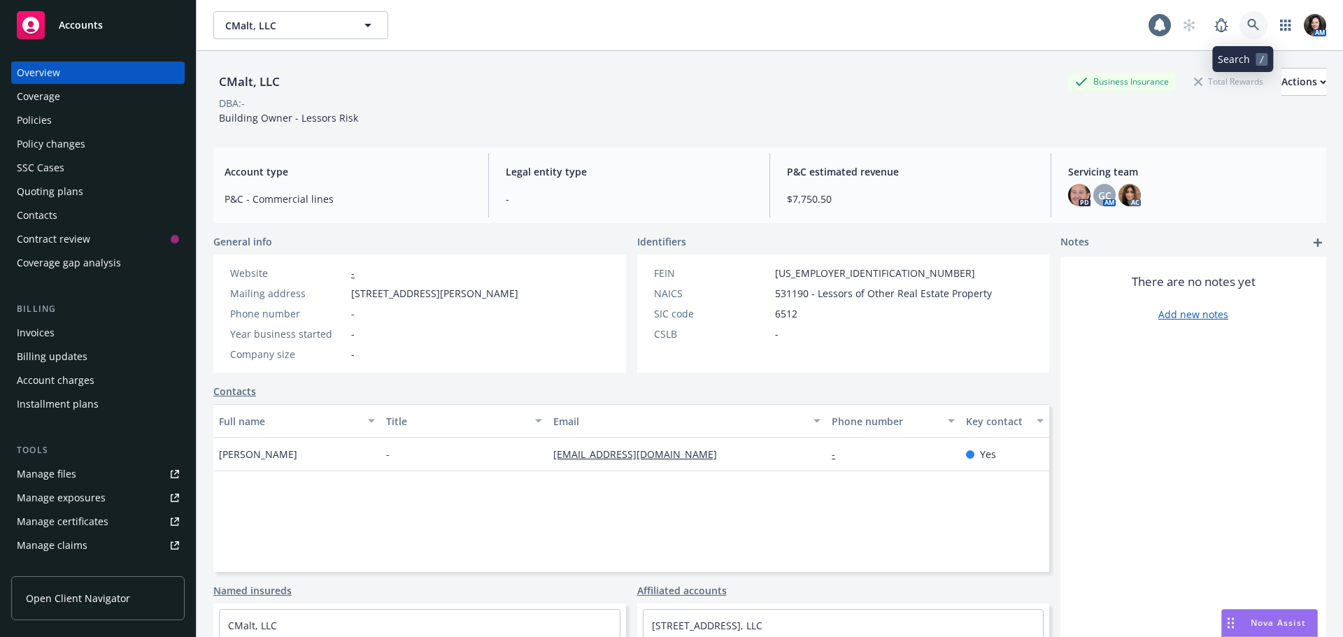
click at [1247, 22] on icon at bounding box center [1253, 25] width 13 height 13
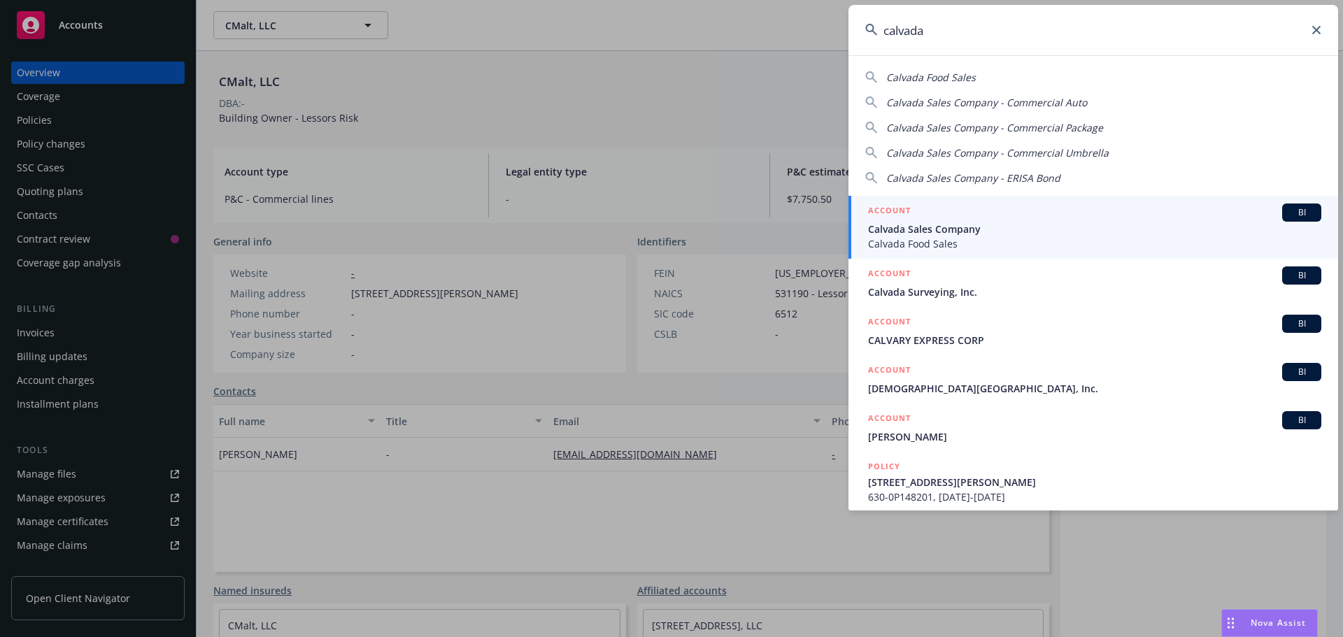
type input "calvada"
click at [993, 222] on span "Calvada Sales Company" at bounding box center [1094, 229] width 453 height 15
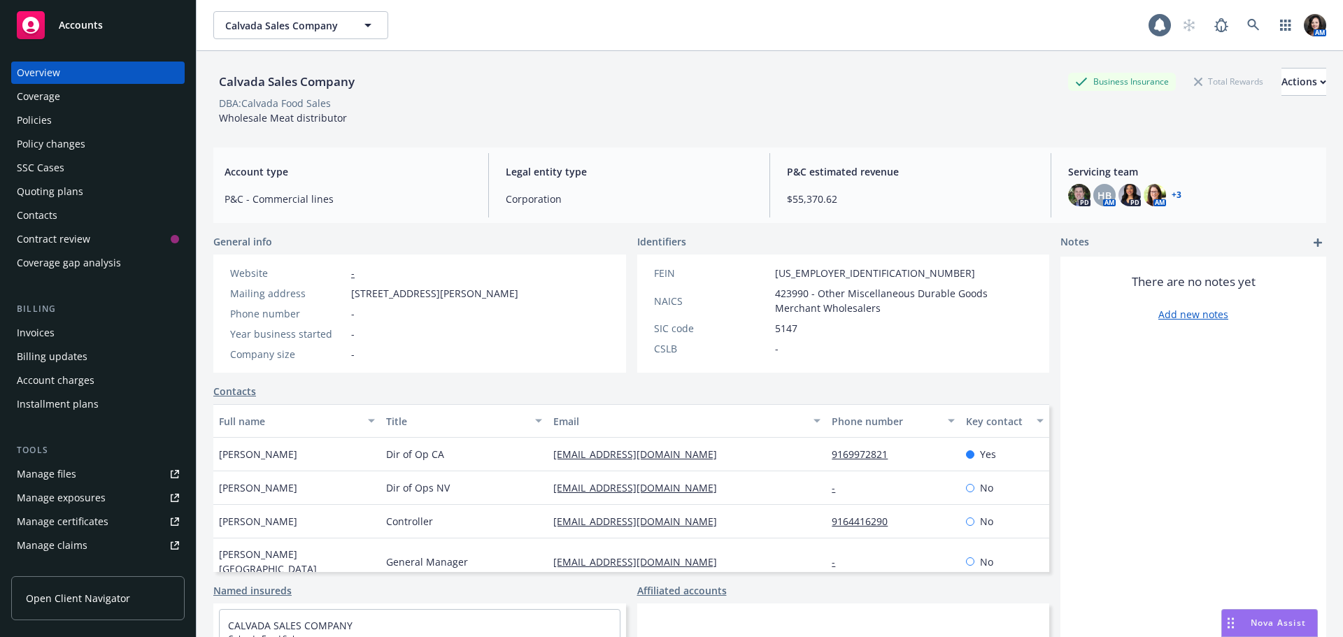
click at [77, 115] on div "Policies" at bounding box center [98, 120] width 162 height 22
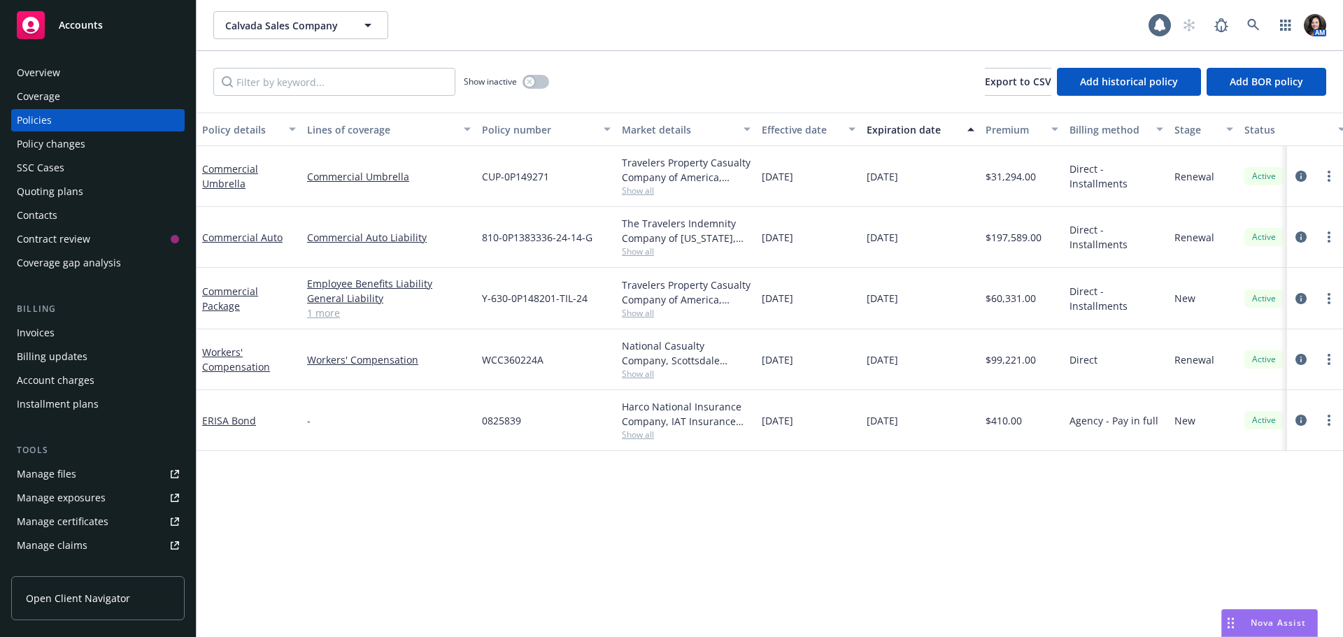
click at [69, 189] on div "Quoting plans" at bounding box center [50, 191] width 66 height 22
